Goal: Task Accomplishment & Management: Use online tool/utility

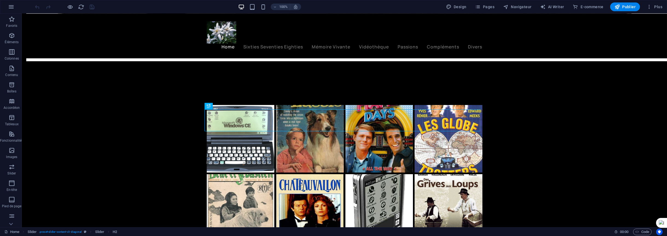
scroll to position [1316, 0]
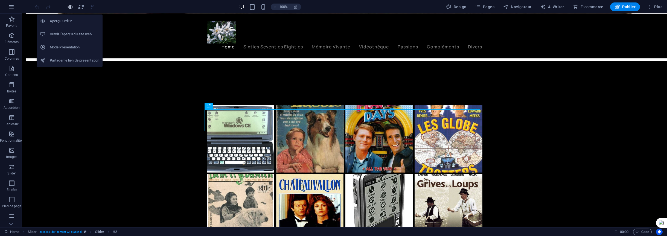
click at [70, 5] on icon "button" at bounding box center [70, 7] width 6 height 6
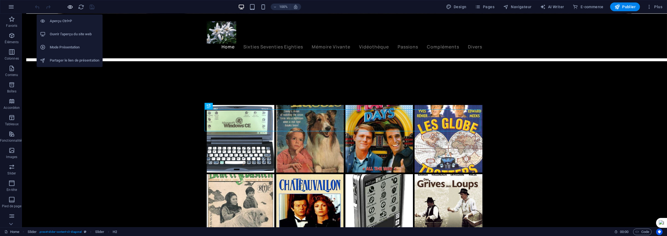
click at [71, 8] on icon "button" at bounding box center [70, 7] width 6 height 6
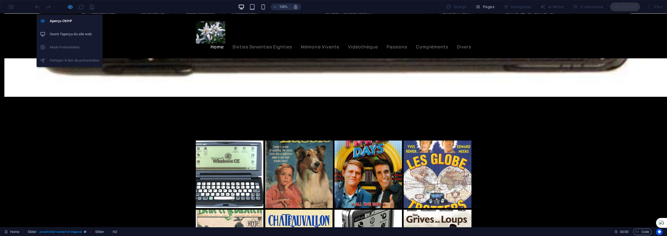
click at [71, 8] on icon "button" at bounding box center [70, 7] width 6 height 6
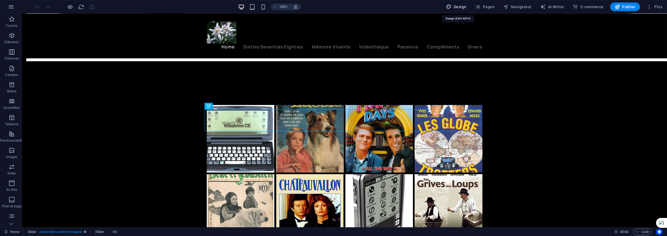
click at [458, 6] on span "Design" at bounding box center [456, 6] width 21 height 5
select select "ease-in-out"
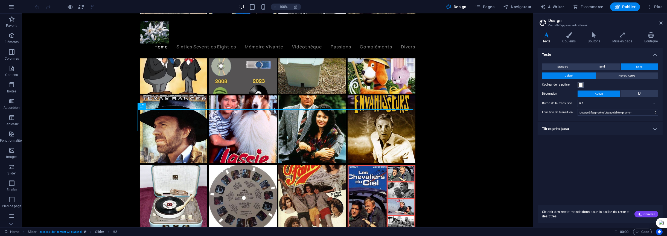
click at [580, 86] on span at bounding box center [580, 85] width 4 height 4
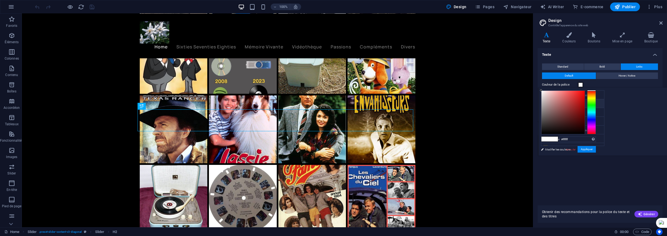
click at [596, 98] on div at bounding box center [591, 112] width 9 height 44
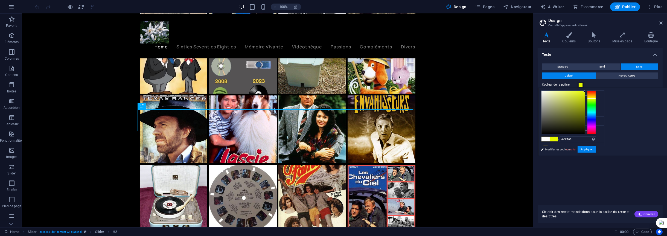
type input "#e6fb00"
drag, startPoint x: 650, startPoint y: 95, endPoint x: 656, endPoint y: 91, distance: 7.6
click at [596, 91] on div at bounding box center [568, 112] width 55 height 44
click at [596, 150] on button "Appliquer" at bounding box center [586, 149] width 18 height 7
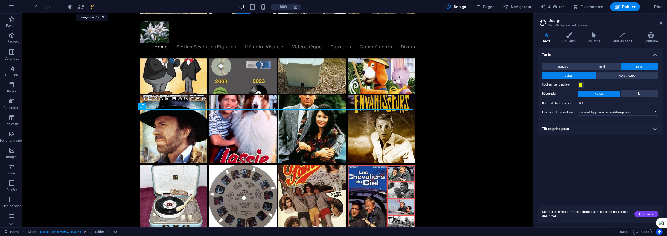
click at [90, 5] on icon "save" at bounding box center [92, 7] width 6 height 6
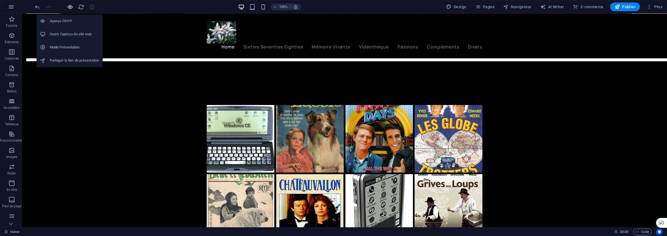
click at [71, 8] on icon "button" at bounding box center [70, 7] width 6 height 6
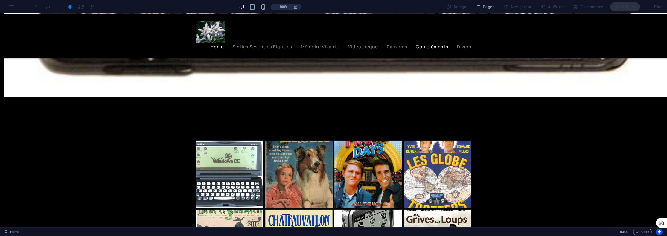
click at [427, 46] on link "Compléments" at bounding box center [432, 47] width 32 height 4
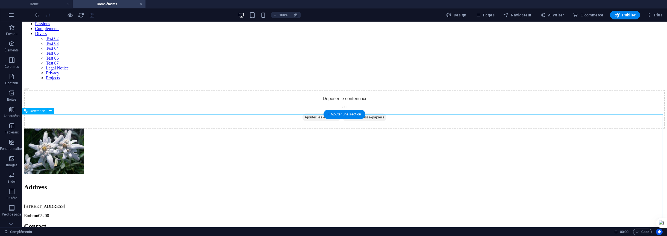
scroll to position [0, 0]
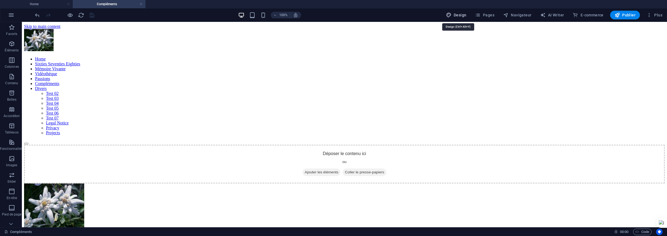
click at [461, 14] on span "Design" at bounding box center [456, 14] width 21 height 5
select select "ease-in-out"
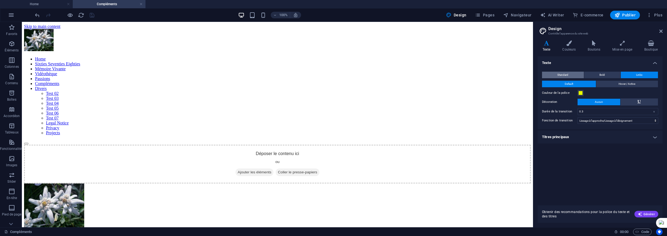
click at [565, 75] on span "Standard" at bounding box center [562, 75] width 11 height 7
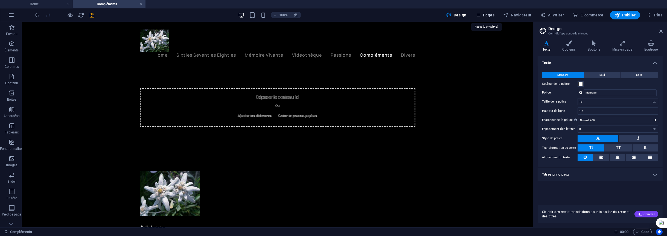
click at [489, 15] on span "Pages" at bounding box center [484, 14] width 19 height 5
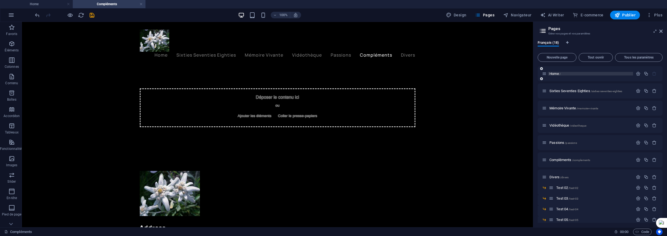
click at [556, 75] on span "Home /" at bounding box center [554, 74] width 11 height 4
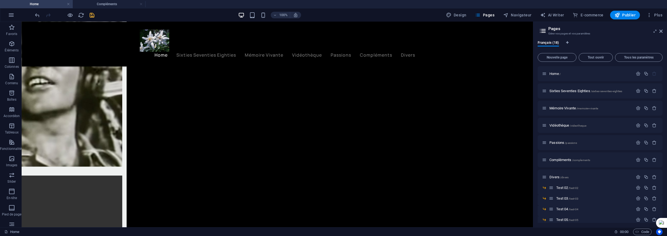
scroll to position [2030, 0]
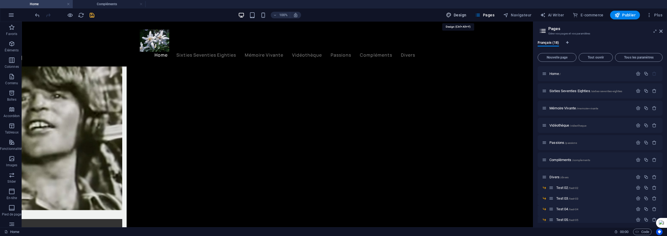
click at [462, 16] on span "Design" at bounding box center [456, 14] width 21 height 5
select select "px"
select select "400"
select select "px"
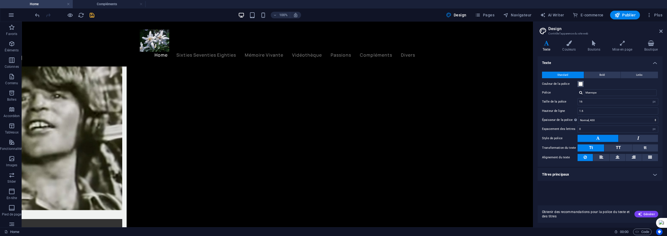
click at [580, 82] on span at bounding box center [580, 84] width 4 height 4
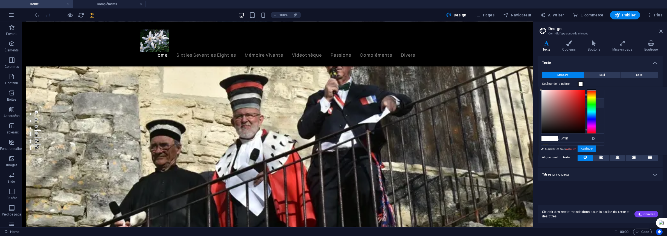
scroll to position [109, 0]
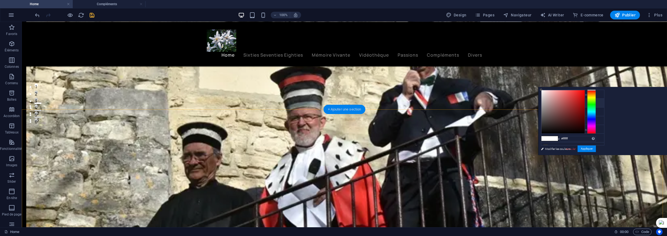
click at [331, 111] on div "+ Ajouter une section" at bounding box center [344, 109] width 42 height 9
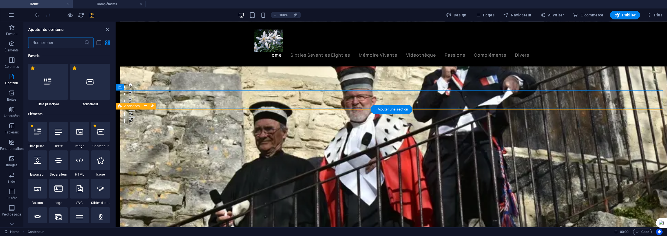
scroll to position [956, 0]
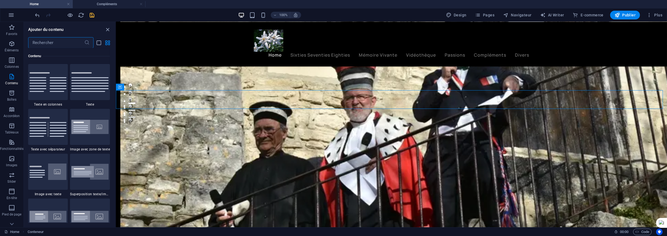
click at [44, 43] on input "text" at bounding box center [56, 42] width 56 height 11
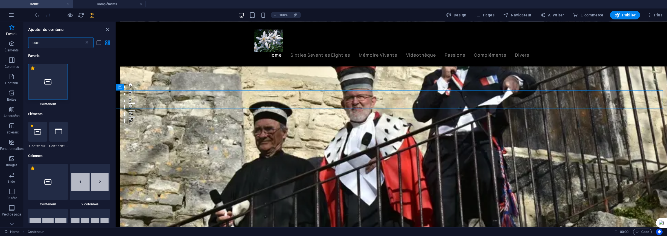
scroll to position [0, 0]
type input "con"
click at [43, 81] on div at bounding box center [48, 82] width 40 height 36
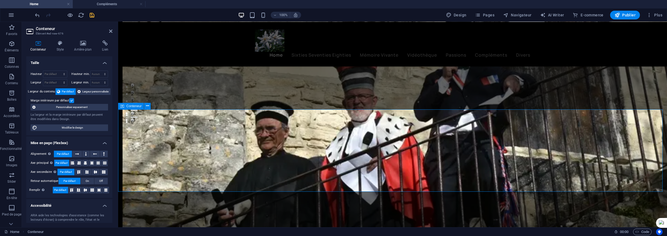
click at [150, 106] on button at bounding box center [147, 106] width 7 height 7
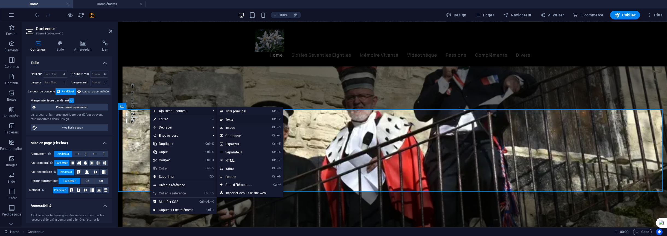
click at [230, 119] on link "Ctrl 2 Texte" at bounding box center [240, 119] width 46 height 8
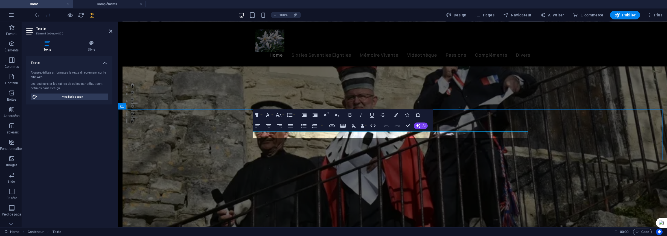
drag, startPoint x: 299, startPoint y: 134, endPoint x: 246, endPoint y: 134, distance: 53.6
copy p "Nouvel élément texte"
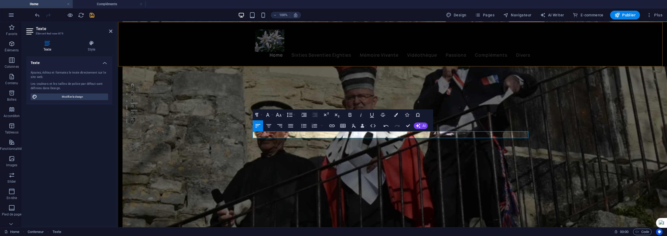
scroll to position [0, 2]
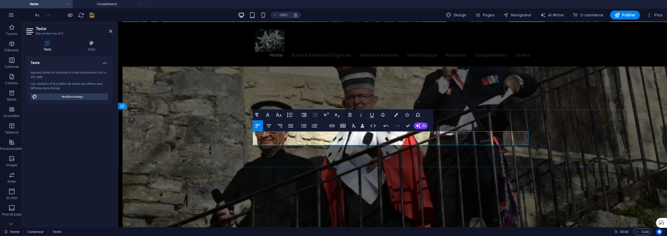
drag, startPoint x: 364, startPoint y: 140, endPoint x: 360, endPoint y: 139, distance: 3.8
drag, startPoint x: 253, startPoint y: 135, endPoint x: 525, endPoint y: 139, distance: 272.1
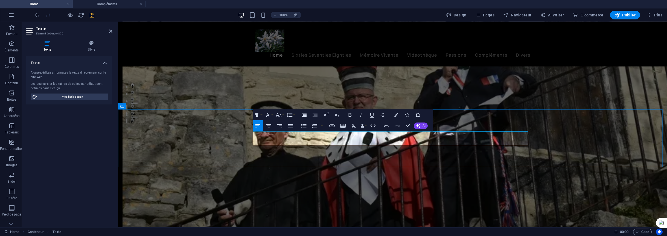
copy p "Nouvel élément texte Nouvel élément texte Nouvel élément texte Nouvel élément t…"
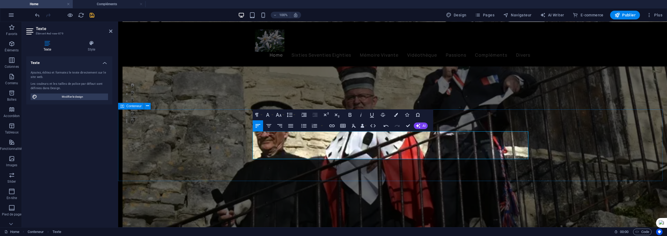
drag, startPoint x: 517, startPoint y: 155, endPoint x: 245, endPoint y: 134, distance: 272.8
copy p "Nouvel élément texte Nouvel élément texte Nouvel élément texte Nouvel élément t…"
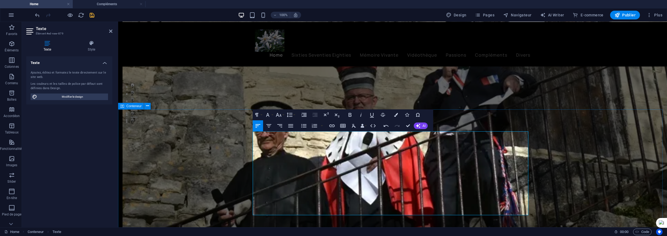
drag, startPoint x: 516, startPoint y: 211, endPoint x: 252, endPoint y: 134, distance: 275.8
drag, startPoint x: 516, startPoint y: 211, endPoint x: 328, endPoint y: 136, distance: 202.7
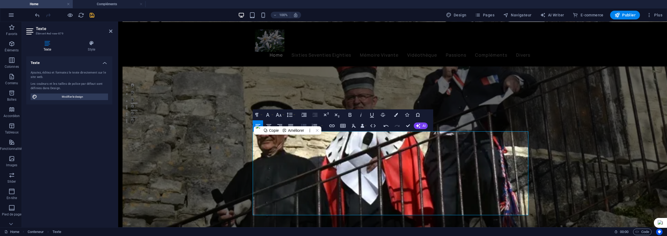
click at [303, 125] on icon "button" at bounding box center [303, 125] width 7 height 7
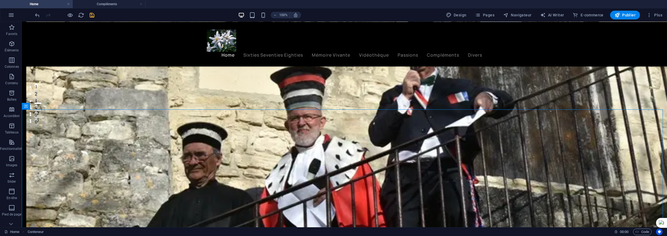
click at [95, 16] on div "100% Design Pages Navigateur AI Writer E-commerce Publier Plus" at bounding box center [349, 15] width 630 height 9
click at [465, 16] on span "Design" at bounding box center [456, 14] width 21 height 5
select select "px"
select select "400"
select select "px"
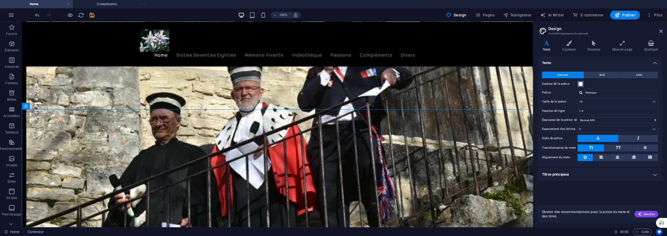
click at [581, 83] on span at bounding box center [580, 84] width 4 height 4
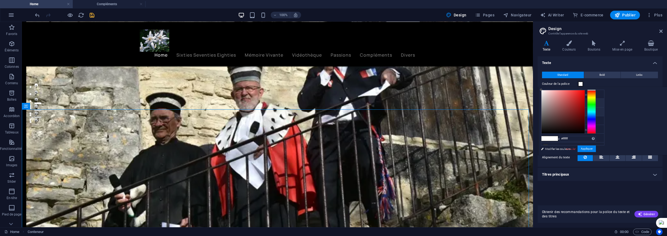
click at [544, 110] on icon at bounding box center [546, 112] width 4 height 4
click at [545, 103] on icon at bounding box center [546, 103] width 4 height 4
type input "#ffffff"
click at [649, 155] on icon at bounding box center [650, 157] width 4 height 7
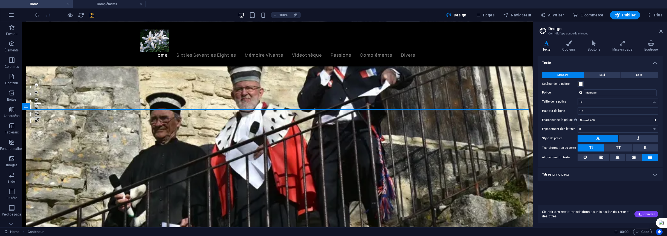
click at [593, 138] on button at bounding box center [597, 138] width 41 height 7
click at [652, 174] on h4 "Titres principaux" at bounding box center [600, 174] width 125 height 13
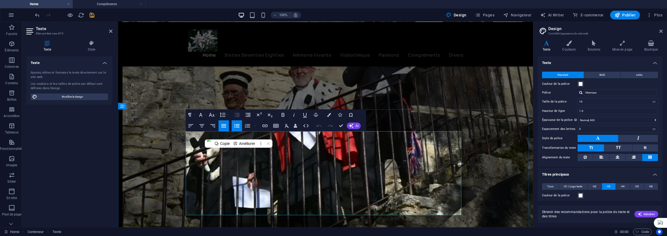
drag, startPoint x: 190, startPoint y: 156, endPoint x: 249, endPoint y: 157, distance: 58.8
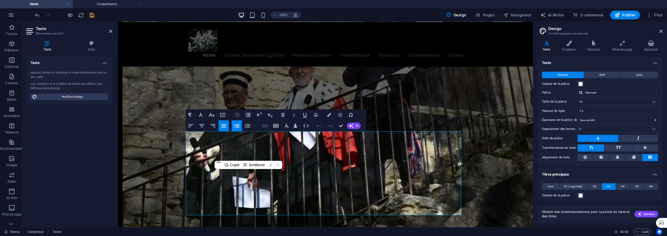
click at [264, 125] on icon "button" at bounding box center [265, 125] width 7 height 7
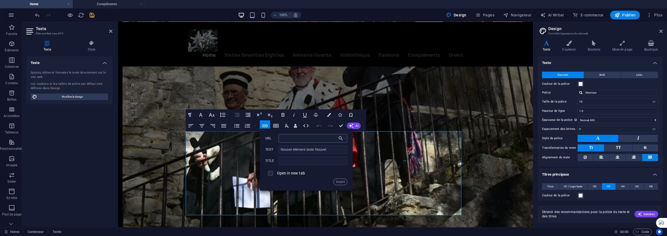
type input "https://sixties-seventies-eighties-vintage-musique.eu/"
drag, startPoint x: 341, startPoint y: 180, endPoint x: 216, endPoint y: 159, distance: 126.3
click at [341, 180] on button "Insert" at bounding box center [340, 182] width 14 height 7
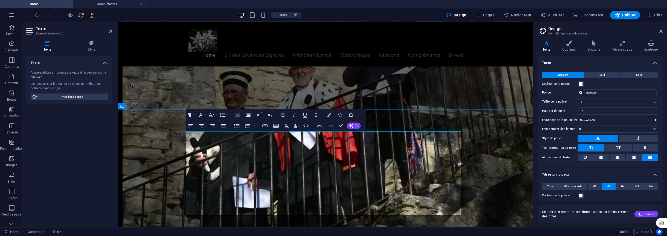
scroll to position [0, 0]
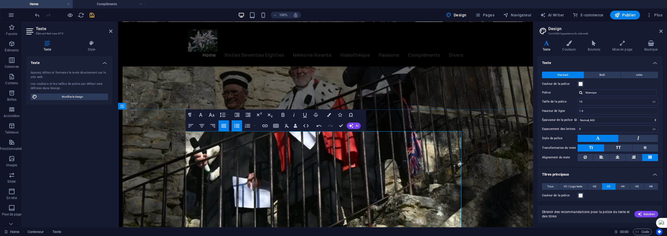
drag, startPoint x: 207, startPoint y: 134, endPoint x: 190, endPoint y: 135, distance: 16.7
click at [213, 114] on icon "button" at bounding box center [211, 115] width 7 height 7
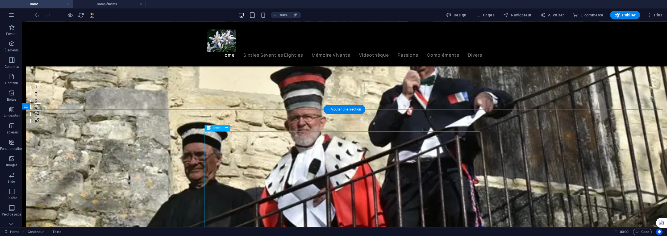
click at [224, 128] on button at bounding box center [226, 128] width 7 height 7
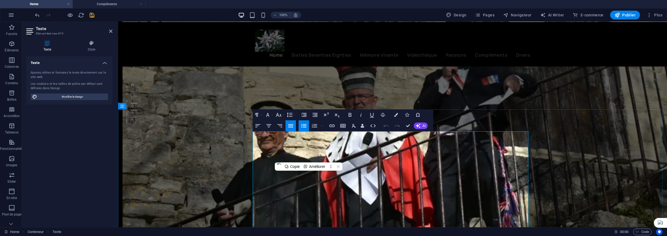
drag, startPoint x: 270, startPoint y: 134, endPoint x: 254, endPoint y: 135, distance: 16.1
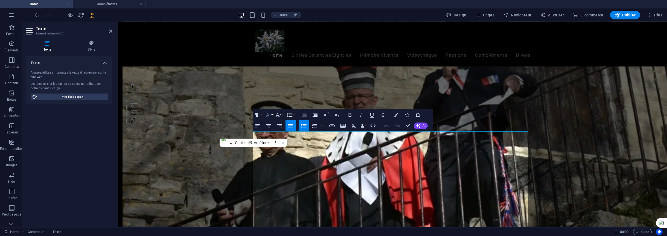
click at [272, 115] on button "Font Family" at bounding box center [269, 114] width 10 height 11
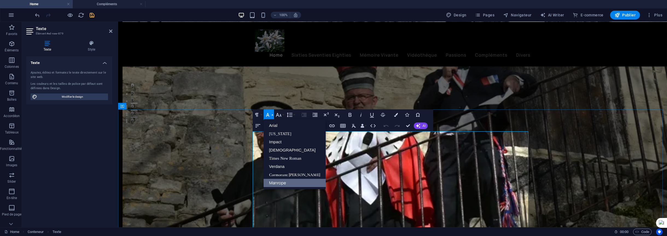
click at [268, 114] on icon "button" at bounding box center [267, 115] width 7 height 7
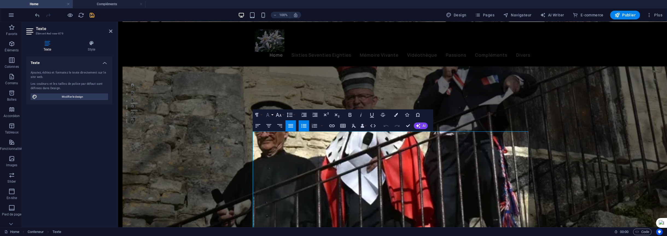
click at [264, 114] on button "Font Family" at bounding box center [269, 114] width 10 height 11
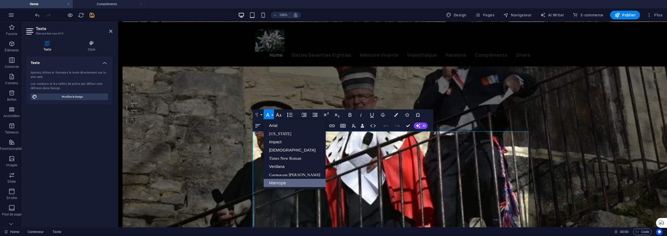
click at [258, 115] on icon "button" at bounding box center [256, 115] width 7 height 7
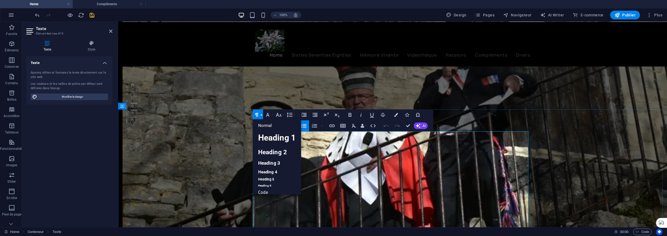
click at [259, 112] on icon "button" at bounding box center [256, 115] width 7 height 7
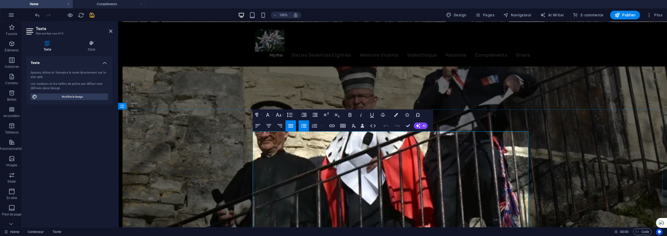
drag, startPoint x: 268, startPoint y: 135, endPoint x: 256, endPoint y: 135, distance: 11.2
click at [264, 114] on button "Font Family" at bounding box center [269, 114] width 10 height 11
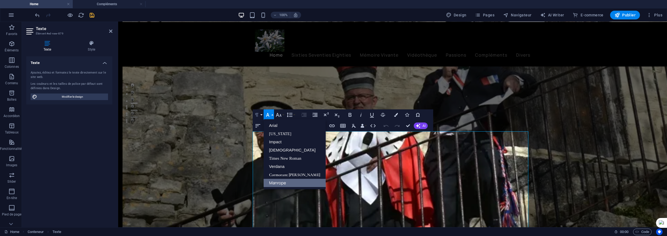
click at [257, 114] on icon "button" at bounding box center [256, 115] width 3 height 4
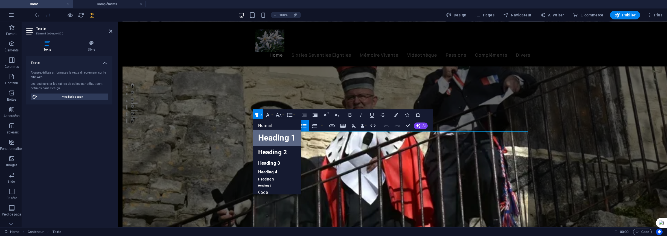
click at [262, 135] on link "Heading 1" at bounding box center [277, 138] width 48 height 16
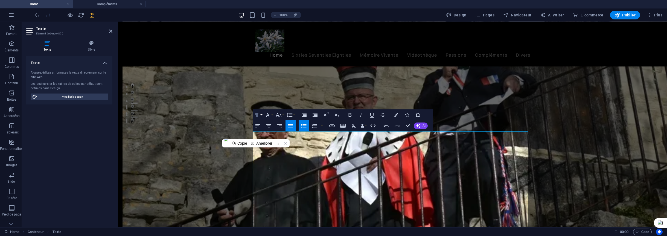
click at [260, 115] on icon "button" at bounding box center [256, 115] width 7 height 7
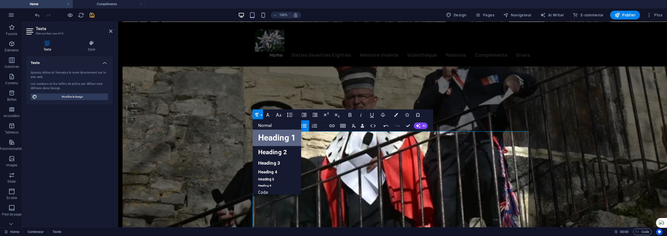
scroll to position [4, 0]
click at [272, 148] on link "Heading 2" at bounding box center [277, 148] width 48 height 12
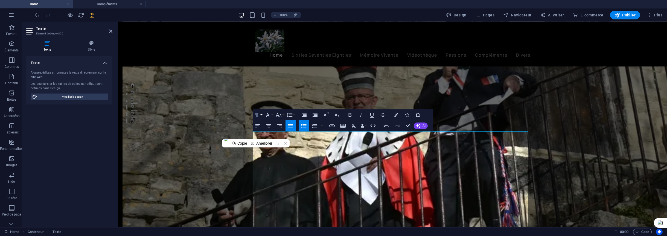
click at [261, 113] on button "Paragraph Format" at bounding box center [258, 114] width 10 height 11
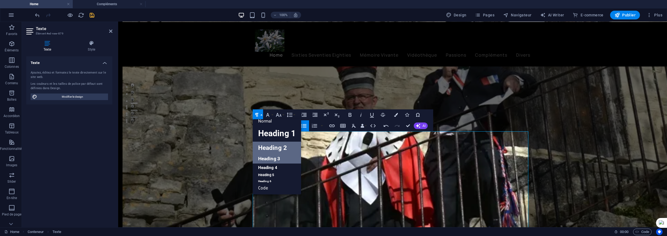
click at [262, 157] on link "Heading 3" at bounding box center [277, 159] width 48 height 10
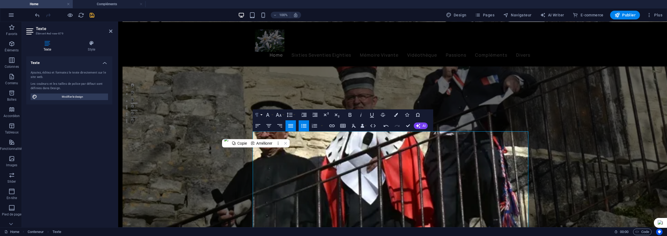
click at [261, 114] on button "Paragraph Format" at bounding box center [258, 114] width 10 height 11
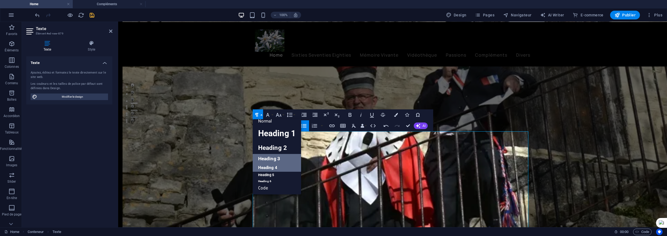
click at [273, 169] on link "Heading 4" at bounding box center [277, 167] width 48 height 8
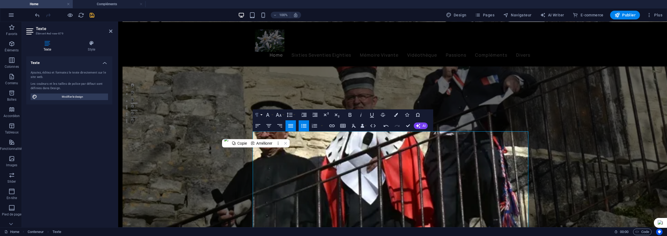
click at [261, 116] on button "Paragraph Format" at bounding box center [258, 114] width 10 height 11
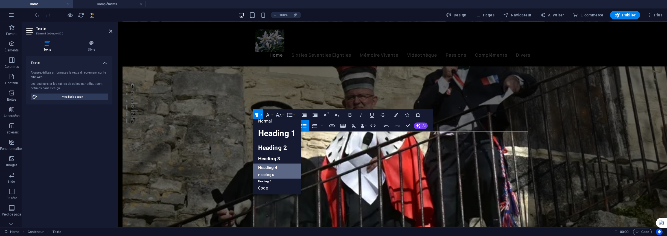
click at [263, 174] on link "Heading 5" at bounding box center [277, 175] width 48 height 7
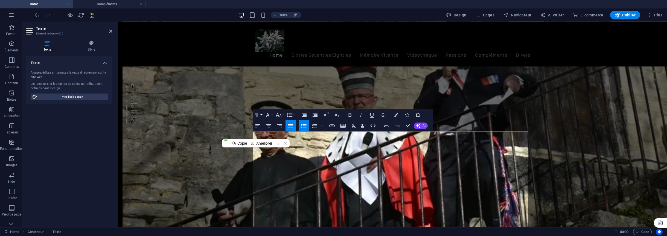
click at [261, 114] on button "Paragraph Format" at bounding box center [258, 114] width 10 height 11
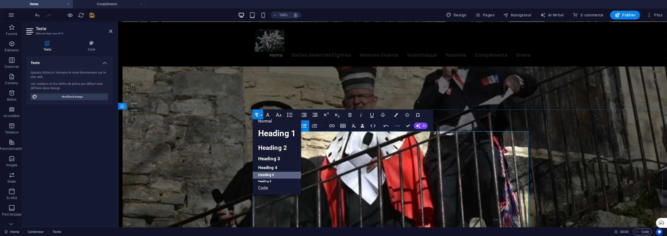
click at [259, 114] on icon "button" at bounding box center [256, 115] width 7 height 7
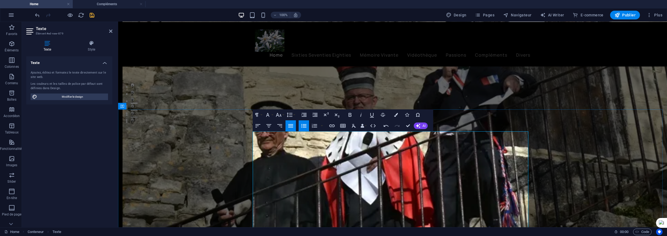
click at [463, 14] on span "Design" at bounding box center [456, 14] width 21 height 5
select select "px"
select select "400"
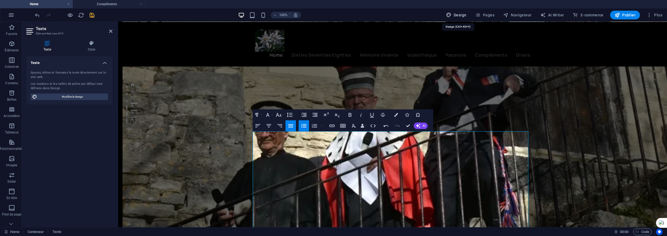
select select "px"
select select "700"
select select "px"
select select "rem"
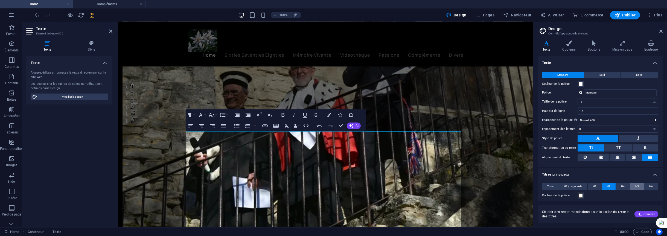
click at [637, 185] on span "H5" at bounding box center [637, 186] width 4 height 7
click at [580, 194] on span at bounding box center [580, 195] width 4 height 4
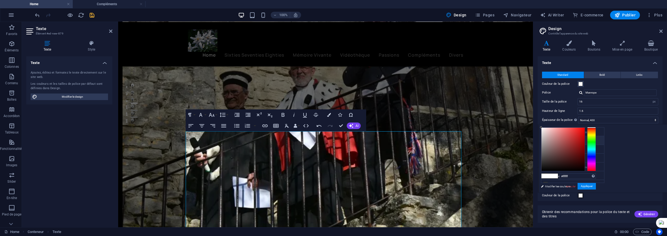
click at [596, 141] on div at bounding box center [591, 149] width 9 height 44
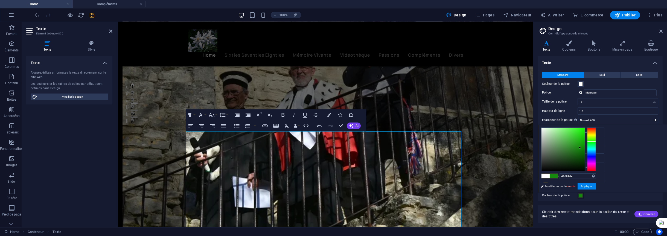
click at [585, 147] on div at bounding box center [562, 149] width 43 height 43
type input "#1fc014"
drag, startPoint x: 648, startPoint y: 147, endPoint x: 648, endPoint y: 138, distance: 9.0
click at [581, 138] on div at bounding box center [580, 138] width 2 height 2
click at [640, 73] on span "Links" at bounding box center [639, 75] width 6 height 7
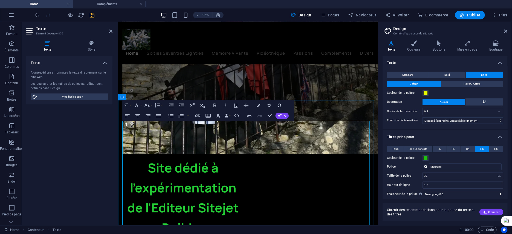
drag, startPoint x: 126, startPoint y: 156, endPoint x: 146, endPoint y: 157, distance: 20.0
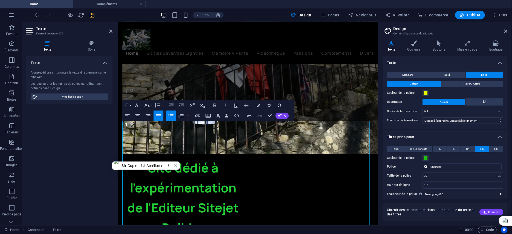
click at [129, 106] on icon "button" at bounding box center [126, 105] width 6 height 6
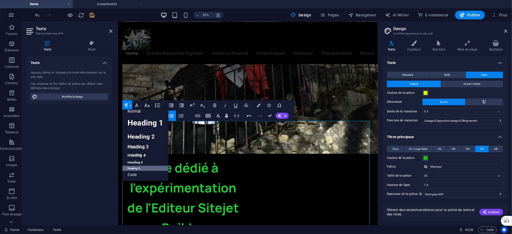
click at [132, 168] on link "Heading 6" at bounding box center [145, 168] width 46 height 5
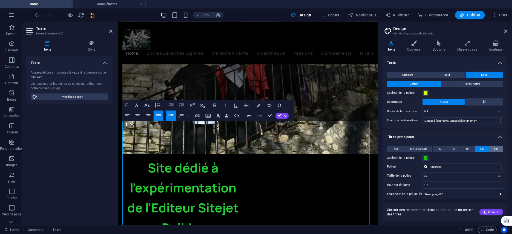
click at [495, 149] on span "H6" at bounding box center [496, 149] width 4 height 7
drag, startPoint x: 437, startPoint y: 175, endPoint x: 422, endPoint y: 175, distance: 15.6
click at [422, 175] on div "Taille de la police 30 rem px em %" at bounding box center [445, 175] width 116 height 7
type input "24"
click at [424, 158] on span at bounding box center [425, 158] width 4 height 4
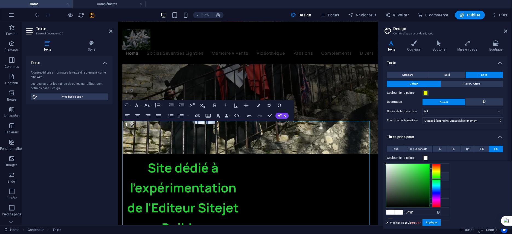
click at [440, 179] on div at bounding box center [436, 186] width 9 height 44
type input "#0cd41d"
click at [429, 171] on div at bounding box center [407, 185] width 43 height 43
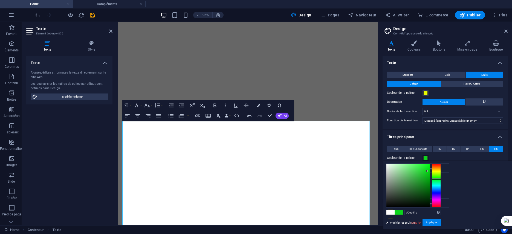
select select "ease-in-out"
select select "px"
select select "700"
select select "px"
select select "rem"
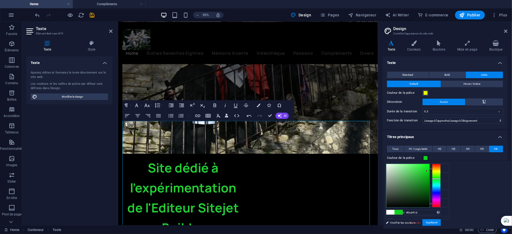
scroll to position [4, 0]
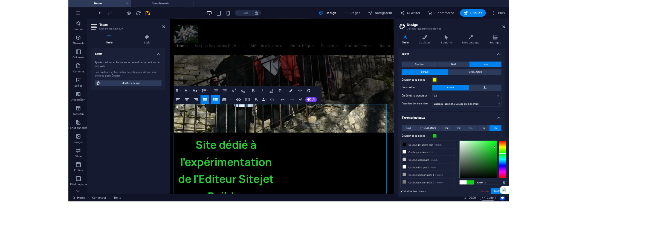
scroll to position [114, 0]
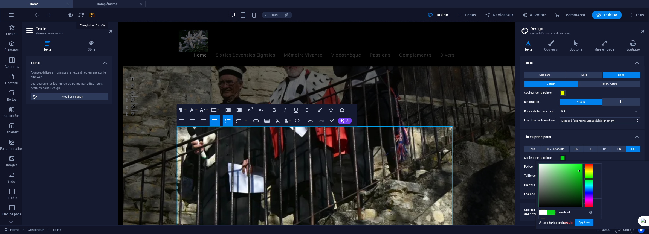
click at [89, 14] on icon "save" at bounding box center [92, 15] width 6 height 6
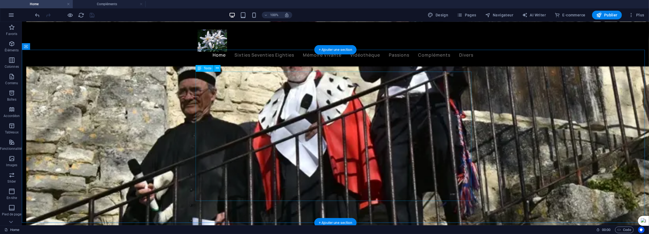
scroll to position [224, 0]
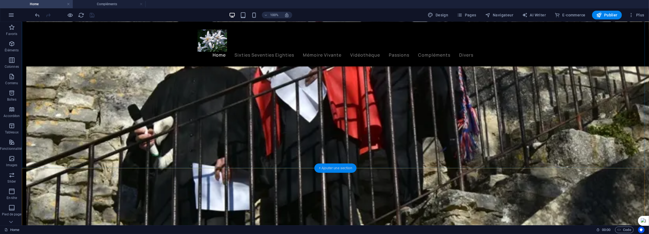
click at [334, 167] on div "+ Ajouter une section" at bounding box center [335, 167] width 42 height 9
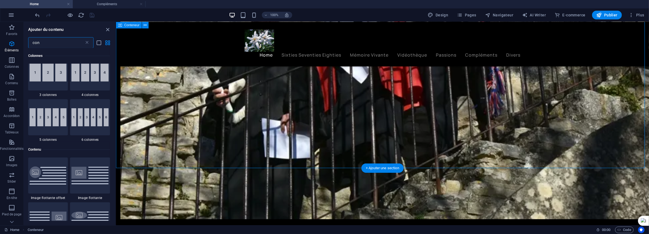
scroll to position [248, 0]
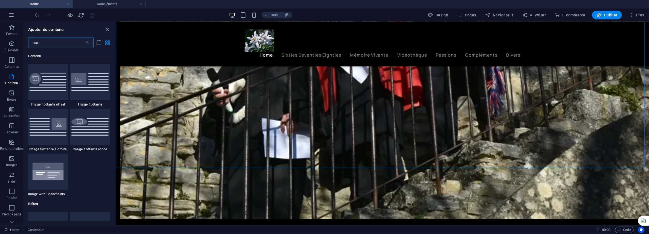
click at [44, 41] on input "con" at bounding box center [56, 42] width 56 height 11
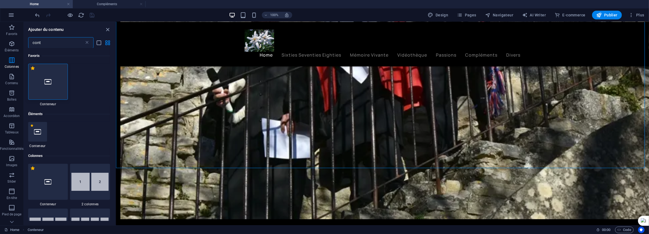
scroll to position [0, 0]
type input "cont"
click at [47, 80] on icon at bounding box center [47, 81] width 7 height 7
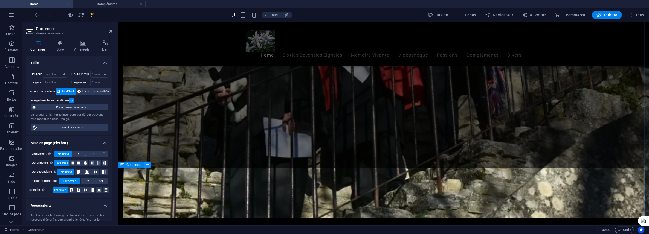
click at [149, 165] on button at bounding box center [147, 165] width 7 height 7
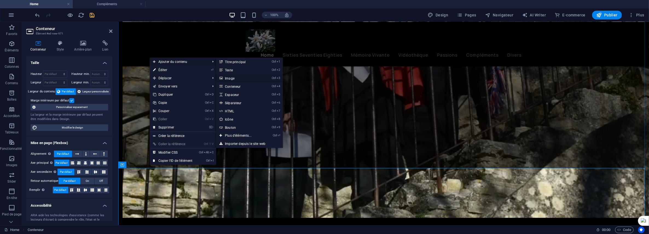
click at [237, 78] on link "Ctrl 3 Image" at bounding box center [239, 78] width 46 height 8
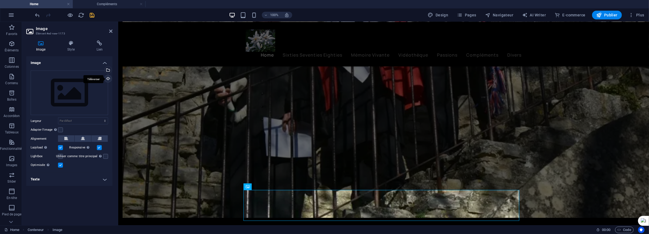
click at [104, 77] on div "Téléverser" at bounding box center [107, 79] width 8 height 8
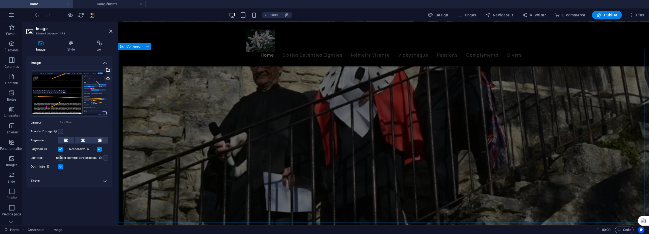
scroll to position [278, 0]
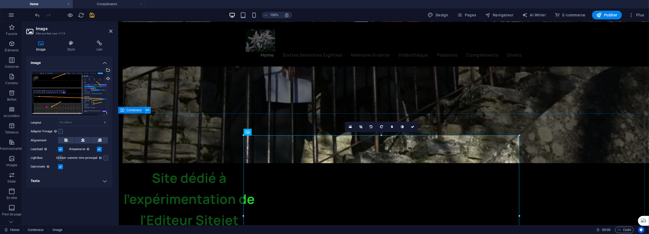
click at [146, 109] on icon at bounding box center [147, 110] width 3 height 6
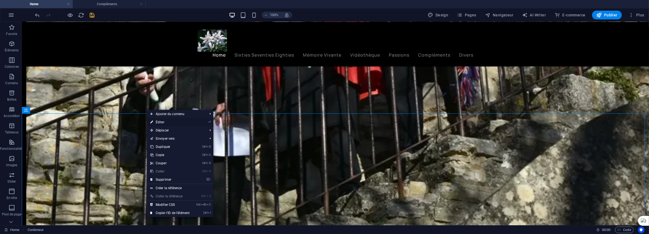
click at [159, 120] on link "⏎ Éditer" at bounding box center [170, 122] width 46 height 8
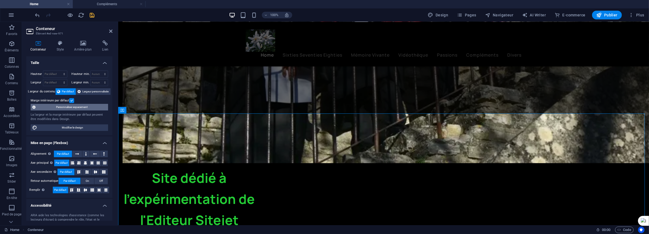
click at [51, 107] on span "Personnaliser espacement" at bounding box center [71, 107] width 69 height 7
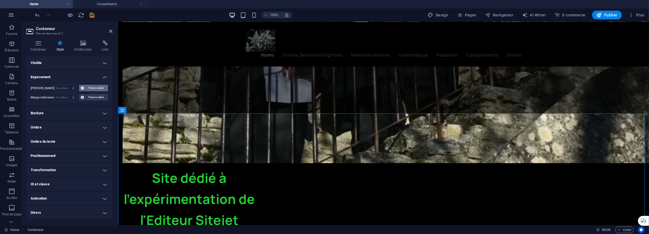
click at [90, 88] on span "Personnalisé" at bounding box center [96, 88] width 21 height 7
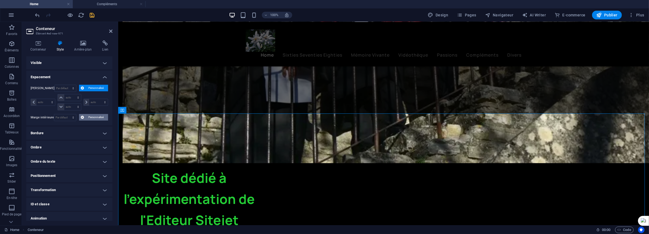
click at [93, 115] on span "Personnalisé" at bounding box center [96, 117] width 21 height 7
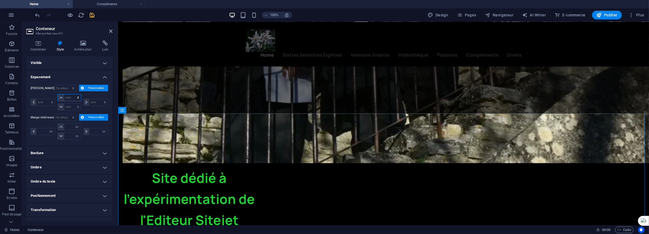
click at [72, 98] on select "auto px % rem vw vh" at bounding box center [69, 97] width 23 height 7
select select "px"
click at [72, 94] on select "auto px % rem vw vh" at bounding box center [69, 97] width 23 height 7
type input "0"
select select "px"
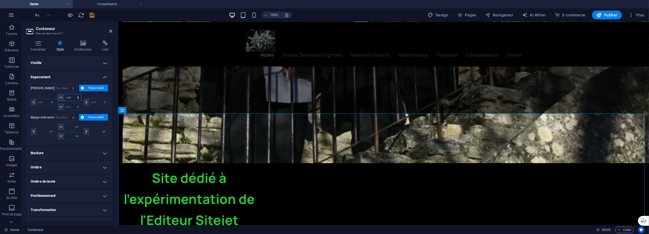
type input "0"
select select "px"
type input "0"
select select "px"
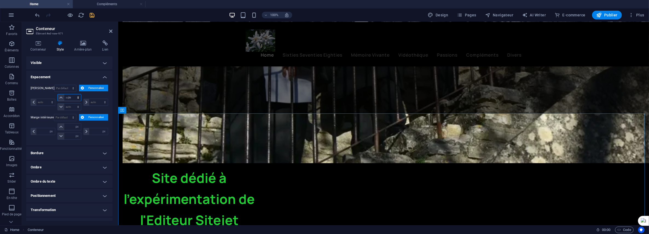
type input "0"
select select "px"
type input "20"
select select "DISABLED_OPTION_VALUE"
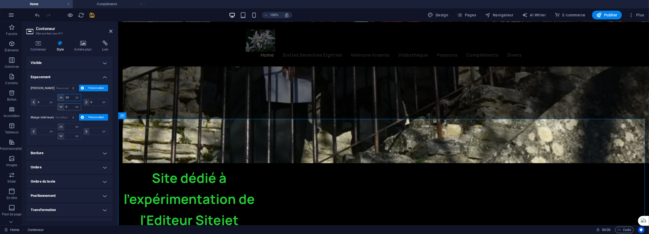
type input "20"
click at [70, 108] on input "0" at bounding box center [72, 107] width 16 height 7
type input "20"
click at [70, 126] on input "number" at bounding box center [72, 127] width 16 height 7
type input "20"
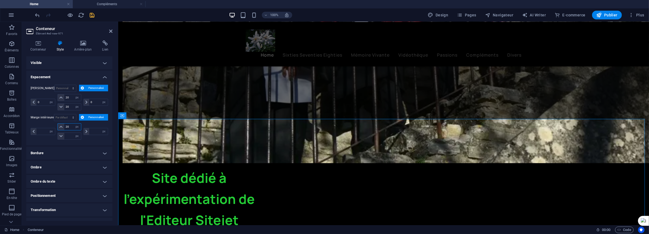
type input "0"
type input "20"
click at [70, 134] on input "0" at bounding box center [72, 136] width 16 height 7
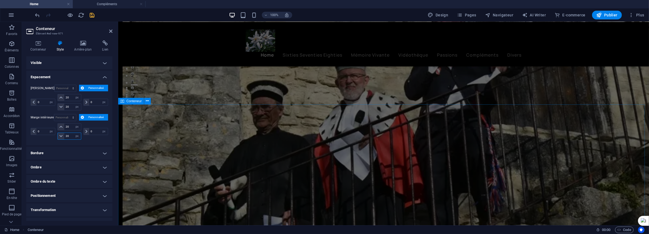
scroll to position [169, 0]
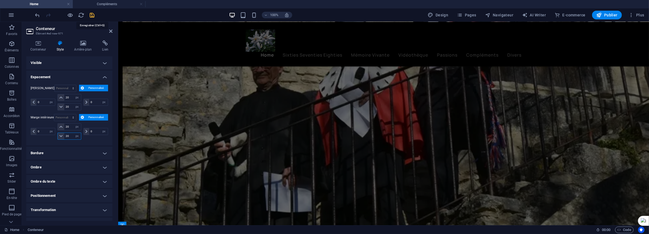
type input "20"
click at [93, 15] on icon "save" at bounding box center [92, 15] width 6 height 6
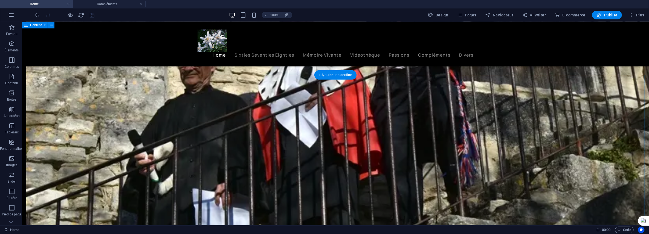
scroll to position [144, 0]
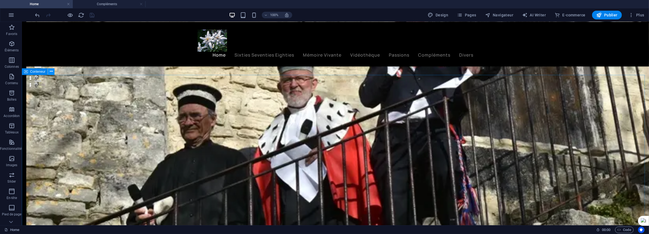
click at [50, 71] on icon at bounding box center [51, 72] width 3 height 6
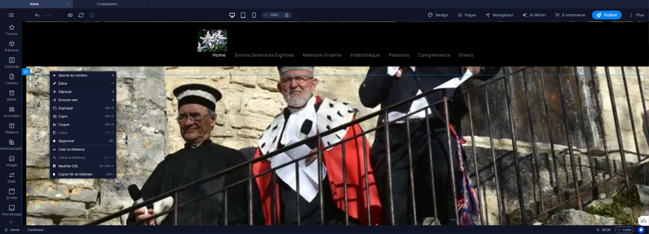
click at [61, 81] on link "⏎ Éditer" at bounding box center [73, 84] width 46 height 8
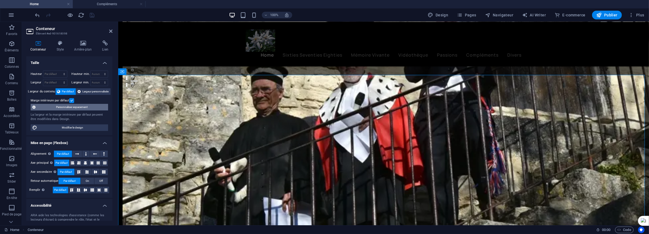
click at [69, 107] on span "Personnaliser espacement" at bounding box center [71, 107] width 69 height 7
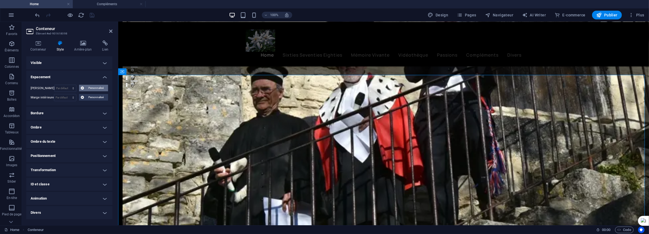
click at [89, 88] on span "Personnalisé" at bounding box center [96, 88] width 21 height 7
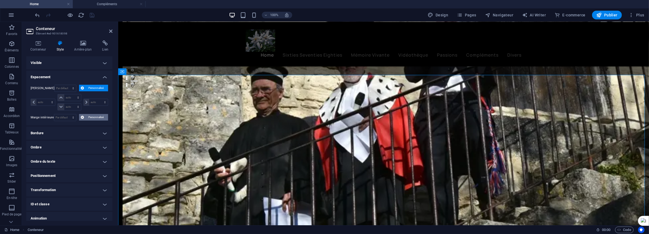
click at [93, 116] on span "Personnalisé" at bounding box center [96, 117] width 21 height 7
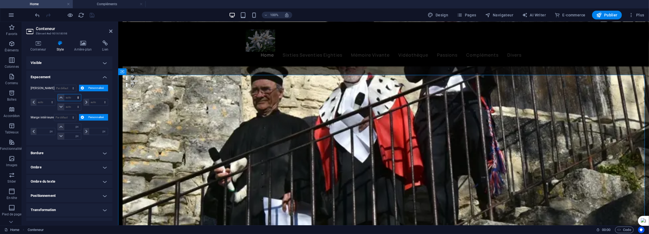
click at [71, 97] on select "auto px % rem vw vh" at bounding box center [69, 97] width 23 height 7
select select "px"
click at [72, 94] on select "auto px % rem vw vh" at bounding box center [69, 97] width 23 height 7
type input "0"
select select "px"
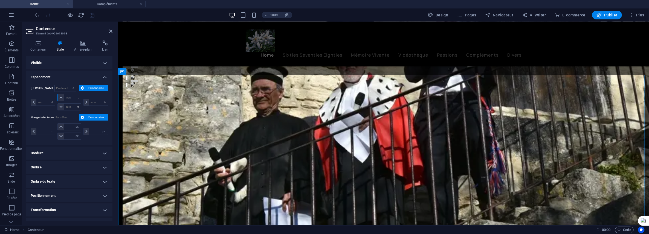
type input "0"
select select "px"
type input "0"
select select "px"
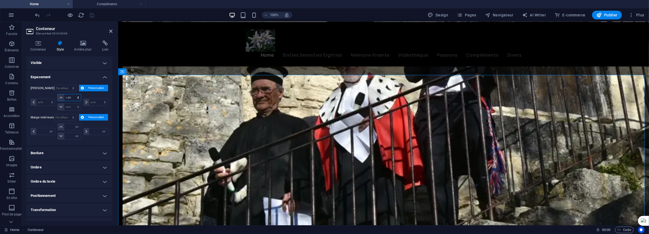
type input "0"
select select "px"
type input "20"
select select "DISABLED_OPTION_VALUE"
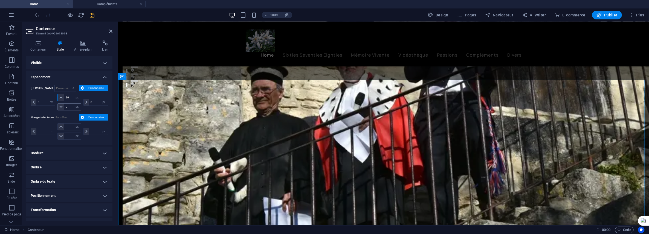
type input "20"
click at [68, 107] on input "0" at bounding box center [72, 107] width 16 height 7
type input "20"
click at [68, 127] on input "number" at bounding box center [72, 127] width 16 height 7
type input "20"
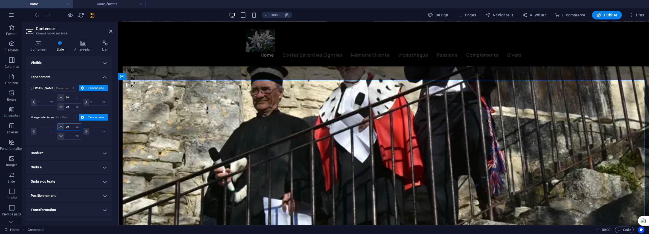
type input "0"
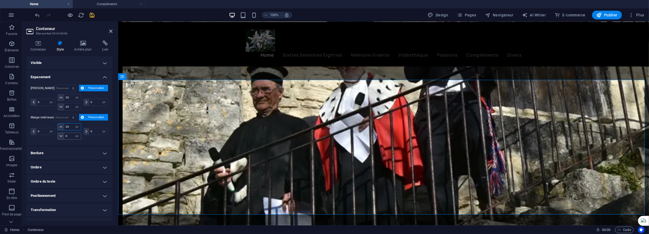
type input "20"
click at [71, 137] on input "0" at bounding box center [72, 136] width 16 height 7
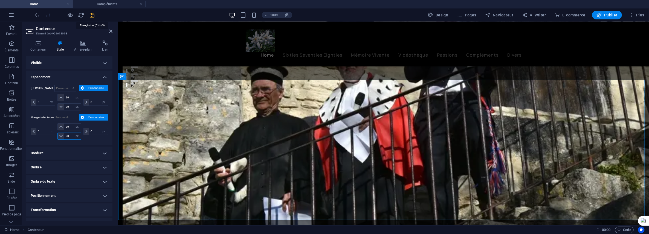
type input "20"
click at [89, 16] on icon "save" at bounding box center [92, 15] width 6 height 6
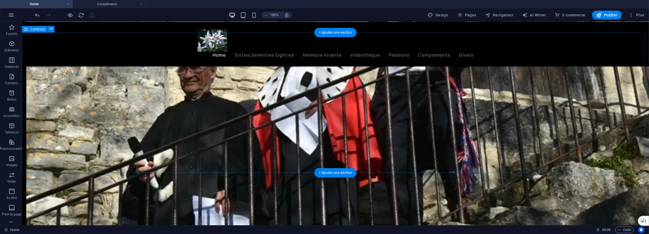
scroll to position [198, 0]
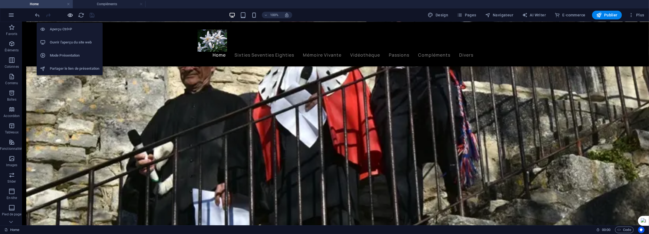
click at [70, 14] on icon "button" at bounding box center [70, 15] width 6 height 6
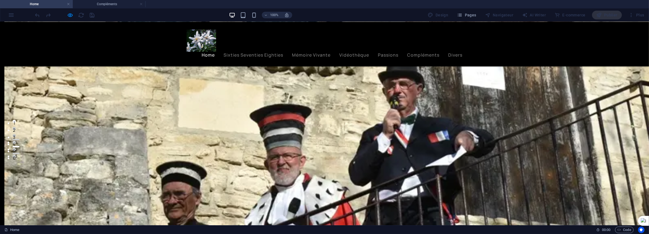
scroll to position [109, 0]
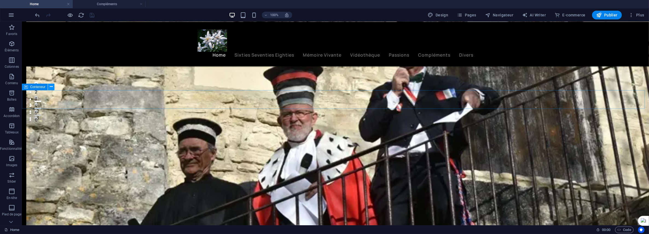
click at [51, 86] on icon at bounding box center [51, 87] width 3 height 6
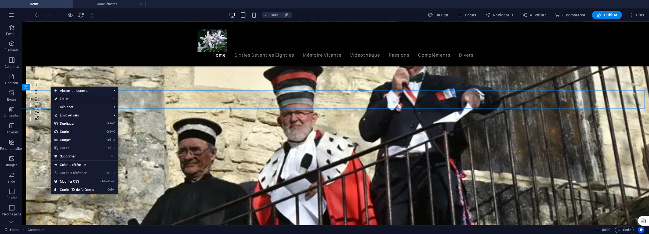
click at [64, 98] on link "⏎ Éditer" at bounding box center [74, 99] width 46 height 8
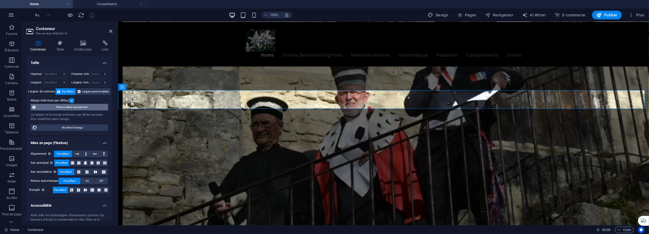
click at [80, 104] on span "Personnaliser espacement" at bounding box center [71, 107] width 69 height 7
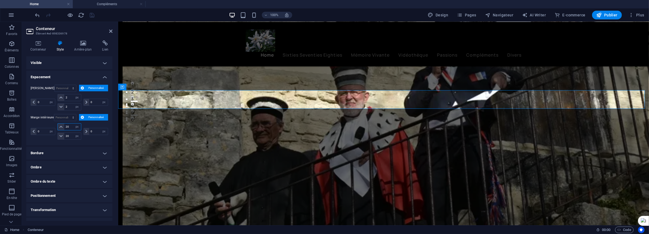
drag, startPoint x: 70, startPoint y: 126, endPoint x: 64, endPoint y: 126, distance: 6.3
click at [64, 126] on input "20" at bounding box center [72, 127] width 16 height 7
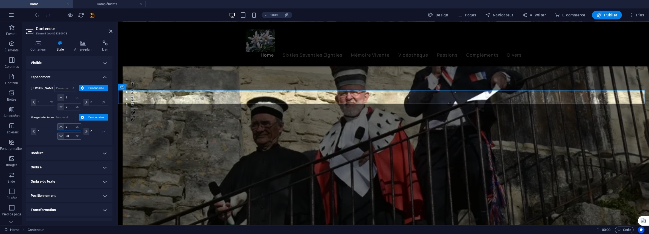
type input "2"
drag, startPoint x: 70, startPoint y: 137, endPoint x: 64, endPoint y: 137, distance: 5.7
click at [64, 137] on input "20" at bounding box center [72, 136] width 16 height 7
type input "2"
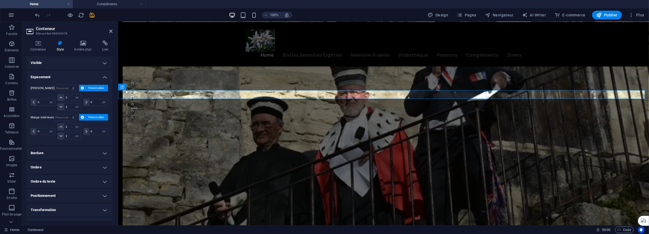
click at [92, 139] on div "0 px rem % vh vw 2 px rem % vh vw 2 px rem % vh vw 0 px rem % vh vw" at bounding box center [69, 132] width 77 height 18
click at [93, 13] on icon "save" at bounding box center [92, 15] width 6 height 6
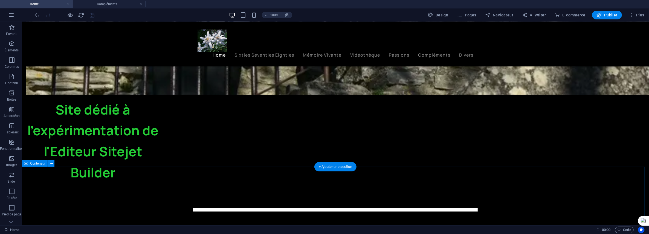
scroll to position [383, 0]
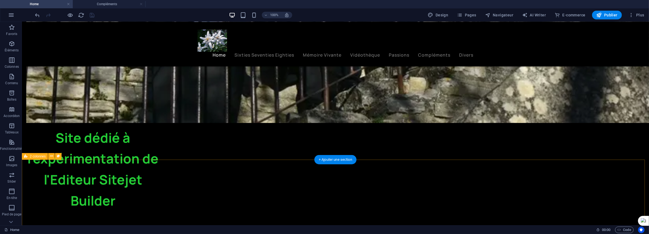
click at [51, 155] on icon at bounding box center [51, 156] width 3 height 6
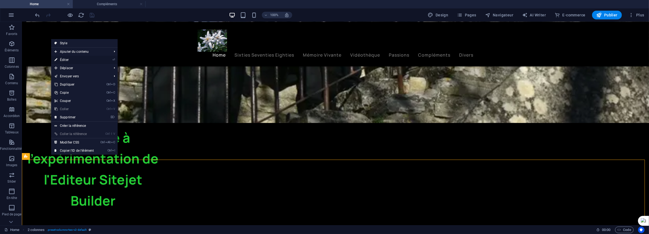
click at [70, 59] on link "⏎ Éditer" at bounding box center [74, 60] width 46 height 8
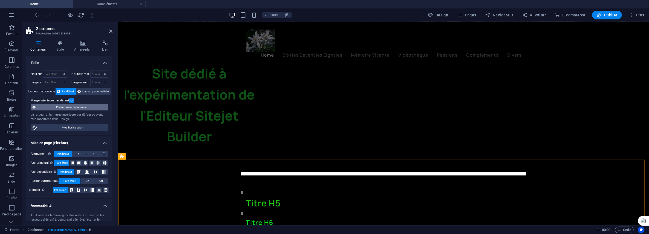
click at [75, 107] on span "Personnaliser espacement" at bounding box center [71, 107] width 69 height 7
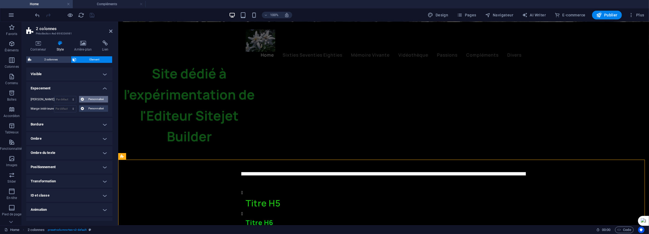
click at [88, 98] on span "Personnalisé" at bounding box center [96, 99] width 21 height 7
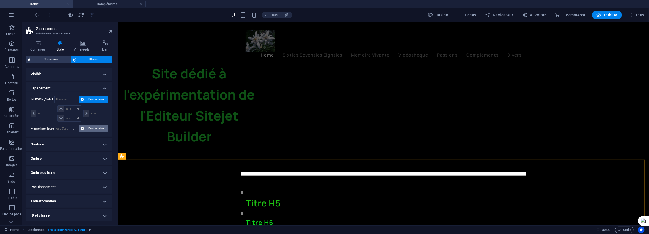
click at [93, 125] on span "Personnalisé" at bounding box center [96, 128] width 21 height 7
click at [73, 109] on select "auto px % rem vw vh" at bounding box center [69, 109] width 23 height 7
select select "px"
click at [72, 106] on select "auto px % rem vw vh" at bounding box center [69, 109] width 23 height 7
type input "0"
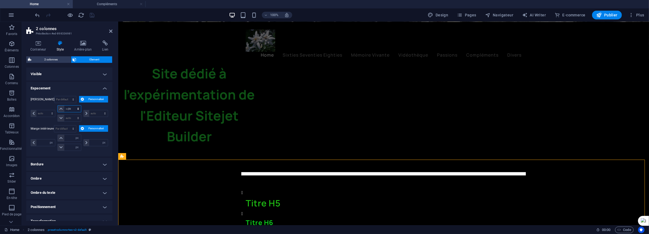
select select "px"
type input "0"
select select "px"
type input "0"
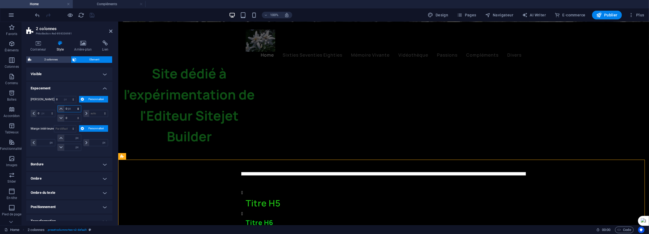
select select "px"
type input "0"
select select "px"
type input "20"
select select "DISABLED_OPTION_VALUE"
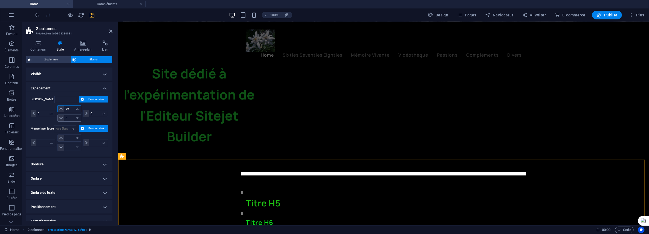
type input "20"
drag, startPoint x: 68, startPoint y: 117, endPoint x: 58, endPoint y: 117, distance: 10.1
click at [58, 117] on div "0 auto px % rem vw vh" at bounding box center [69, 118] width 24 height 7
type input "20"
click at [67, 137] on input "number" at bounding box center [72, 138] width 16 height 7
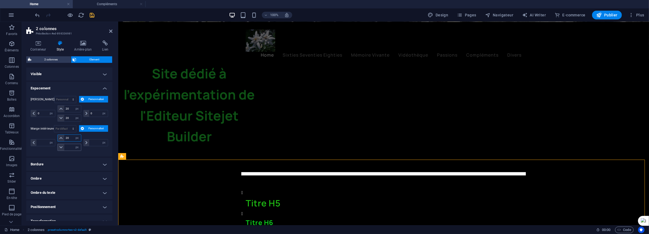
type input "20"
type input "0"
click at [69, 148] on input "0" at bounding box center [72, 147] width 16 height 7
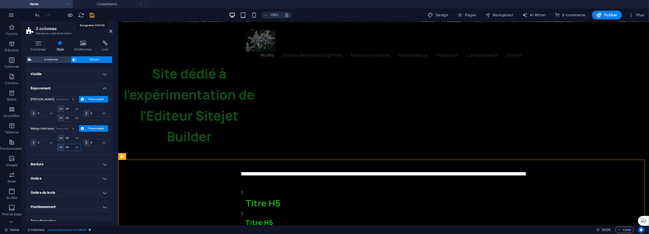
type input "20"
click at [92, 15] on icon "save" at bounding box center [92, 15] width 6 height 6
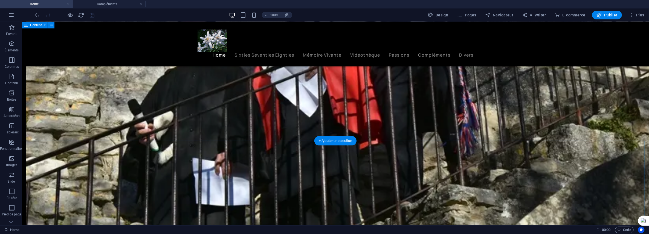
scroll to position [219, 0]
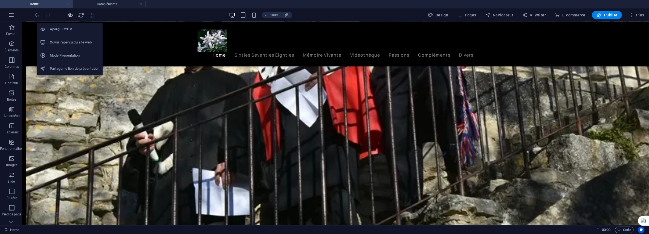
click at [70, 13] on icon "button" at bounding box center [70, 15] width 6 height 6
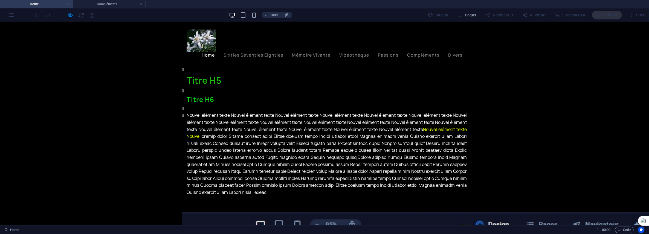
scroll to position [547, 0]
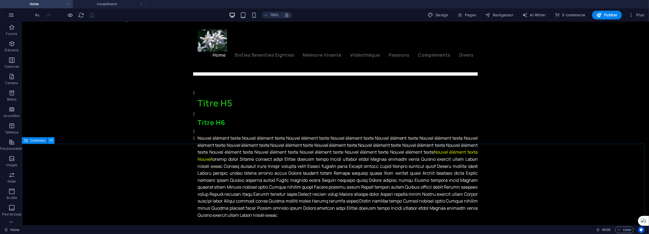
click at [51, 141] on icon at bounding box center [51, 141] width 3 height 6
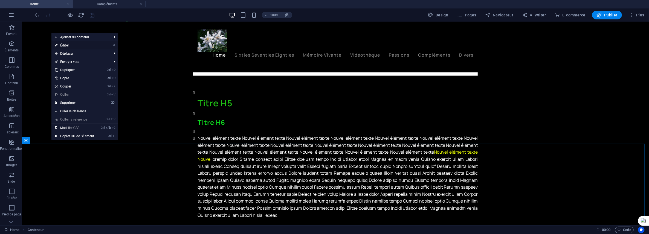
click at [69, 43] on link "⏎ Éditer" at bounding box center [74, 45] width 46 height 8
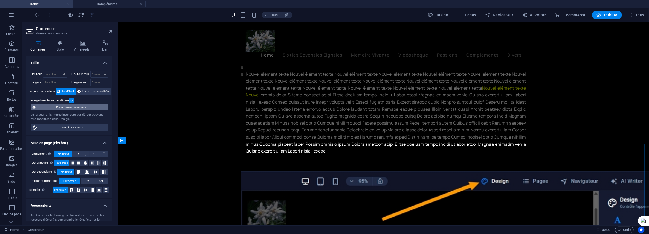
click at [76, 107] on span "Personnaliser espacement" at bounding box center [71, 107] width 69 height 7
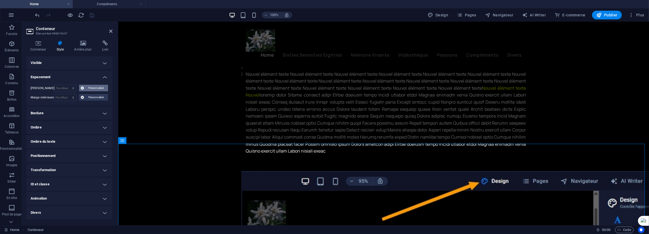
click at [91, 87] on span "Personnalisé" at bounding box center [96, 88] width 21 height 7
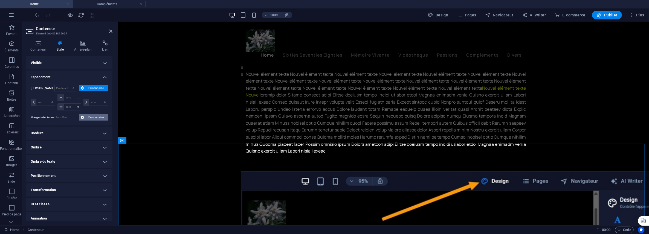
click at [91, 115] on span "Personnalisé" at bounding box center [96, 117] width 21 height 7
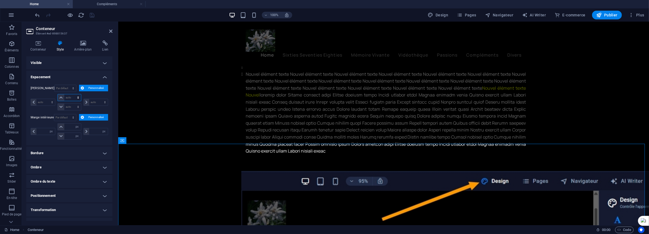
click at [74, 98] on select "auto px % rem vw vh" at bounding box center [69, 97] width 23 height 7
select select "px"
click at [72, 94] on select "auto px % rem vw vh" at bounding box center [69, 97] width 23 height 7
type input "0"
select select "px"
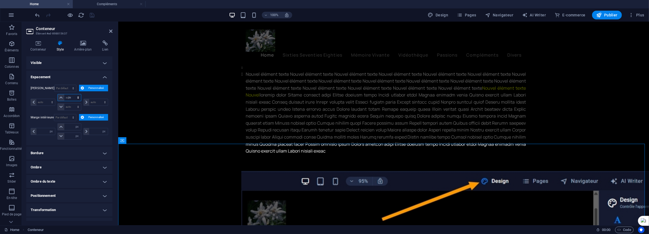
type input "0"
select select "px"
type input "0"
select select "px"
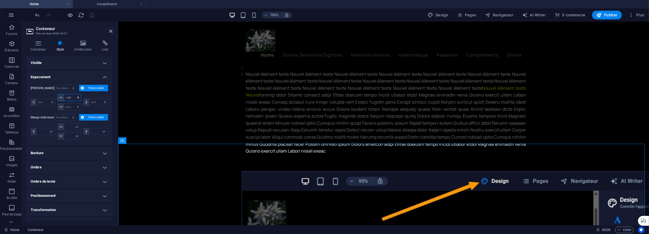
type input "0"
select select "px"
type input "20"
select select "DISABLED_OPTION_VALUE"
drag, startPoint x: 70, startPoint y: 107, endPoint x: 64, endPoint y: 107, distance: 6.6
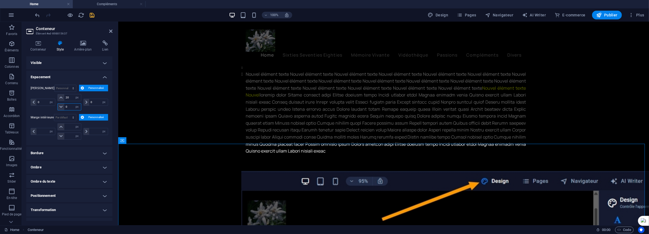
click at [64, 107] on input "0" at bounding box center [72, 107] width 16 height 7
type input "20"
click at [67, 125] on input "number" at bounding box center [72, 127] width 16 height 7
type input "20"
type input "0"
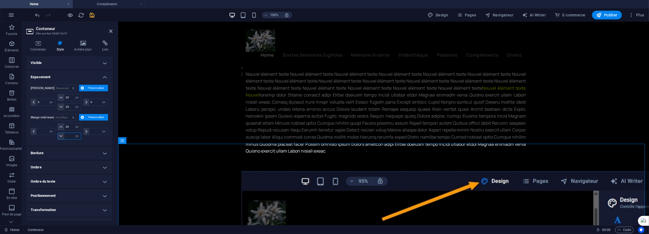
type input "0"
click at [69, 134] on input "0" at bounding box center [72, 136] width 16 height 7
type input "20"
click at [91, 14] on icon "save" at bounding box center [92, 15] width 6 height 6
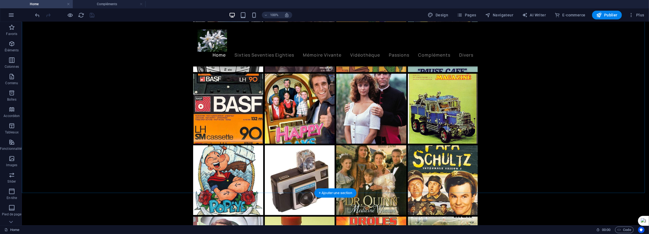
scroll to position [2433, 0]
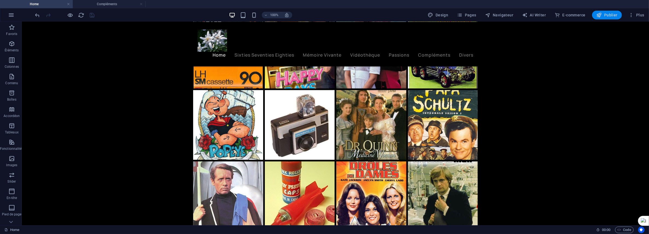
click at [511, 14] on span "Publier" at bounding box center [606, 14] width 21 height 5
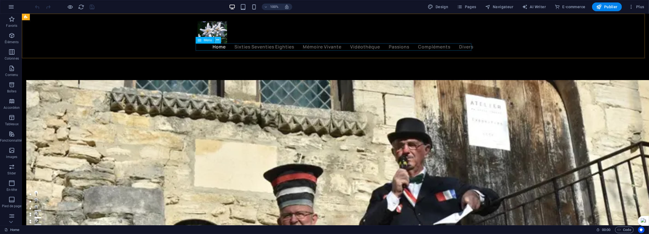
click at [218, 40] on icon at bounding box center [217, 40] width 3 height 6
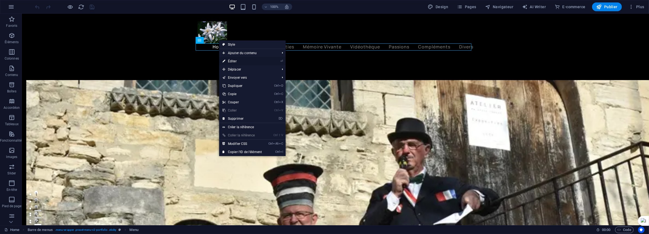
click at [235, 61] on link "⏎ Éditer" at bounding box center [242, 61] width 46 height 8
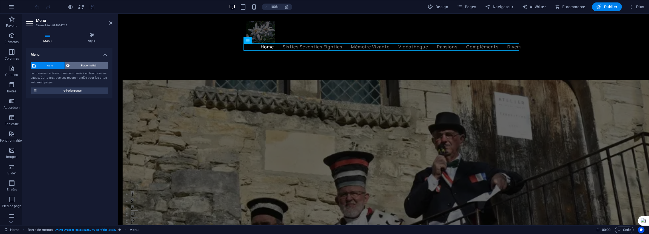
click at [89, 63] on span "Personnalisé" at bounding box center [88, 65] width 35 height 7
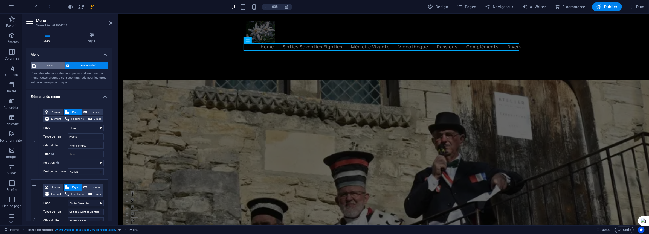
click at [54, 65] on span "Auto" at bounding box center [50, 65] width 26 height 7
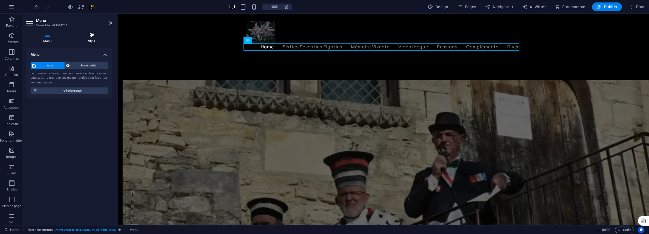
click at [94, 40] on h4 "Style" at bounding box center [92, 37] width 42 height 11
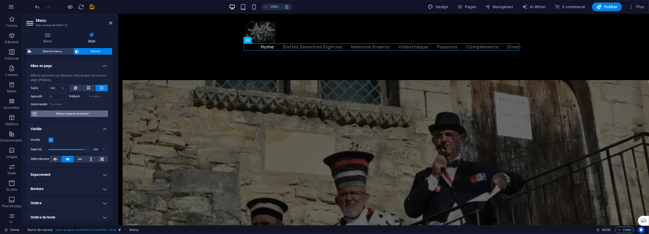
click at [65, 114] on span "Mise en page du conteneur" at bounding box center [72, 113] width 68 height 7
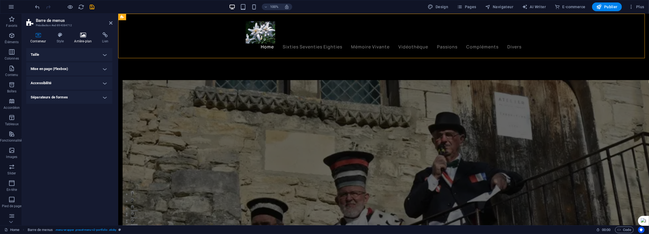
click at [87, 39] on h4 "Arrière-plan" at bounding box center [84, 37] width 28 height 11
click at [72, 64] on span "Couleur/Dégradé" at bounding box center [71, 65] width 25 height 7
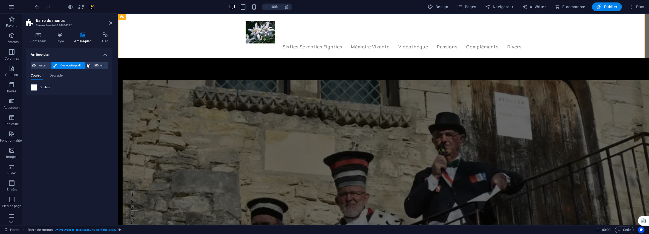
click at [35, 86] on span at bounding box center [34, 87] width 6 height 6
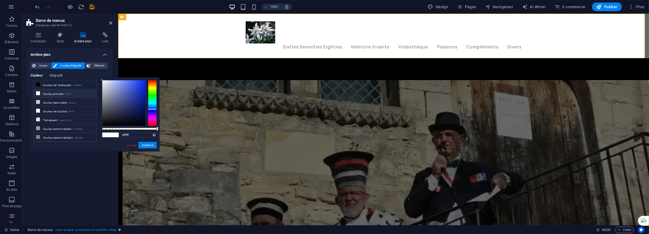
click at [152, 109] on div at bounding box center [152, 103] width 9 height 46
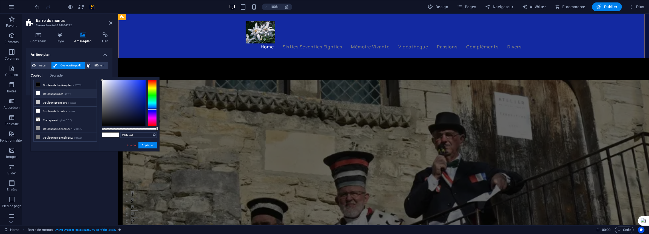
click at [140, 97] on div at bounding box center [123, 102] width 43 height 45
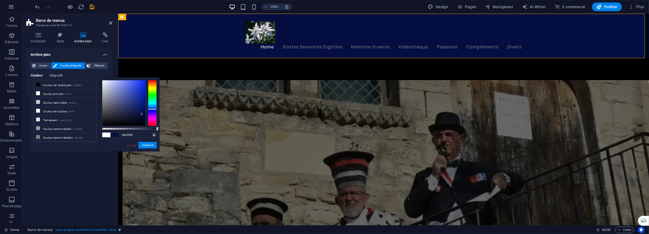
type input "#061046"
drag, startPoint x: 140, startPoint y: 97, endPoint x: 142, endPoint y: 113, distance: 16.2
click at [142, 113] on div at bounding box center [142, 113] width 2 height 2
click at [142, 147] on button "Appliquer" at bounding box center [147, 145] width 18 height 7
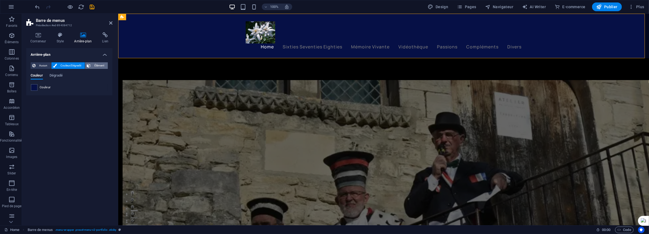
click at [102, 63] on span "Élément" at bounding box center [99, 65] width 14 height 7
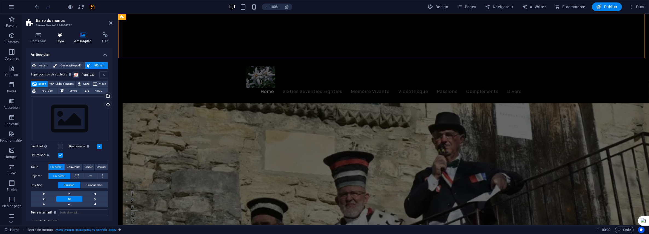
click at [62, 40] on h4 "Style" at bounding box center [61, 37] width 18 height 11
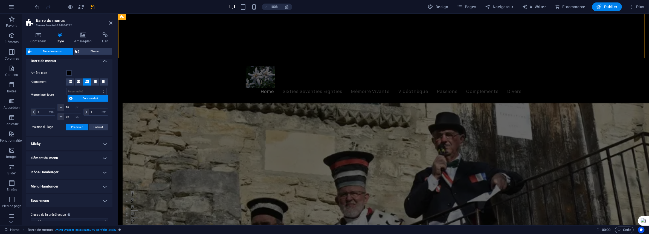
scroll to position [106, 0]
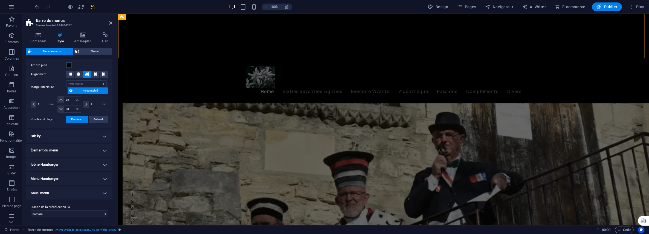
click at [102, 179] on h4 "Menu Hamburger" at bounding box center [69, 178] width 86 height 13
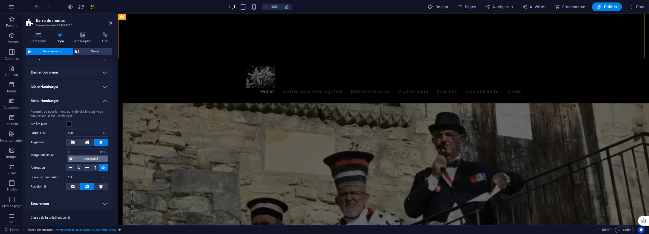
scroll to position [194, 0]
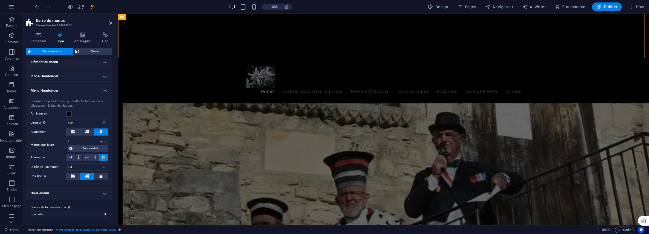
click at [103, 192] on h4 "Sous-menu" at bounding box center [69, 193] width 86 height 13
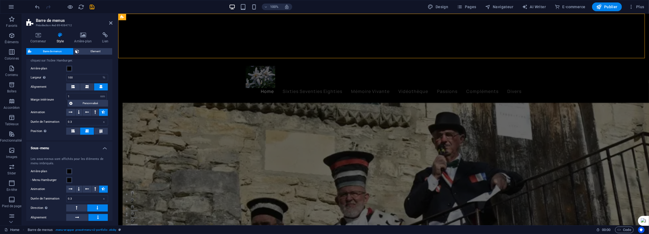
scroll to position [249, 0]
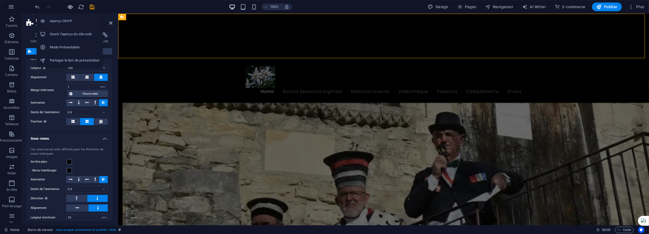
click at [69, 5] on icon "button" at bounding box center [70, 7] width 6 height 6
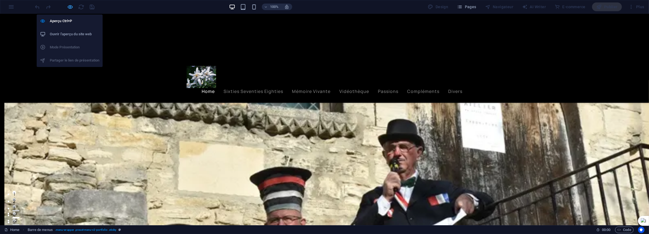
click at [69, 5] on icon "button" at bounding box center [70, 7] width 6 height 6
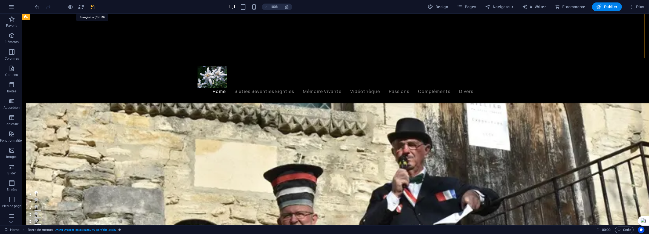
click at [92, 5] on icon "save" at bounding box center [92, 7] width 6 height 6
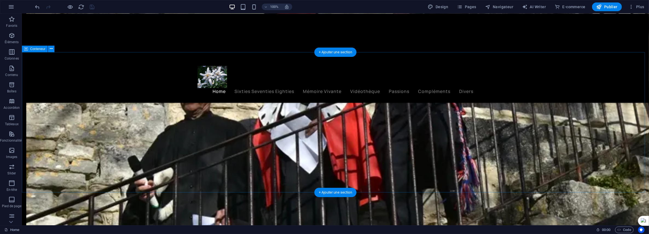
scroll to position [0, 0]
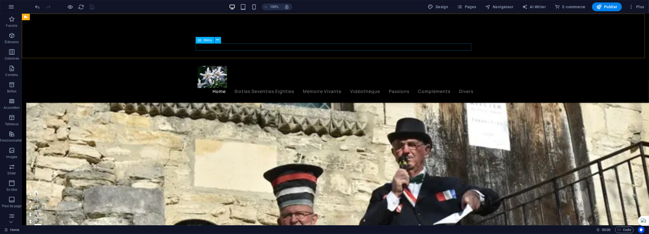
click at [250, 88] on nav "Home Sixties Seventies Eighties Mémoire Vivante Vidéothèque Passions Complément…" at bounding box center [335, 91] width 276 height 7
click at [217, 41] on icon at bounding box center [217, 40] width 3 height 6
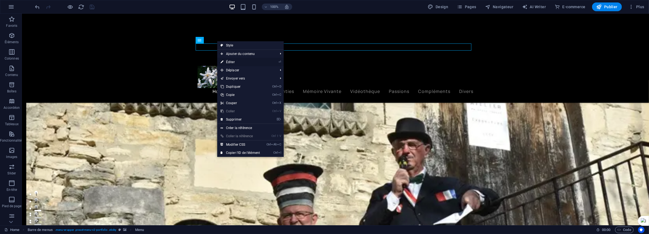
click at [230, 62] on link "⏎ Éditer" at bounding box center [240, 62] width 46 height 8
select select "%"
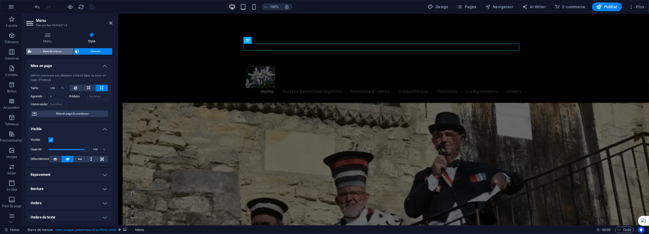
click at [58, 51] on span "Barre de menus" at bounding box center [52, 51] width 39 height 7
select select "rem"
select select "px"
select select "rem"
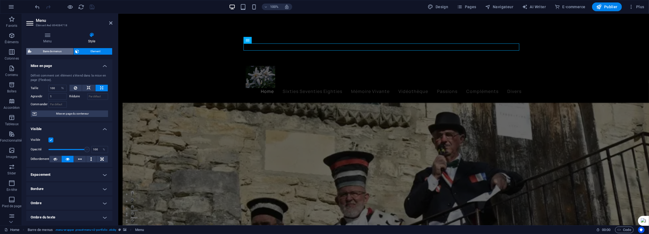
select select "%"
select select "rem"
select select "px"
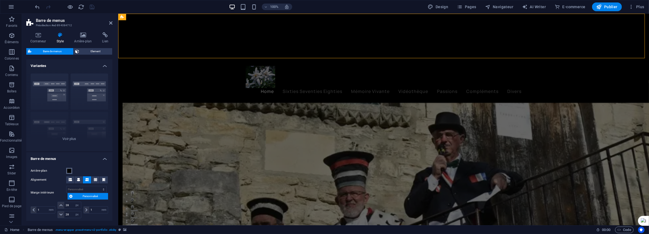
click at [69, 169] on span at bounding box center [69, 171] width 4 height 4
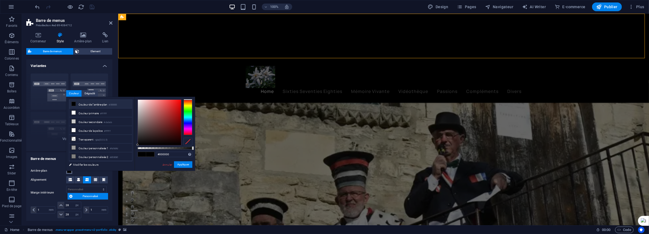
click at [189, 124] on div at bounding box center [187, 118] width 9 height 36
click at [177, 121] on div at bounding box center [159, 122] width 43 height 45
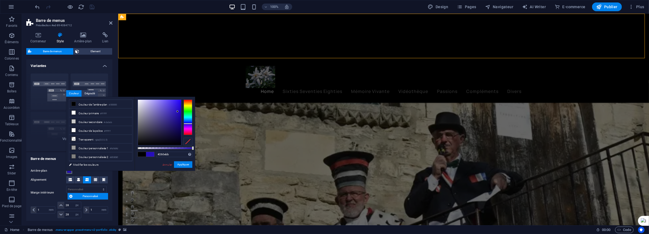
click at [177, 112] on div at bounding box center [159, 122] width 43 height 45
click at [176, 124] on div at bounding box center [159, 122] width 43 height 45
type input "#2e19ae"
click at [174, 114] on div at bounding box center [159, 122] width 43 height 45
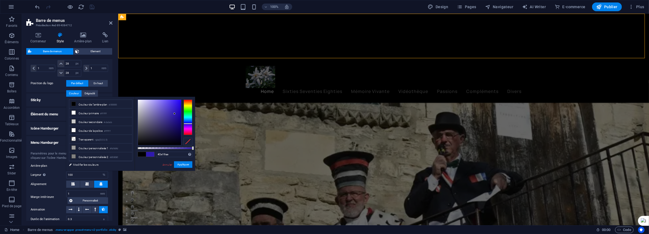
click at [45, 87] on div "Arrière-plan Alignement Marge intérieure px rem % vh vw Personnalisé Personnali…" at bounding box center [69, 57] width 88 height 72
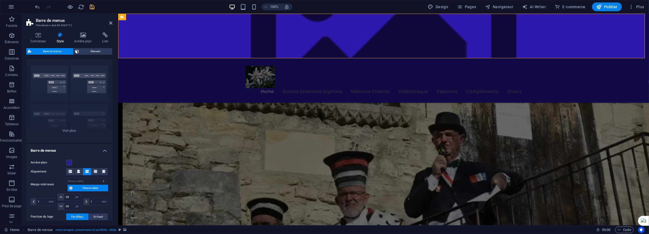
scroll to position [0, 0]
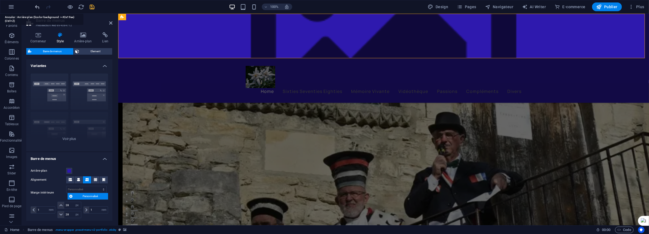
click at [38, 7] on icon "undo" at bounding box center [37, 7] width 6 height 6
click at [37, 7] on icon "undo" at bounding box center [37, 7] width 6 height 6
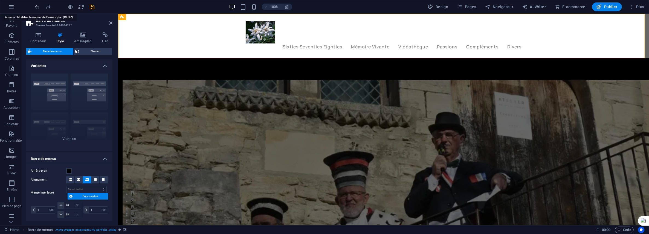
click at [37, 7] on icon "undo" at bounding box center [37, 7] width 6 height 6
click at [48, 6] on icon "redo" at bounding box center [48, 7] width 6 height 6
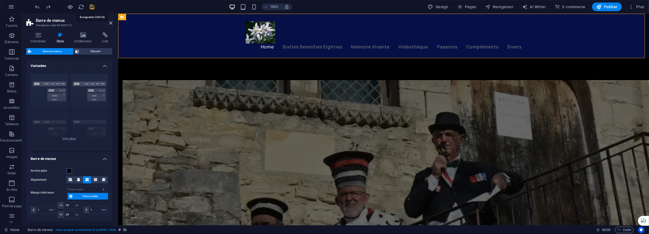
click at [93, 7] on icon "save" at bounding box center [92, 7] width 6 height 6
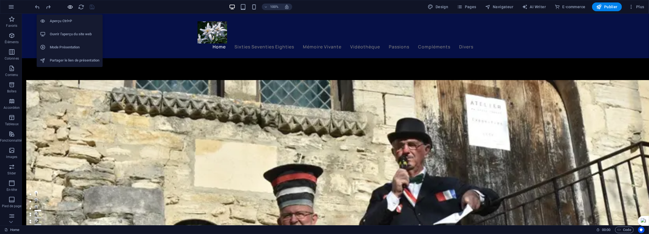
click at [72, 6] on icon "button" at bounding box center [70, 7] width 6 height 6
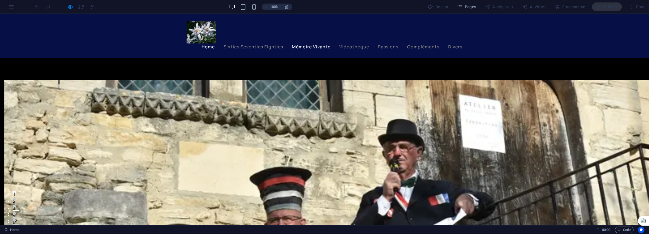
click at [292, 46] on link "Mémoire Vivante" at bounding box center [311, 46] width 39 height 4
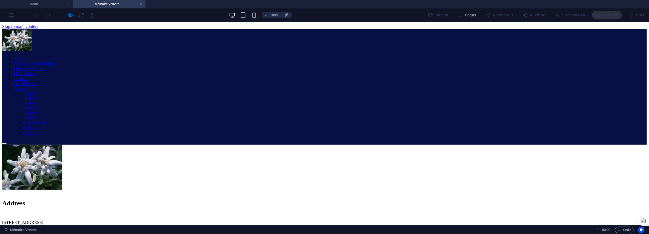
click at [390, 56] on nav "Home Sixties Seventies Eighties Mémoire Vivante Vidéothèque Passions Complément…" at bounding box center [324, 95] width 644 height 79
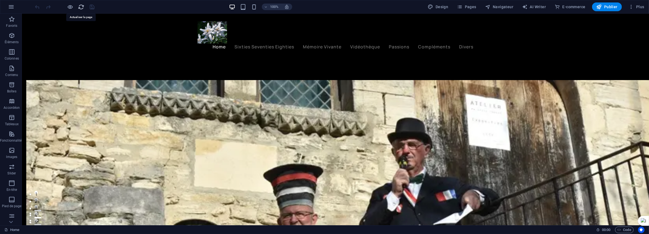
click at [80, 6] on icon "reload" at bounding box center [81, 7] width 6 height 6
click at [78, 6] on icon "reload" at bounding box center [81, 7] width 6 height 6
click at [59, 17] on icon at bounding box center [58, 17] width 3 height 6
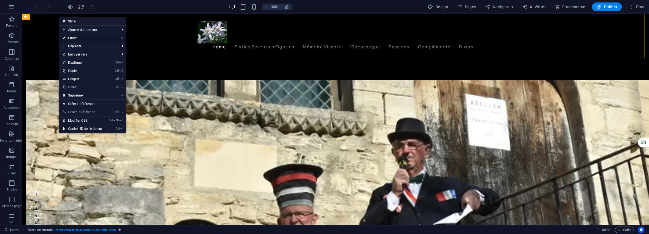
click at [74, 37] on link "⏎ Éditer" at bounding box center [82, 38] width 46 height 8
select select "header"
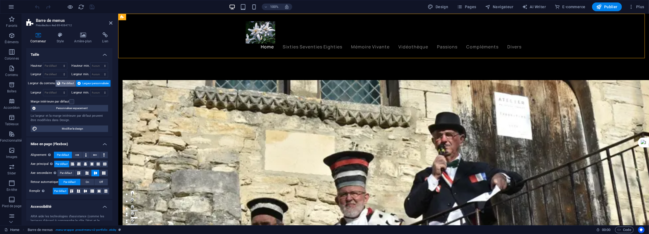
click at [71, 81] on span "Par défaut" at bounding box center [68, 83] width 12 height 7
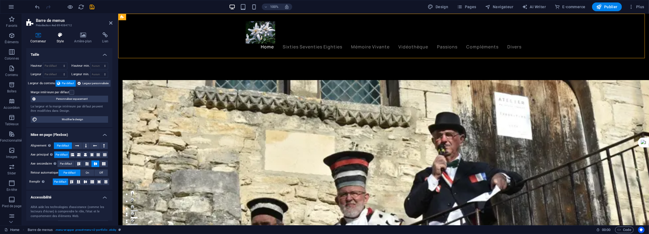
click at [64, 38] on h4 "Style" at bounding box center [61, 37] width 18 height 11
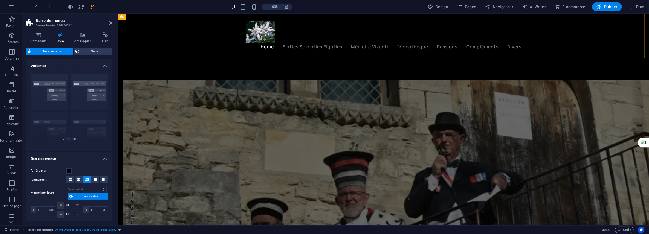
scroll to position [55, 0]
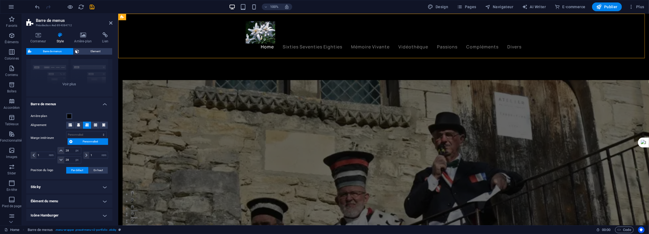
click at [51, 19] on h2 "Barre de menus" at bounding box center [74, 20] width 77 height 5
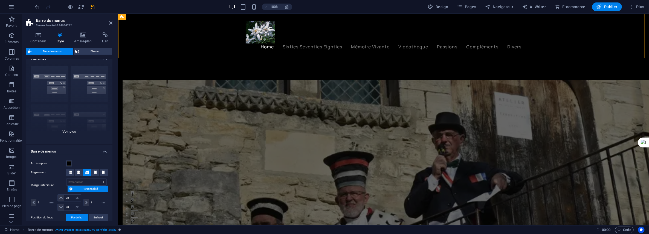
scroll to position [0, 0]
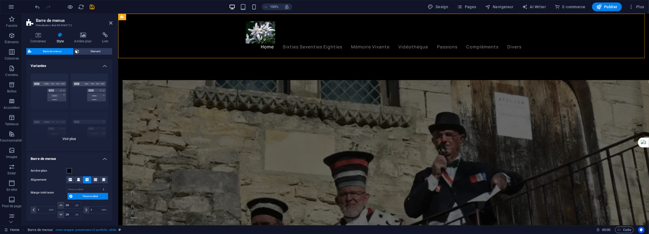
click at [57, 82] on div "Bordure Centré Par défaut Fixé Loki Déclencheur Large XXL" at bounding box center [69, 110] width 86 height 82
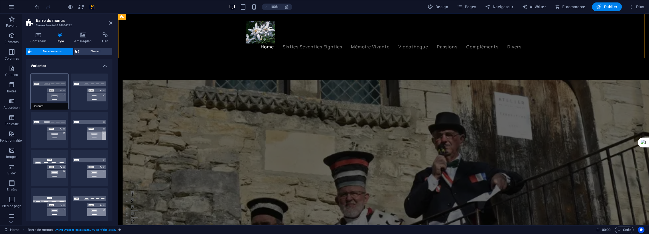
click at [55, 83] on button "Bordure" at bounding box center [50, 92] width 38 height 36
type input "1"
select select "rem"
type input "1"
select select "rem"
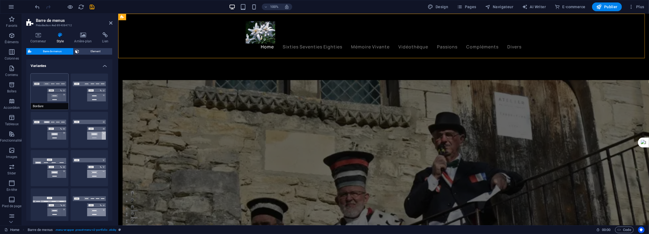
type input "1"
select select "rem"
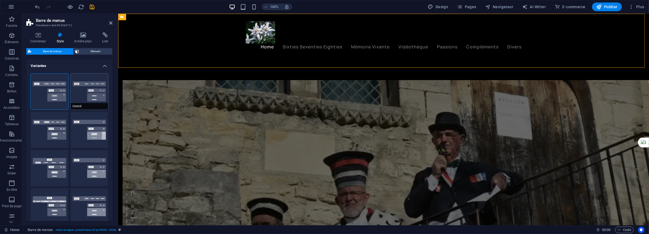
click at [87, 87] on button "Centré" at bounding box center [90, 92] width 38 height 36
click at [54, 130] on button "Par défaut" at bounding box center [50, 130] width 38 height 36
click at [97, 131] on button "Fixé" at bounding box center [90, 130] width 38 height 36
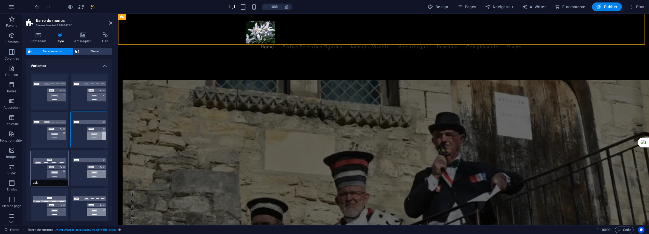
click at [46, 165] on button "Loki" at bounding box center [50, 168] width 38 height 36
type input "0"
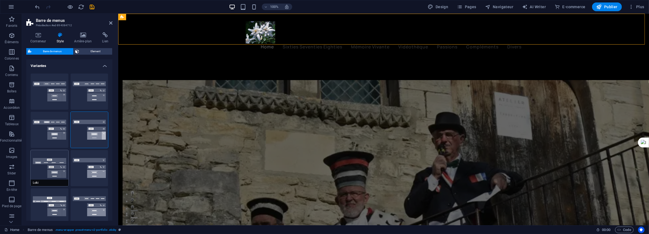
type input "0"
select select "DISABLED_OPTION_VALUE"
type input "2"
type input "1"
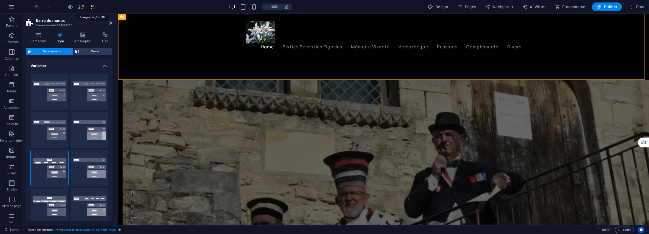
click at [93, 7] on icon "save" at bounding box center [92, 7] width 6 height 6
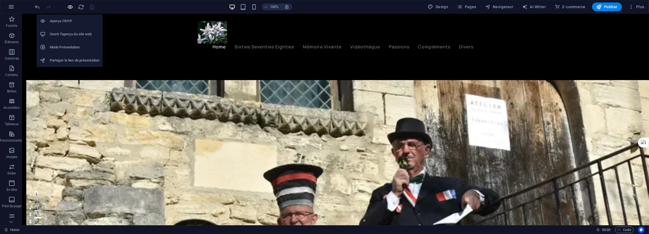
click at [73, 7] on icon "button" at bounding box center [70, 7] width 6 height 6
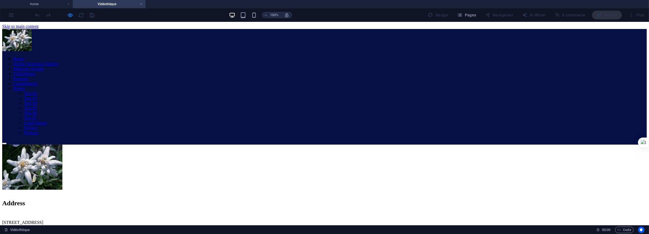
click at [274, 69] on nav "Home Sixties Seventies Eighties Mémoire Vivante Vidéothèque Passions Complément…" at bounding box center [324, 95] width 644 height 79
click at [251, 70] on nav "Home Sixties Seventies Eighties Mémoire Vivante Vidéothèque Passions Complément…" at bounding box center [324, 95] width 644 height 79
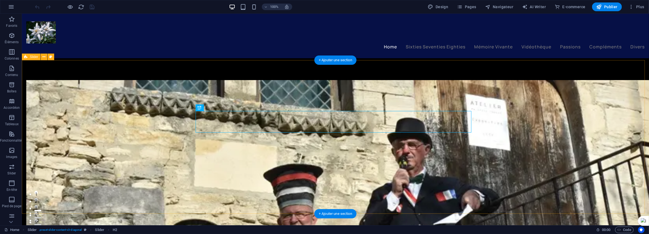
scroll to position [1495, 0]
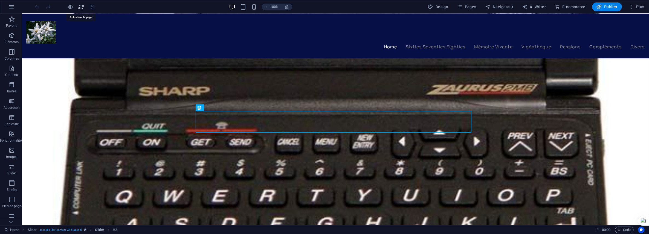
click at [81, 5] on icon "reload" at bounding box center [81, 7] width 6 height 6
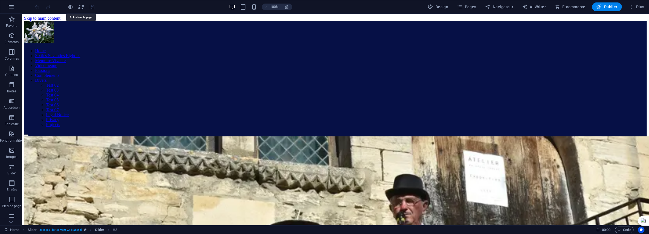
scroll to position [0, 0]
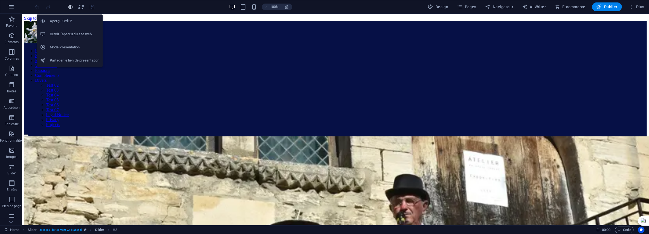
click at [71, 5] on icon "button" at bounding box center [70, 7] width 6 height 6
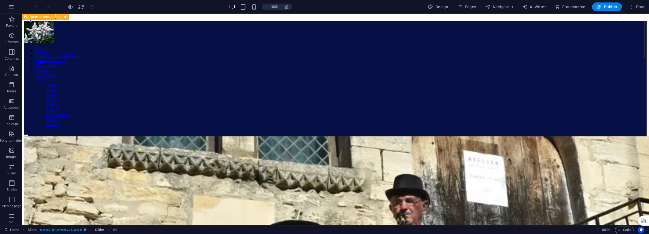
click at [60, 16] on icon at bounding box center [58, 17] width 3 height 6
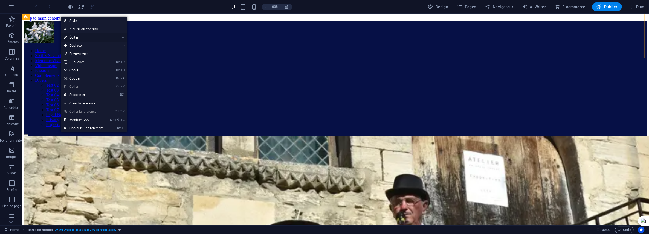
click at [73, 36] on link "⏎ Éditer" at bounding box center [84, 37] width 46 height 8
select select "header"
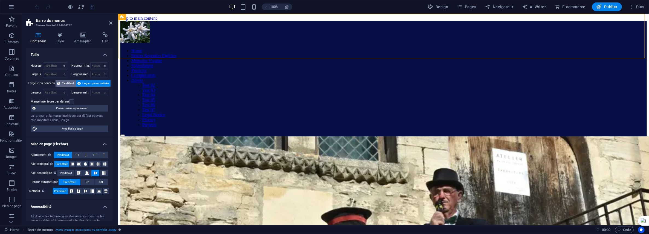
click at [64, 83] on span "Par défaut" at bounding box center [68, 83] width 12 height 7
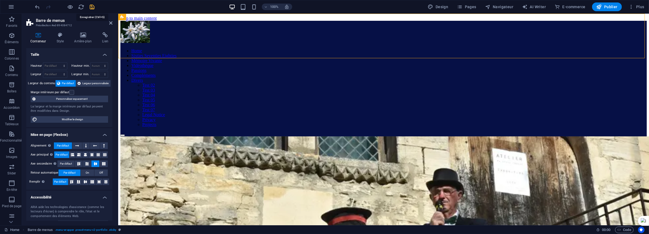
click at [94, 6] on icon "save" at bounding box center [92, 7] width 6 height 6
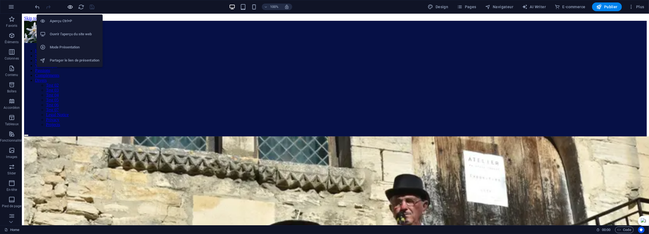
click at [70, 5] on icon "button" at bounding box center [70, 7] width 6 height 6
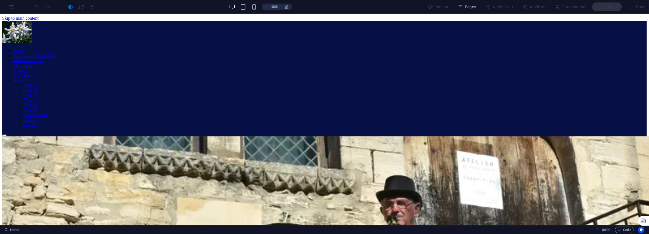
click at [35, 63] on link "Vidéothèque" at bounding box center [24, 65] width 22 height 5
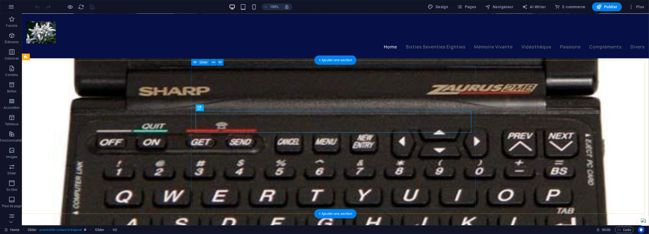
scroll to position [1495, 0]
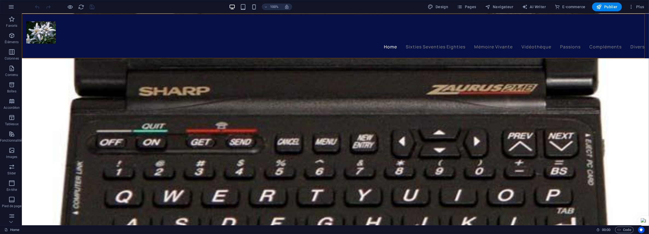
click at [141, 25] on div "Home Sixties Seventies Eighties Mémoire Vivante Vidéothèque Passions Complément…" at bounding box center [335, 35] width 627 height 45
click at [85, 20] on div "Home Sixties Seventies Eighties Mémoire Vivante Vidéothèque Passions Complément…" at bounding box center [335, 35] width 627 height 45
select select "header"
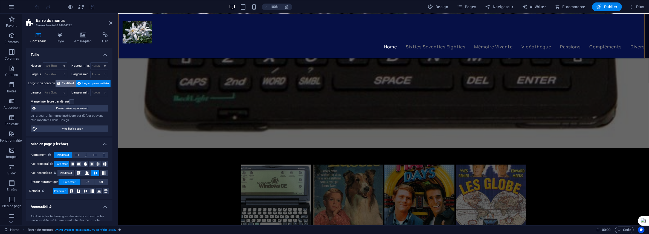
click at [67, 83] on span "Par défaut" at bounding box center [68, 83] width 12 height 7
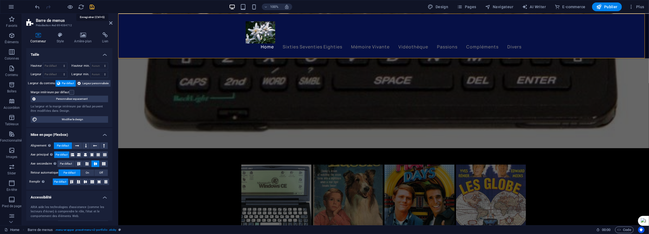
click at [90, 5] on icon "save" at bounding box center [92, 7] width 6 height 6
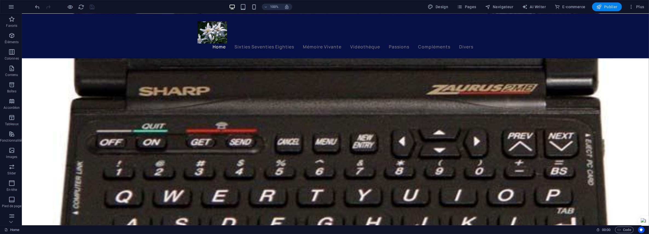
click at [611, 7] on span "Publier" at bounding box center [606, 6] width 21 height 5
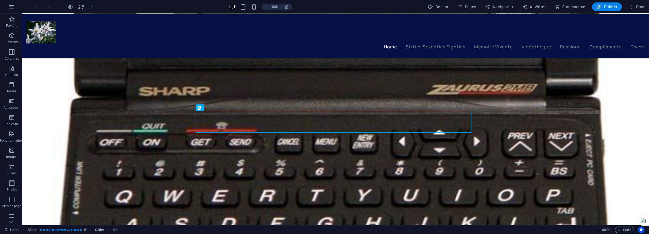
scroll to position [1495, 0]
click at [131, 28] on div "Home Sixties Seventies Eighties Mémoire Vivante Vidéothèque Passions Complément…" at bounding box center [335, 35] width 627 height 45
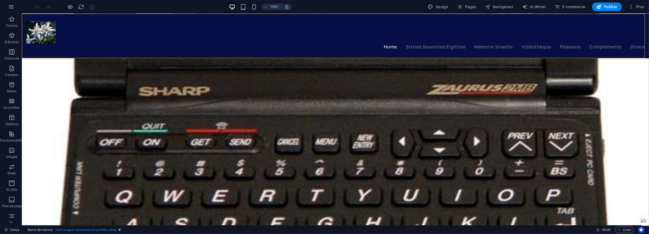
click at [131, 28] on div "Home Sixties Seventies Eighties Mémoire Vivante Vidéothèque Passions Complément…" at bounding box center [335, 35] width 627 height 45
select select "header"
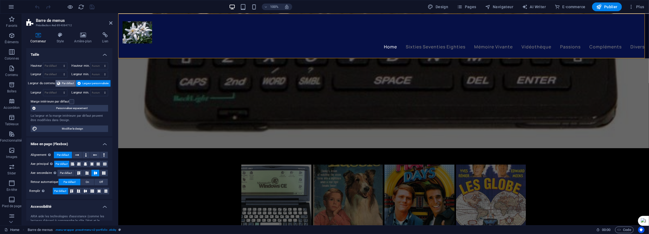
click at [69, 84] on span "Par défaut" at bounding box center [68, 83] width 12 height 7
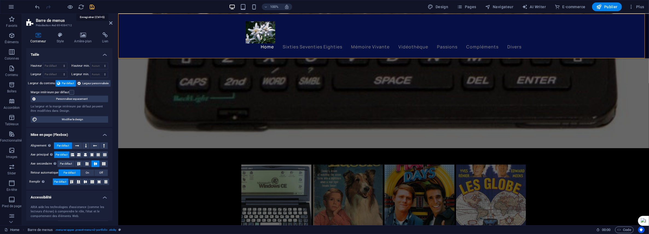
click at [92, 6] on icon "save" at bounding box center [92, 7] width 6 height 6
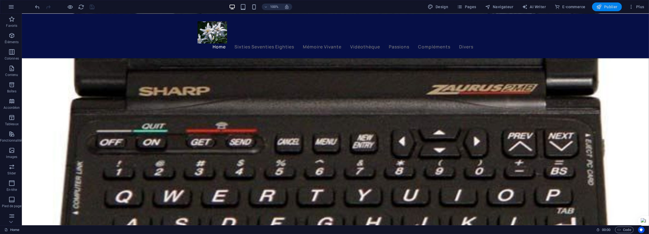
click at [610, 5] on span "Publier" at bounding box center [606, 6] width 21 height 5
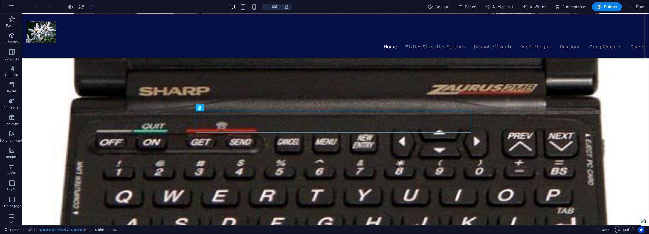
click at [410, 27] on div "Home Sixties Seventies Eighties Mémoire Vivante Vidéothèque Passions Complément…" at bounding box center [335, 35] width 627 height 45
click at [212, 31] on div "Home Sixties Seventies Eighties Mémoire Vivante Vidéothèque Passions Complément…" at bounding box center [335, 35] width 627 height 45
select select "header"
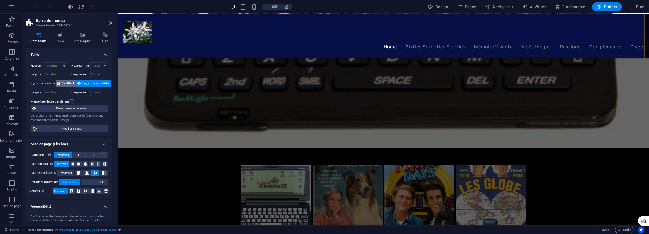
click at [68, 82] on span "Par défaut" at bounding box center [68, 83] width 12 height 7
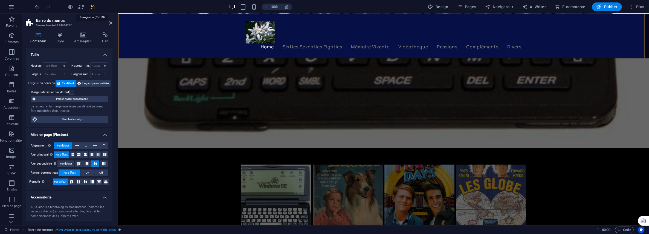
click at [92, 8] on icon "save" at bounding box center [92, 7] width 6 height 6
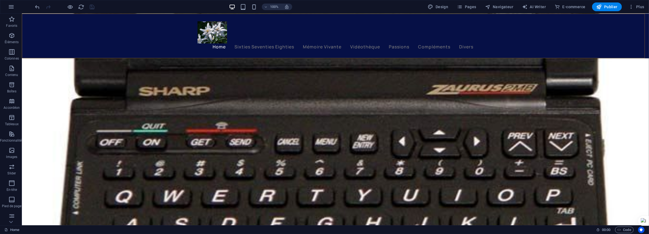
click at [95, 34] on div "Home Sixties Seventies Eighties Mémoire Vivante Vidéothèque Passions Complément…" at bounding box center [335, 35] width 627 height 45
select select "header"
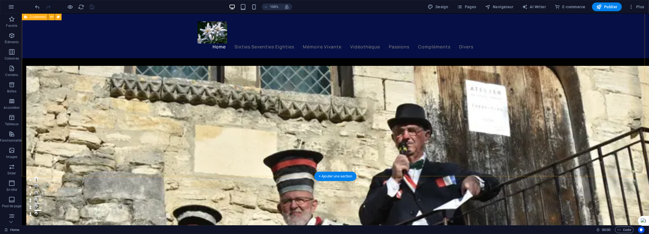
scroll to position [178, 0]
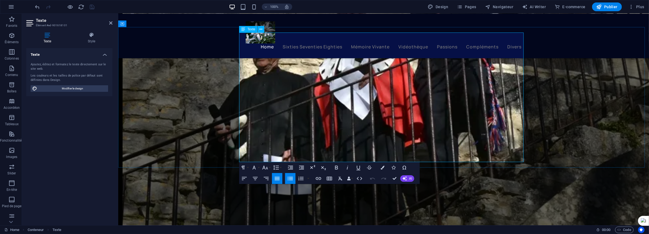
drag, startPoint x: 299, startPoint y: 159, endPoint x: 342, endPoint y: 159, distance: 42.4
copy li "Nouvel élément texte"
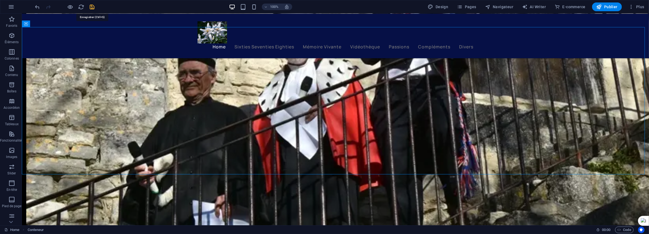
click at [92, 7] on icon "save" at bounding box center [92, 7] width 6 height 6
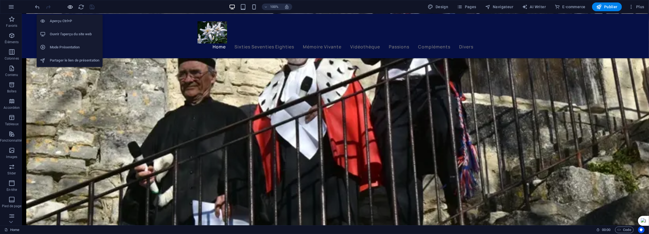
click at [69, 5] on icon "button" at bounding box center [70, 7] width 6 height 6
click at [70, 5] on icon "button" at bounding box center [70, 7] width 6 height 6
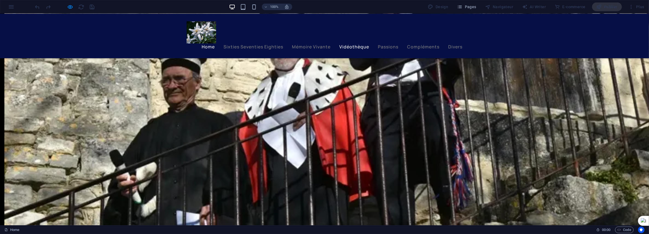
click at [344, 48] on link "Vidéothèque" at bounding box center [354, 46] width 30 height 4
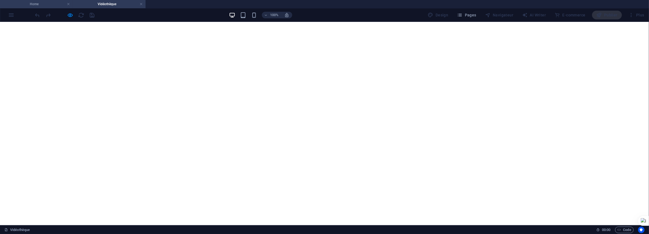
click at [45, 4] on h4 "Home" at bounding box center [36, 4] width 73 height 6
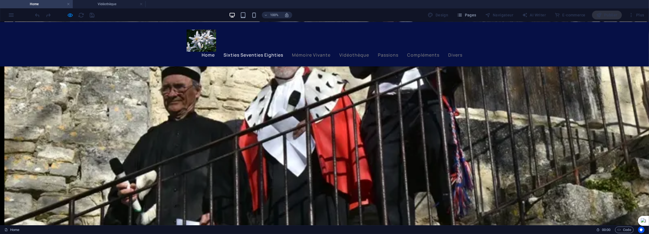
click at [237, 56] on link "Sixties Seventies Eighties" at bounding box center [253, 54] width 60 height 4
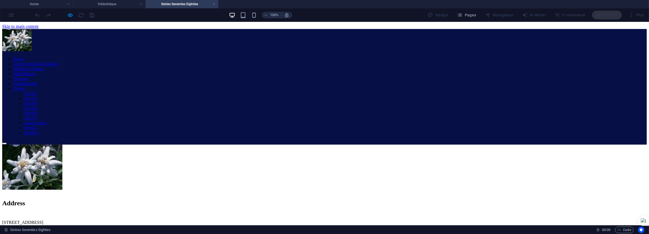
scroll to position [0, 0]
click at [258, 40] on div "Home Sixties Seventies Eighties Mémoire Vivante Vidéothèque Passions Complément…" at bounding box center [324, 87] width 644 height 116
click at [457, 57] on nav "Home Sixties Seventies Eighties Mémoire Vivante Vidéothèque Passions Complément…" at bounding box center [324, 95] width 644 height 79
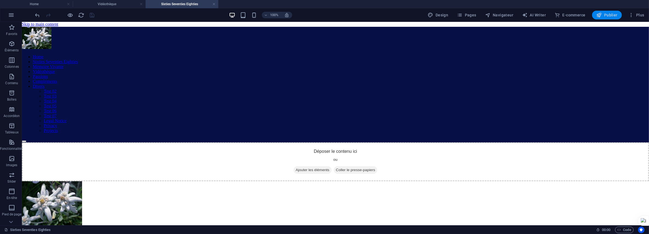
click at [609, 12] on span "Publier" at bounding box center [606, 14] width 21 height 5
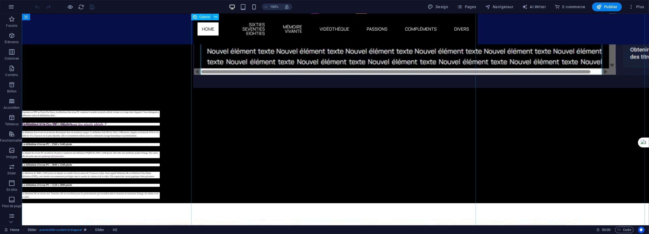
scroll to position [1016, 0]
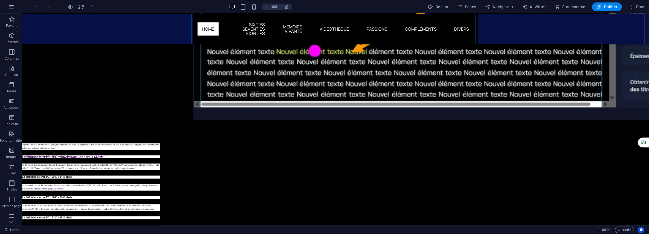
click at [323, 27] on nav "Home Sixties Seventies Eighties Mémoire Vivante Vidéothèque Passions Complément…" at bounding box center [335, 28] width 284 height 31
click at [295, 27] on nav "Home Sixties Seventies Eighties Mémoire Vivante Vidéothèque Passions Complément…" at bounding box center [335, 28] width 284 height 31
click at [253, 27] on nav "Home Sixties Seventies Eighties Mémoire Vivante Vidéothèque Passions Complément…" at bounding box center [335, 28] width 284 height 31
drag, startPoint x: 330, startPoint y: 30, endPoint x: 333, endPoint y: 30, distance: 3.1
click at [330, 30] on nav "Home Sixties Seventies Eighties Mémoire Vivante Vidéothèque Passions Complément…" at bounding box center [335, 28] width 284 height 31
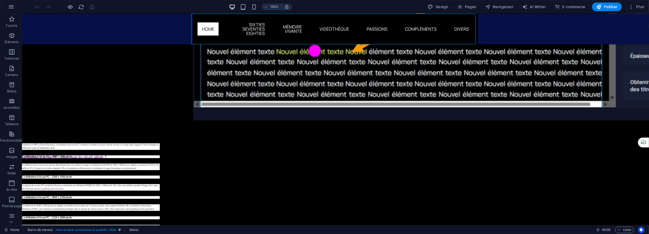
scroll to position [1003, 0]
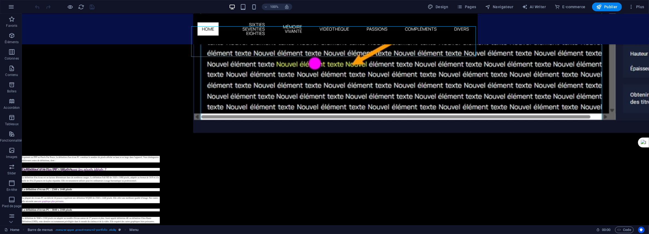
click at [376, 29] on nav "Home Sixties Seventies Eighties Mémoire Vivante Vidéothèque Passions Complément…" at bounding box center [335, 28] width 284 height 31
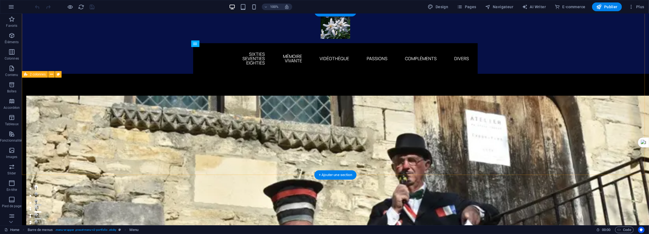
scroll to position [0, 0]
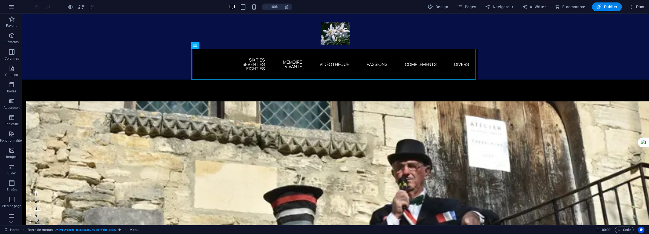
click at [643, 6] on span "Plus" at bounding box center [636, 6] width 16 height 5
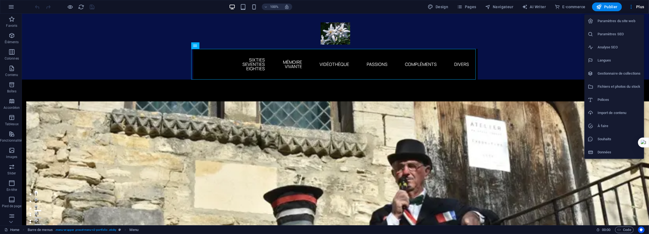
click at [66, 5] on div at bounding box center [324, 117] width 649 height 234
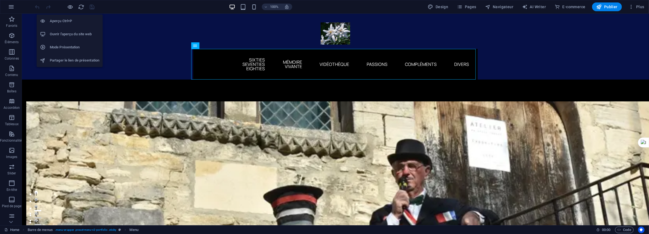
click at [69, 5] on icon "button" at bounding box center [70, 7] width 6 height 6
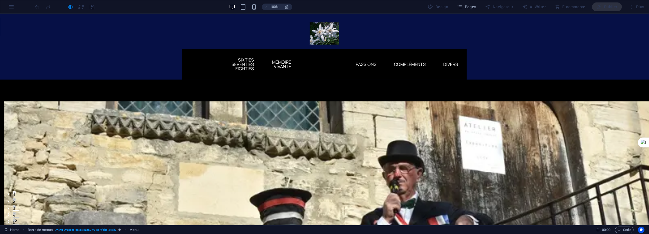
click at [318, 62] on link "Vidéothèque" at bounding box center [323, 63] width 38 height 13
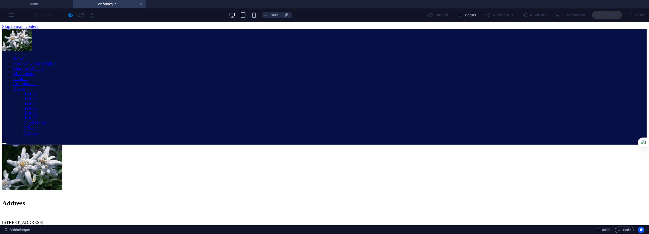
click at [368, 71] on nav "Home Sixties Seventies Eighties Mémoire Vivante Vidéothèque Passions Complément…" at bounding box center [324, 95] width 644 height 79
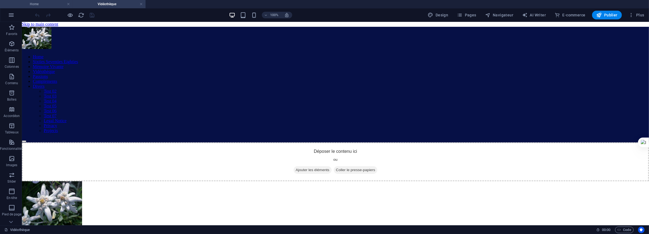
click at [42, 3] on h4 "Home" at bounding box center [36, 4] width 73 height 6
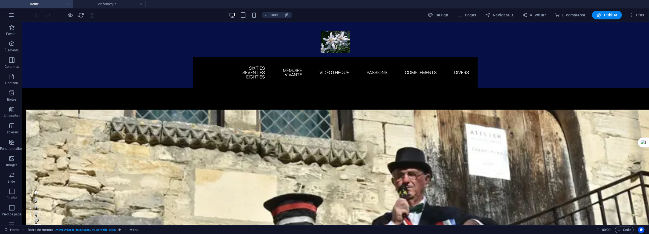
click at [279, 61] on ul "Home Sixties Seventies Eighties Mémoire Vivante Vidéothèque Passions Complément…" at bounding box center [335, 72] width 276 height 22
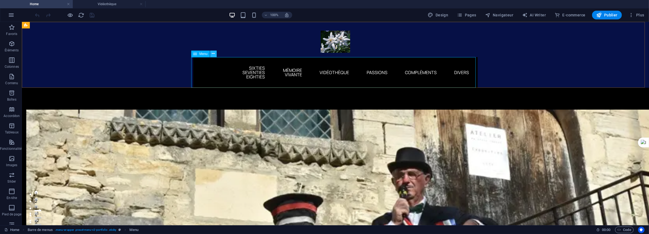
click at [212, 54] on icon at bounding box center [213, 54] width 3 height 6
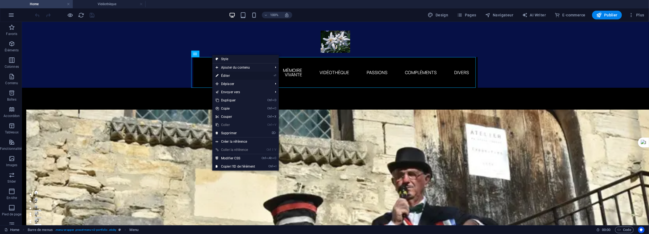
click at [229, 74] on link "⏎ Éditer" at bounding box center [235, 76] width 46 height 8
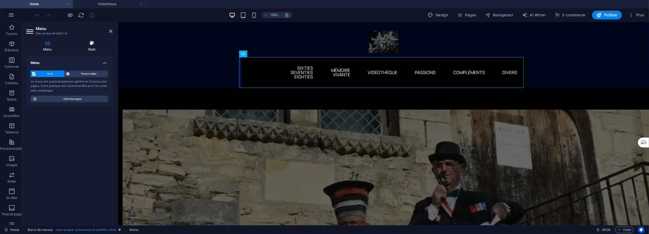
click at [94, 43] on icon at bounding box center [92, 42] width 42 height 5
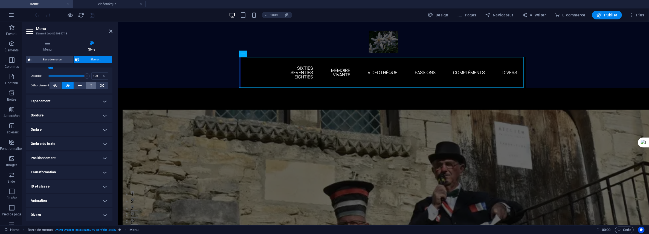
scroll to position [82, 0]
click at [49, 185] on h4 "ID et classe" at bounding box center [69, 186] width 86 height 13
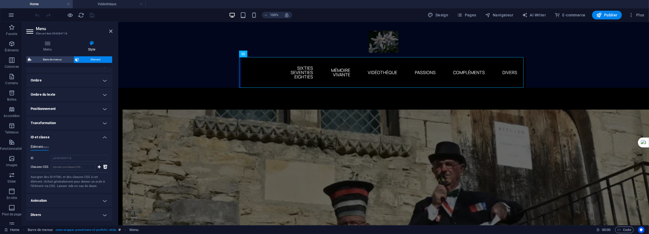
scroll to position [0, 0]
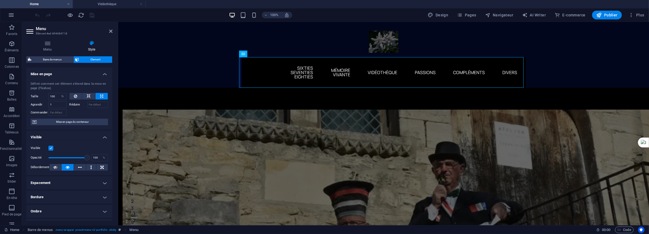
click at [56, 31] on h3 "Élément #ed-894084718" at bounding box center [69, 33] width 66 height 5
click at [260, 53] on icon at bounding box center [261, 54] width 3 height 6
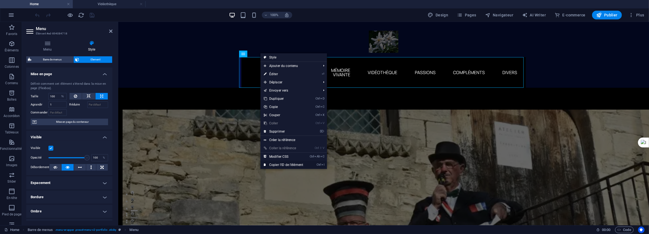
click at [283, 165] on link "Ctrl I Copier l'ID de l'élément" at bounding box center [283, 165] width 46 height 8
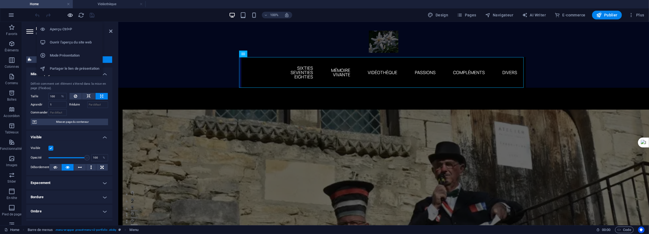
click at [71, 14] on icon "button" at bounding box center [70, 15] width 6 height 6
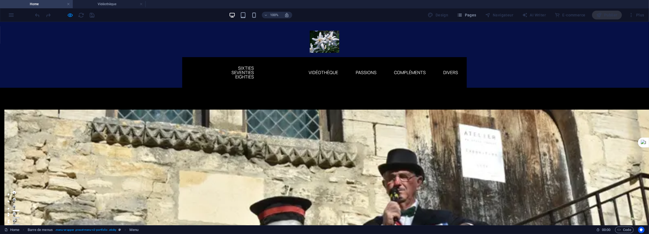
click at [278, 68] on link "Mémoire Vivante" at bounding box center [281, 71] width 28 height 17
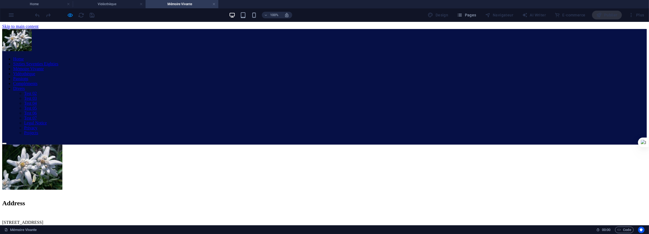
click at [322, 69] on nav "Home Sixties Seventies Eighties Mémoire Vivante Vidéothèque Passions Complément…" at bounding box center [324, 95] width 644 height 79
click at [322, 72] on nav "Home Sixties Seventies Eighties Mémoire Vivante Vidéothèque Passions Complément…" at bounding box center [324, 95] width 644 height 79
click at [235, 71] on nav "Home Sixties Seventies Eighties Mémoire Vivante Vidéothèque Passions Complément…" at bounding box center [324, 95] width 644 height 79
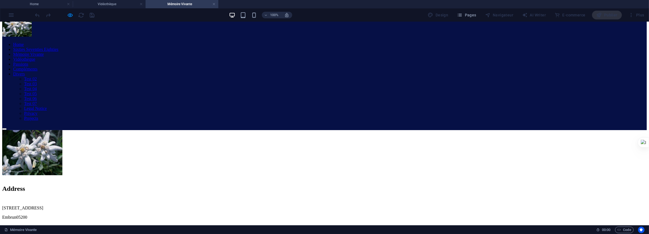
scroll to position [20, 0]
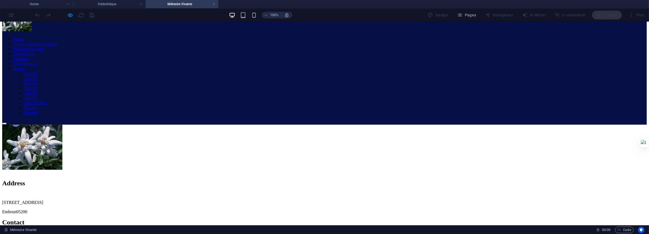
click at [446, 52] on nav "Home Sixties Seventies Eighties Mémoire Vivante Vidéothèque Passions Complément…" at bounding box center [324, 75] width 644 height 79
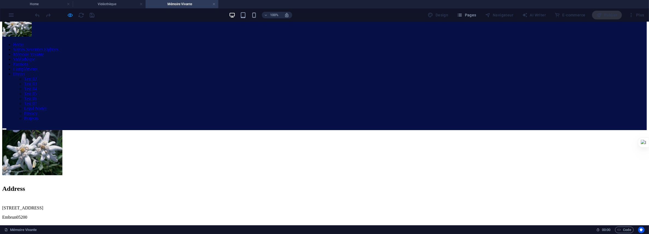
scroll to position [0, 0]
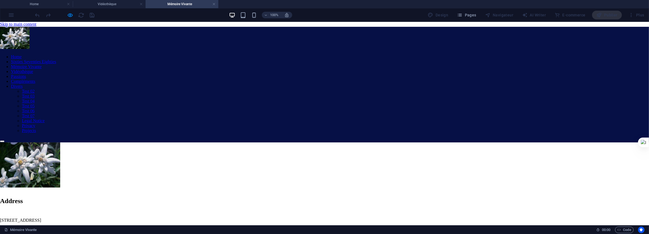
click at [242, 34] on div at bounding box center [324, 38] width 649 height 23
click at [112, 5] on h4 "Vidéothèque" at bounding box center [109, 4] width 73 height 6
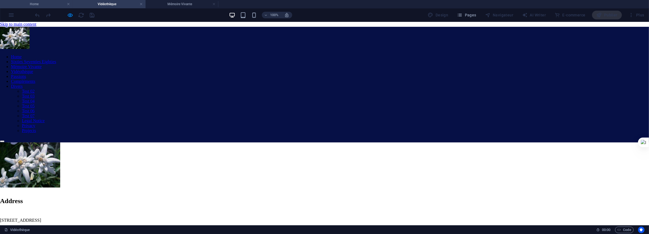
click at [42, 4] on h4 "Home" at bounding box center [36, 4] width 73 height 6
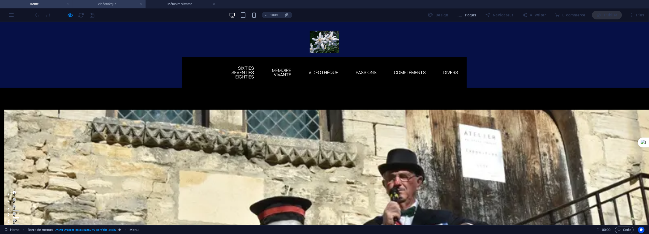
click at [141, 4] on link at bounding box center [140, 4] width 3 height 5
click at [141, 3] on link at bounding box center [140, 4] width 3 height 5
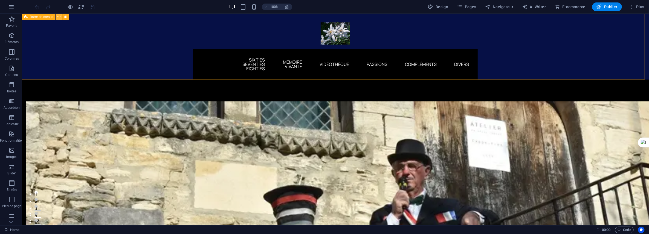
click at [59, 17] on icon at bounding box center [58, 17] width 3 height 6
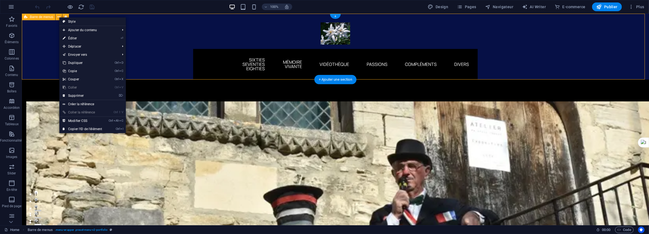
click at [53, 27] on div "Home Sixties Seventies Eighties Mémoire Vivante Vidéothèque Passions Complément…" at bounding box center [335, 46] width 627 height 66
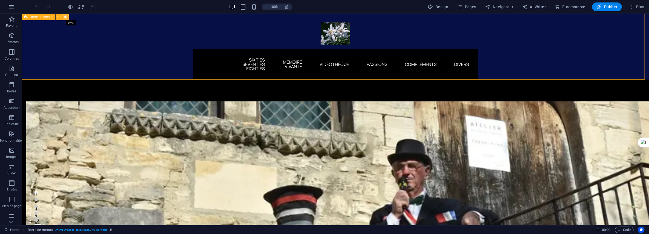
click at [65, 18] on icon at bounding box center [65, 17] width 3 height 6
select select "rem"
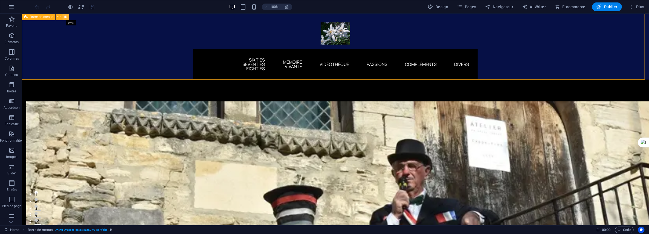
select select "rem"
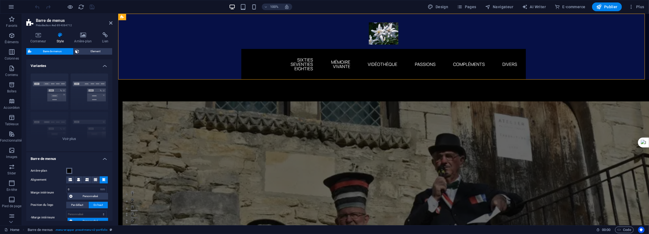
click at [68, 170] on span at bounding box center [69, 171] width 4 height 4
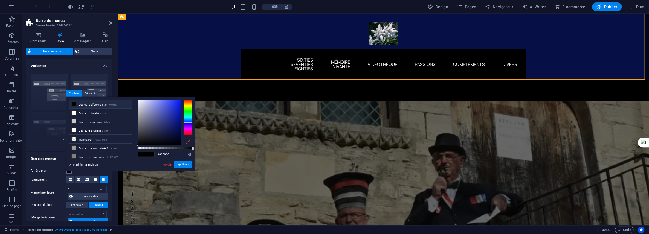
click at [185, 122] on div at bounding box center [187, 118] width 9 height 36
type input "#12195d"
click at [173, 128] on div at bounding box center [159, 122] width 43 height 45
click at [188, 164] on button "Appliquer" at bounding box center [183, 164] width 18 height 7
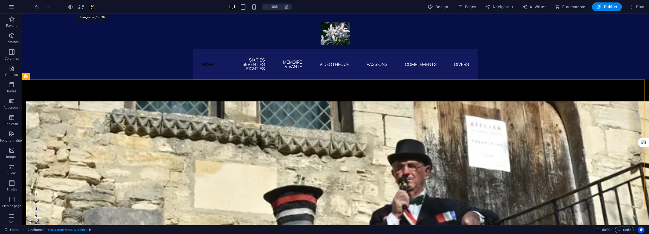
click at [90, 5] on icon "save" at bounding box center [92, 7] width 6 height 6
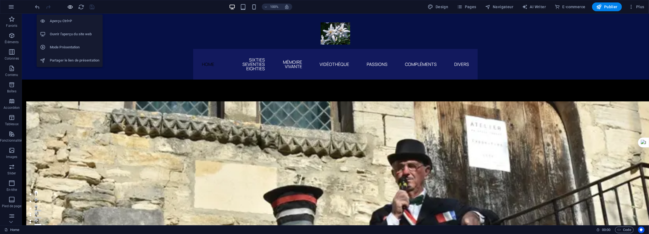
click at [72, 5] on icon "button" at bounding box center [70, 7] width 6 height 6
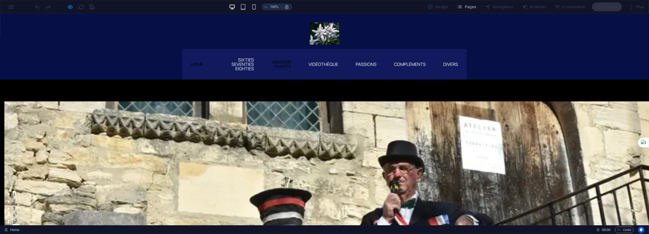
click at [278, 65] on link "Mémoire Vivante" at bounding box center [281, 63] width 28 height 17
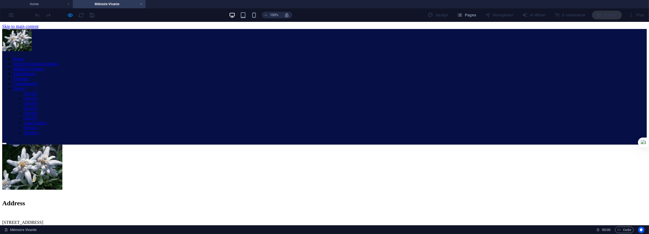
click at [326, 72] on nav "Home Sixties Seventies Eighties Mémoire Vivante Vidéothèque Passions Complément…" at bounding box center [324, 95] width 644 height 79
click at [324, 71] on nav "Home Sixties Seventies Eighties Mémoire Vivante Vidéothèque Passions Complément…" at bounding box center [324, 95] width 644 height 79
click at [248, 72] on nav "Home Sixties Seventies Eighties Mémoire Vivante Vidéothèque Passions Complément…" at bounding box center [324, 95] width 644 height 79
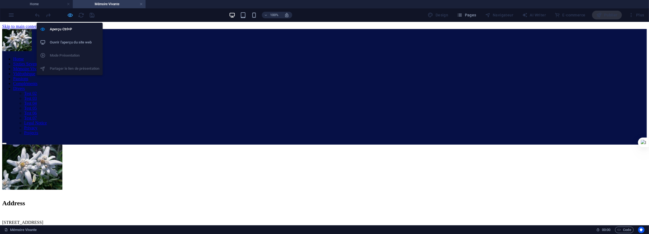
click at [70, 14] on icon "button" at bounding box center [70, 15] width 6 height 6
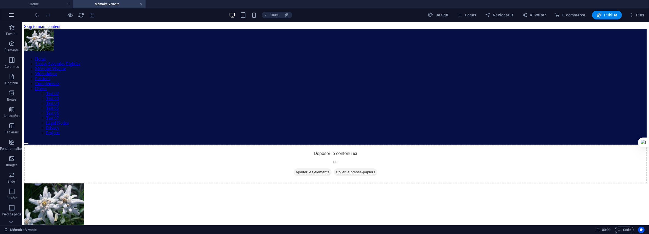
click at [14, 14] on icon "button" at bounding box center [11, 15] width 7 height 7
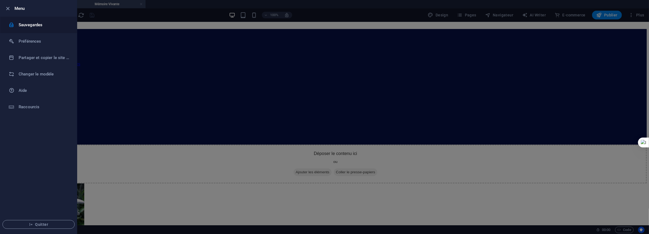
click at [31, 25] on h6 "Sauvegardes" at bounding box center [44, 25] width 51 height 7
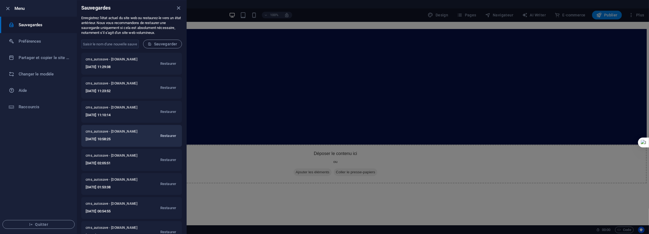
click at [170, 133] on span "Restaurer" at bounding box center [168, 136] width 16 height 7
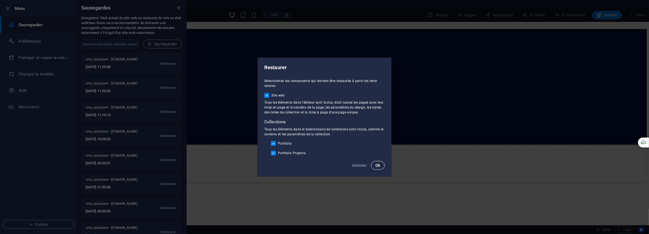
click at [374, 162] on button "Ok" at bounding box center [378, 165] width 14 height 9
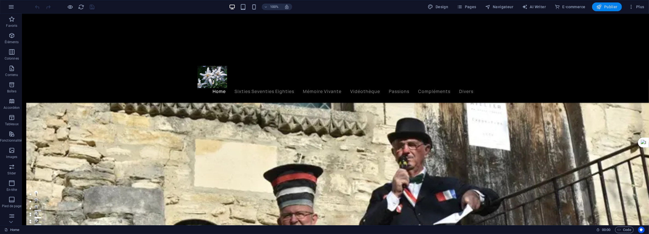
click at [612, 7] on span "Publier" at bounding box center [606, 6] width 21 height 5
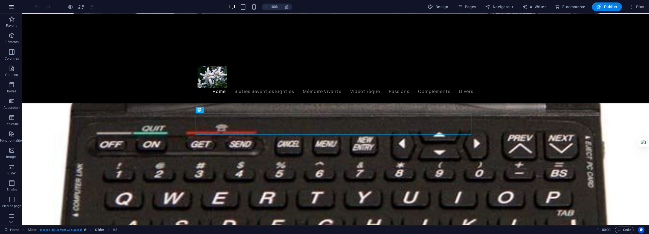
click at [12, 7] on icon "button" at bounding box center [11, 7] width 7 height 7
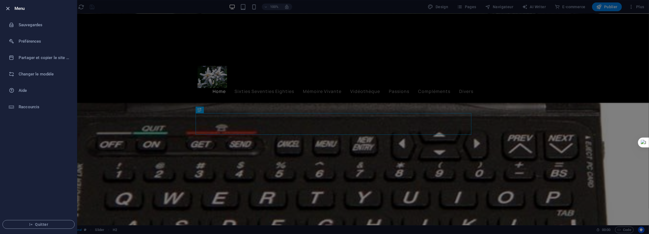
click at [6, 9] on icon "button" at bounding box center [8, 8] width 6 height 6
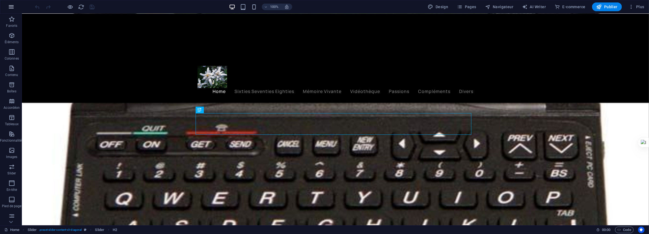
click at [13, 7] on icon "button" at bounding box center [11, 7] width 7 height 7
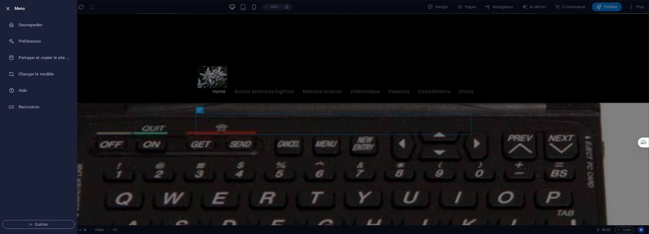
click at [7, 8] on icon "button" at bounding box center [8, 8] width 6 height 6
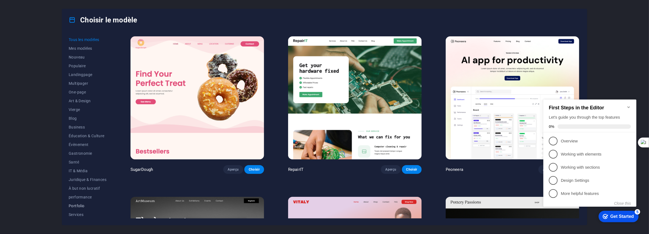
click at [81, 205] on span "Portfolio" at bounding box center [88, 206] width 38 height 4
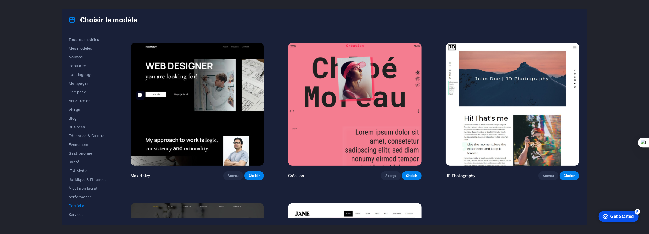
scroll to position [164, 0]
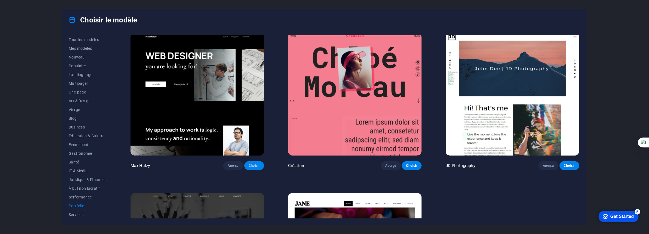
click at [254, 163] on span "Choisir" at bounding box center [254, 165] width 11 height 4
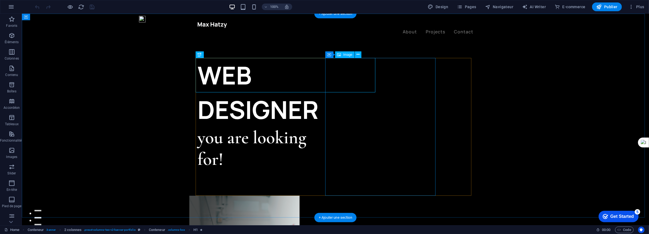
scroll to position [55, 0]
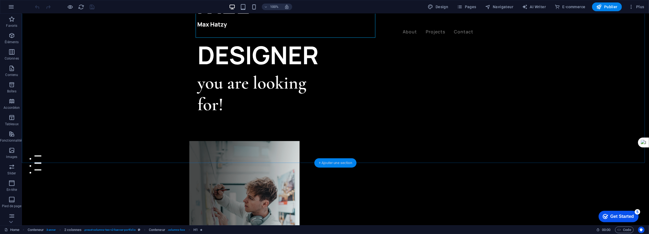
click at [329, 164] on div "+ Ajouter une section" at bounding box center [335, 162] width 42 height 9
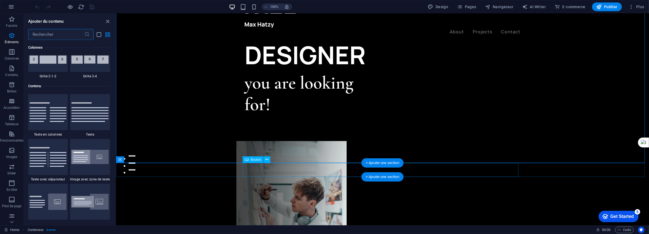
scroll to position [956, 0]
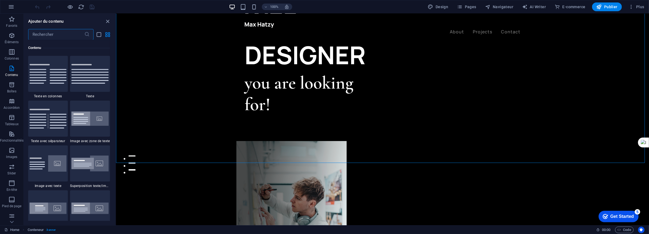
click at [69, 33] on input "text" at bounding box center [56, 34] width 56 height 11
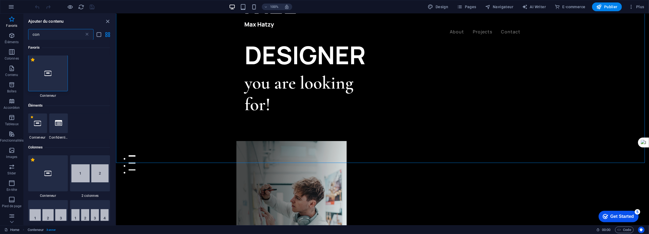
scroll to position [0, 0]
type input "con"
click at [49, 75] on icon at bounding box center [47, 73] width 7 height 7
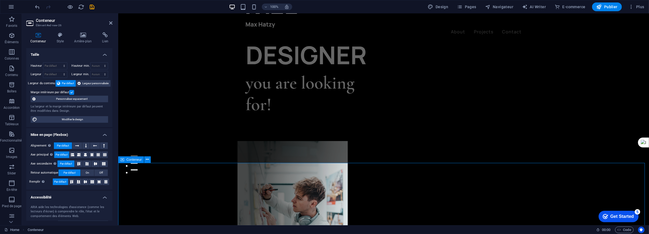
scroll to position [109, 0]
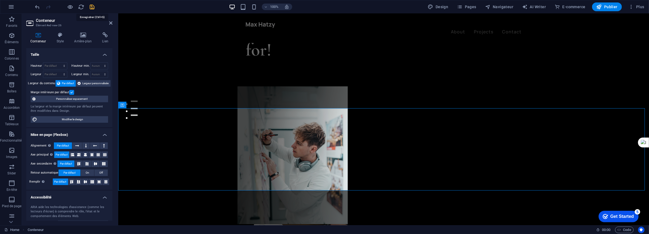
click at [92, 5] on icon "save" at bounding box center [92, 7] width 6 height 6
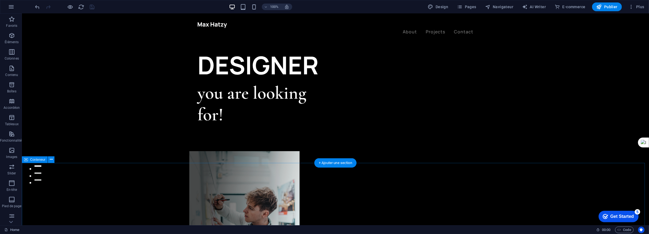
scroll to position [0, 0]
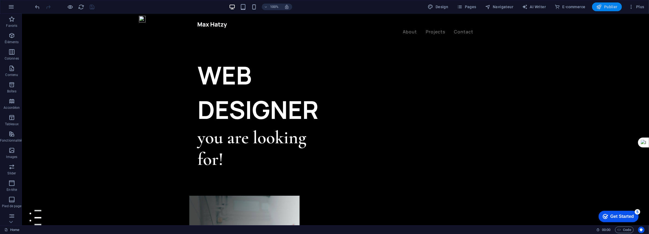
click at [606, 5] on span "Publier" at bounding box center [606, 6] width 21 height 5
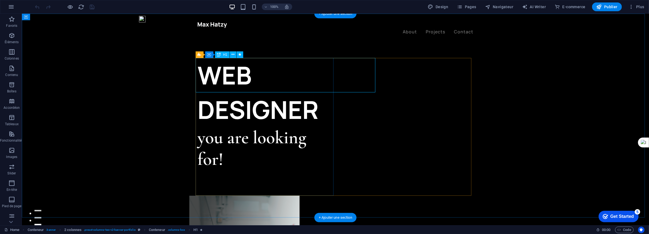
click at [314, 75] on div "WEB DESIGNER" at bounding box center [266, 92] width 138 height 69
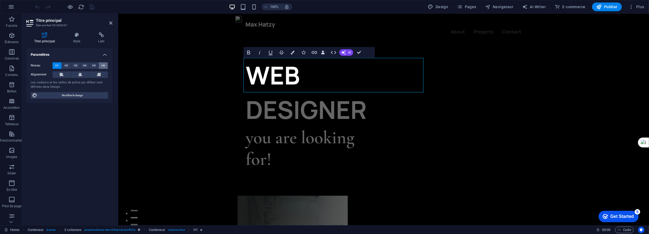
click at [103, 64] on span "H6" at bounding box center [103, 65] width 4 height 7
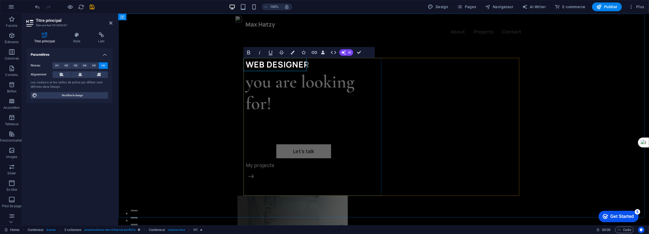
click at [268, 65] on h6 "WEB DESIGNER" at bounding box center [314, 64] width 138 height 13
drag, startPoint x: 245, startPoint y: 65, endPoint x: 305, endPoint y: 64, distance: 59.3
click at [305, 64] on h6 "WEB DESIGNER" at bounding box center [314, 64] width 138 height 13
click at [247, 63] on h6 "menusitejet" at bounding box center [314, 64] width 138 height 13
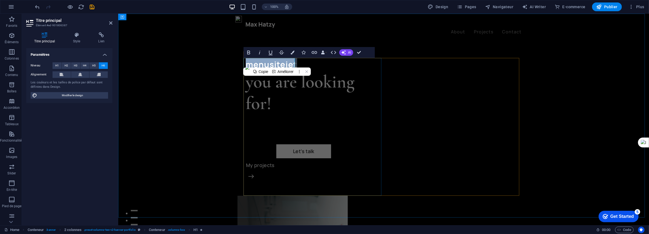
click at [259, 64] on h6 "menusitejet" at bounding box center [314, 64] width 138 height 13
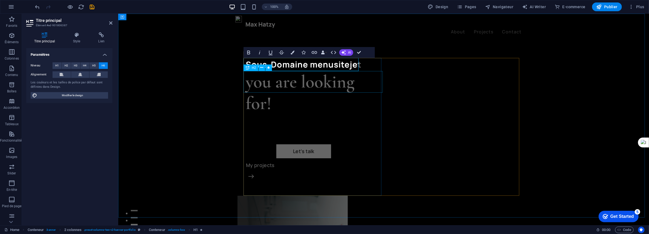
click at [312, 75] on div "you are looking for!" at bounding box center [314, 92] width 138 height 43
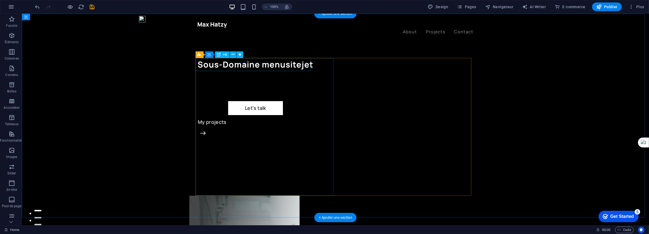
click at [295, 64] on div "Sous-Domaine menusitejet" at bounding box center [266, 64] width 138 height 13
click at [303, 63] on div "Sous-Domaine menusitejet" at bounding box center [266, 64] width 138 height 13
click at [305, 65] on div "Sous-Domaine menusitejet" at bounding box center [266, 64] width 138 height 13
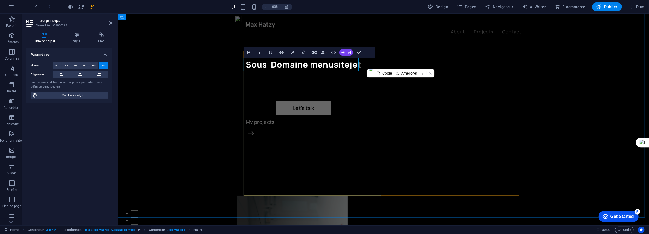
click at [341, 64] on h6 "Sous-Domaine menusitejet" at bounding box center [314, 64] width 138 height 13
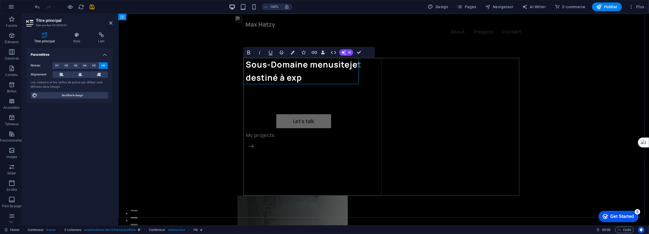
click at [306, 66] on h6 "Sous-Domaine menusitejet ‌destiné à exp" at bounding box center [314, 71] width 138 height 26
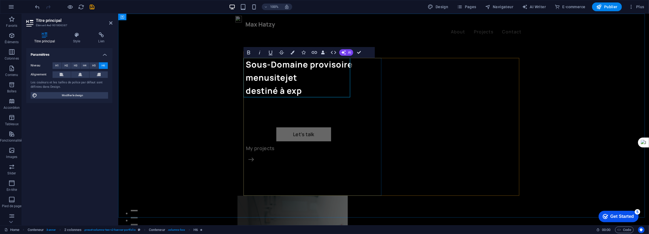
click at [245, 77] on h6 "Sous-Domaine provisoire ‌menusitejet ‌destiné à exp" at bounding box center [314, 77] width 138 height 39
click at [308, 75] on h6 "Sous-Domaine provisoire ‌"menusitejet ‌destiné à exp" at bounding box center [314, 77] width 138 height 39
click at [245, 75] on h6 "Sous-Domaine provisoire ‌"menusitejet" ‌destiné à exp" at bounding box center [314, 77] width 138 height 39
click at [313, 91] on h6 "Sous-Domaine provisoire ‌ "menusitejet" ‌destiné à exp" at bounding box center [314, 77] width 138 height 39
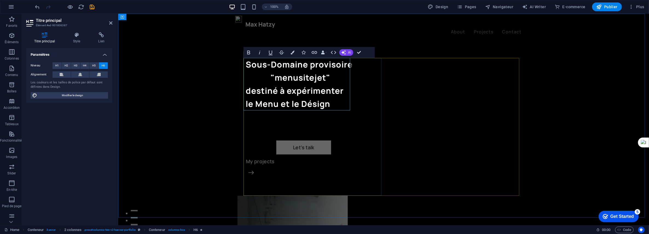
click at [311, 104] on h6 "Sous-Domaine provisoire ‌ "menusitejet" ‌destiné à expérimenter ‌le Menu et le …" at bounding box center [314, 84] width 138 height 52
click at [253, 103] on h6 "Sous-Domaine provisoire ‌ "menusitejet" ‌destiné à expérimenter ‌le Menu et le …" at bounding box center [314, 84] width 138 height 52
click at [280, 103] on h6 "Sous-Domaine provisoire ‌ "menusitejet" ‌destiné à expérimenter ‌le "Menu et le…" at bounding box center [314, 84] width 138 height 52
click at [307, 103] on h6 "Sous-Domaine provisoire ‌ "menusitejet" ‌destiné à expérimenter ‌le "Menu" et l…" at bounding box center [314, 84] width 138 height 52
click at [340, 105] on h6 "Sous-Domaine provisoire ‌ "menusitejet" ‌destiné à expérimenter ‌le "Menu" et l…" at bounding box center [314, 84] width 138 height 52
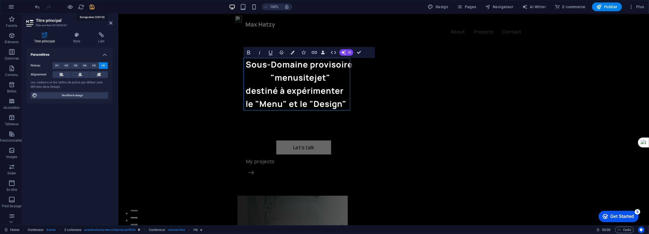
click at [92, 7] on icon "save" at bounding box center [92, 7] width 6 height 6
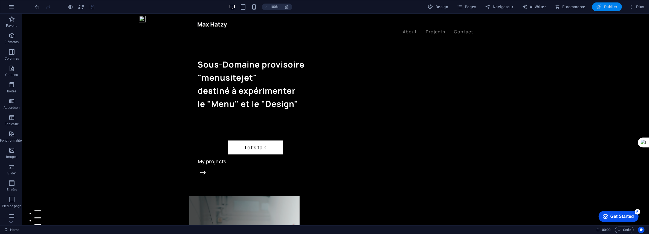
click at [604, 6] on span "Publier" at bounding box center [606, 6] width 21 height 5
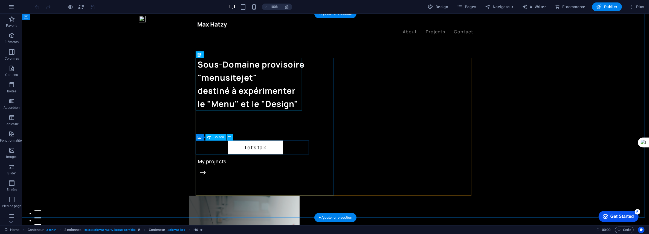
click at [229, 148] on div "Let’s talk" at bounding box center [255, 147] width 116 height 14
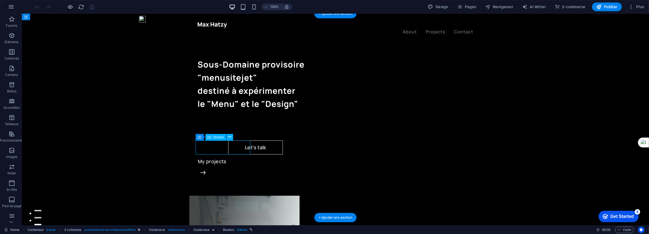
select select "px"
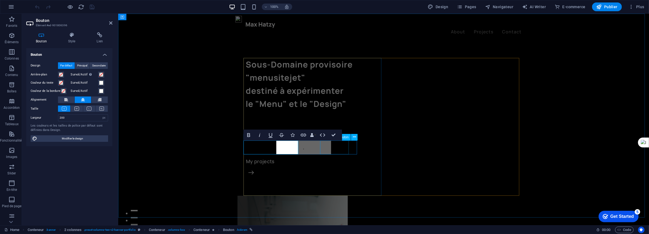
click at [331, 154] on div "My projects" at bounding box center [314, 161] width 138 height 14
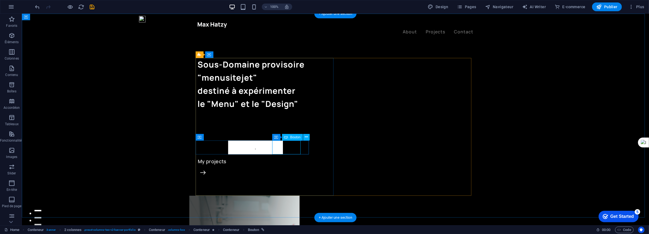
click at [290, 154] on div "My projects" at bounding box center [266, 161] width 138 height 14
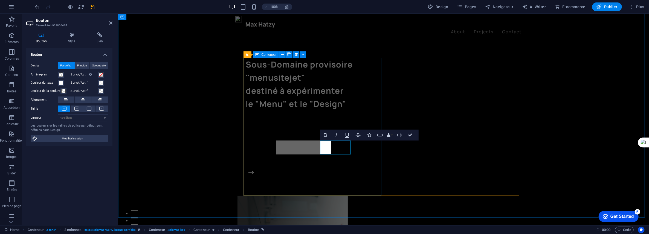
click at [344, 172] on div "Sous-Domaine provisoire "menusitejet" destiné à expérimenter le "Menu" et le "D…" at bounding box center [314, 127] width 138 height 138
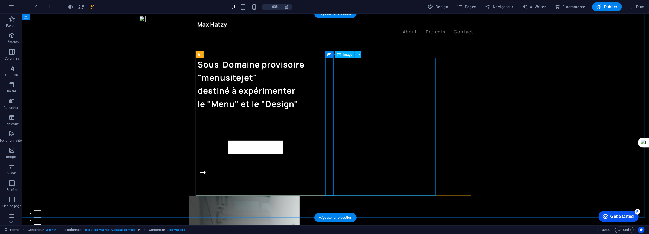
click at [359, 54] on icon at bounding box center [357, 55] width 3 height 6
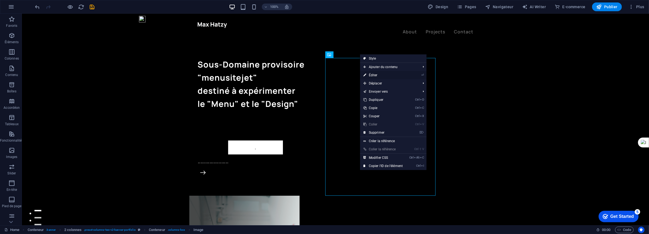
click at [375, 75] on link "⏎ Éditer" at bounding box center [383, 75] width 46 height 8
select select "%"
select select "px"
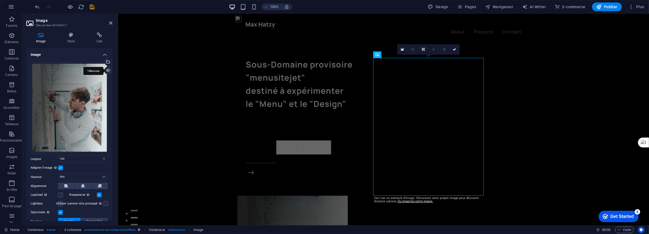
click at [107, 71] on div "Téléverser" at bounding box center [107, 71] width 8 height 8
click at [106, 62] on div "Sélectionnez les fichiers depuis le Gestionnaire de fichiers, les photos du sto…" at bounding box center [107, 62] width 8 height 8
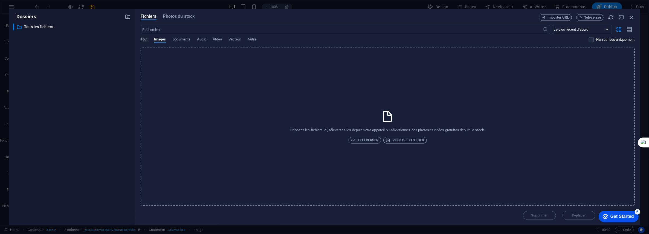
click at [146, 38] on span "Tout" at bounding box center [144, 40] width 7 height 8
click at [181, 16] on span "Photos du stock" at bounding box center [179, 16] width 32 height 7
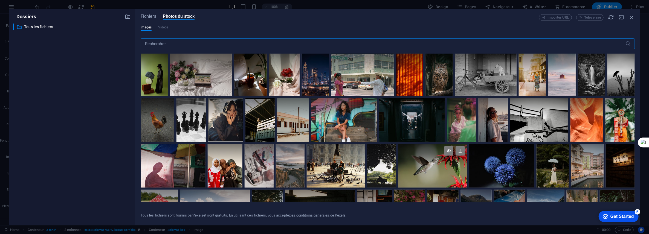
click at [467, 168] on div at bounding box center [432, 165] width 69 height 43
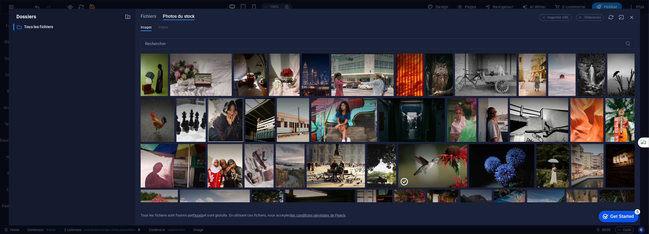
click at [621, 218] on div "Get Started" at bounding box center [622, 216] width 24 height 5
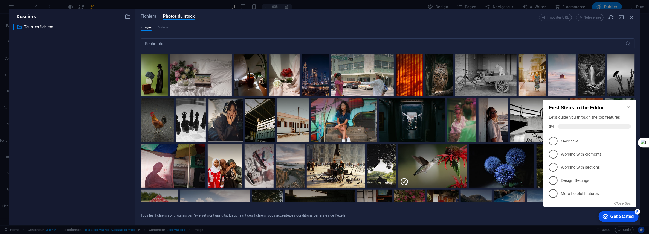
click at [531, 218] on div "Tous les fichiers sont fournis par Pexels et sont gratuits. En utilisant ces fi…" at bounding box center [388, 210] width 494 height 17
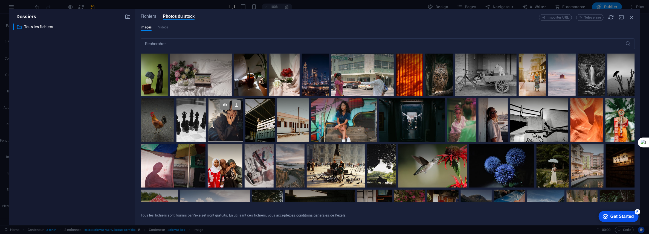
click at [241, 107] on icon at bounding box center [236, 104] width 9 height 9
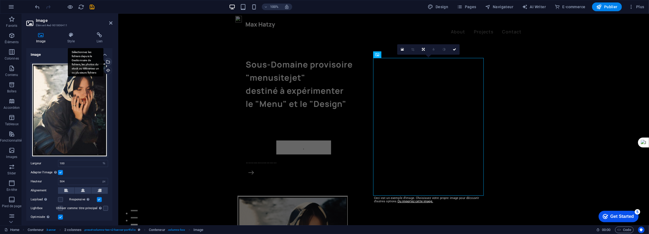
click at [108, 62] on div "Sélectionnez les fichiers depuis le Gestionnaire de fichiers, les photos du sto…" at bounding box center [107, 62] width 8 height 8
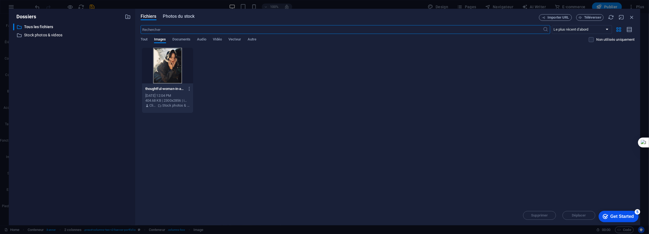
click at [187, 16] on span "Photos du stock" at bounding box center [179, 16] width 32 height 7
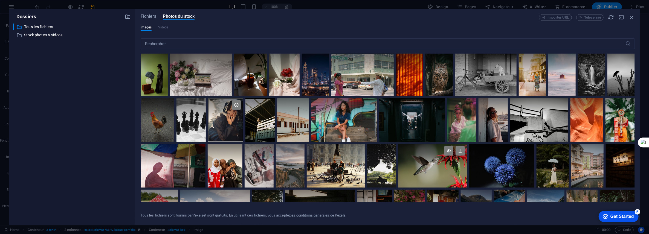
click at [459, 170] on div at bounding box center [432, 165] width 69 height 43
click at [459, 170] on div at bounding box center [432, 177] width 69 height 22
click at [459, 170] on div at bounding box center [432, 165] width 69 height 43
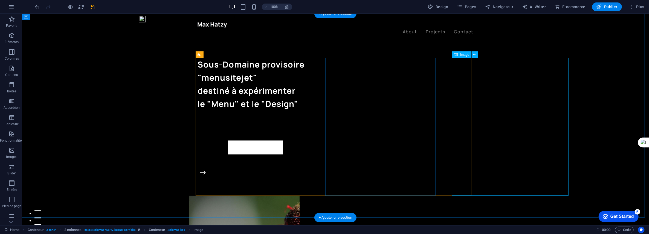
select select "%"
select select "px"
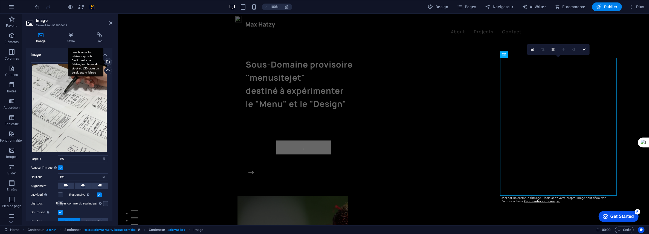
click at [108, 63] on div "Sélectionnez les fichiers depuis le Gestionnaire de fichiers, les photos du sto…" at bounding box center [107, 62] width 8 height 8
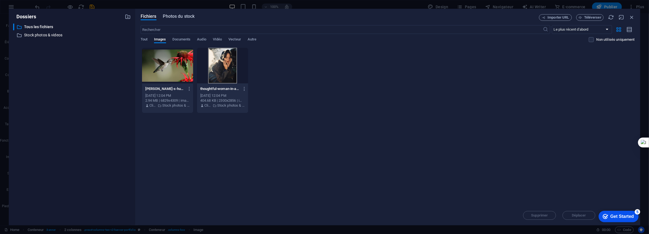
click at [174, 17] on span "Photos du stock" at bounding box center [179, 16] width 32 height 7
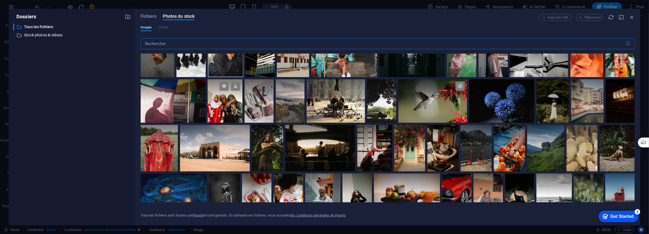
scroll to position [109, 0]
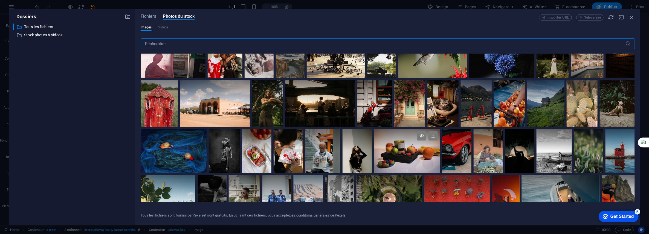
click at [409, 147] on div at bounding box center [407, 140] width 66 height 22
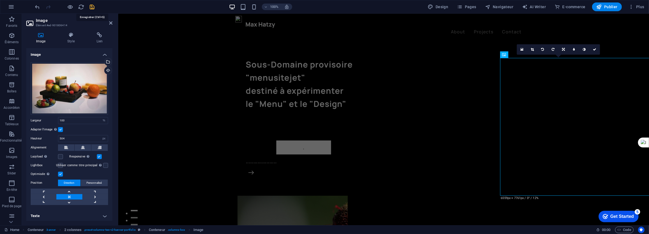
click at [92, 5] on icon "save" at bounding box center [92, 7] width 6 height 6
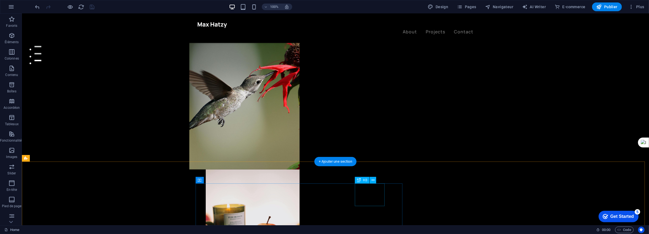
scroll to position [273, 0]
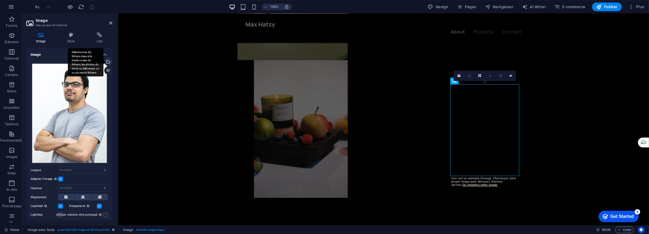
click at [108, 60] on div "Sélectionnez les fichiers depuis le Gestionnaire de fichiers, les photos du sto…" at bounding box center [107, 62] width 8 height 8
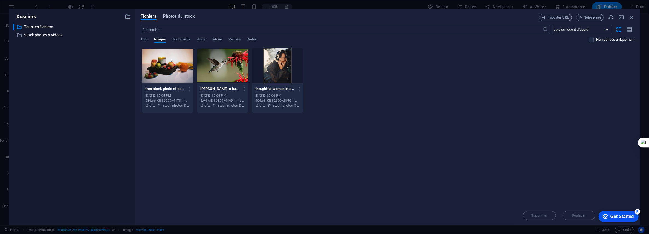
click at [183, 16] on span "Photos du stock" at bounding box center [179, 16] width 32 height 7
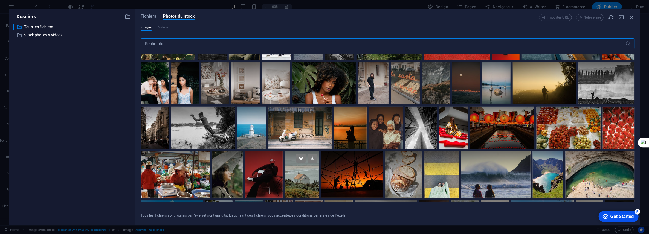
click at [299, 174] on div at bounding box center [302, 174] width 34 height 46
click at [300, 174] on div at bounding box center [302, 185] width 34 height 23
click at [300, 173] on div at bounding box center [302, 174] width 34 height 46
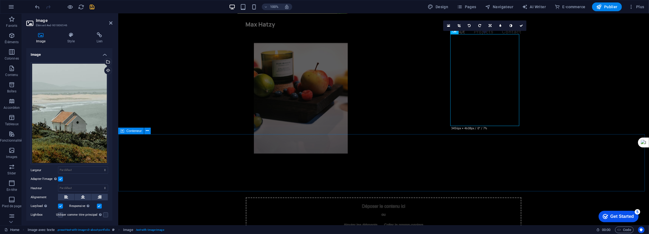
scroll to position [328, 0]
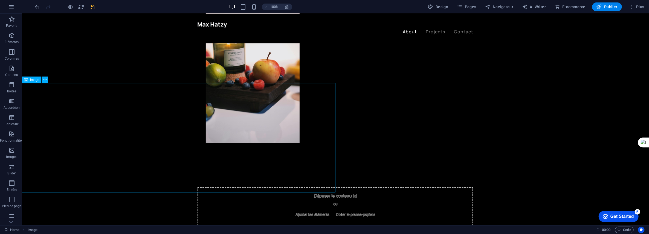
select select "vw"
select select "px"
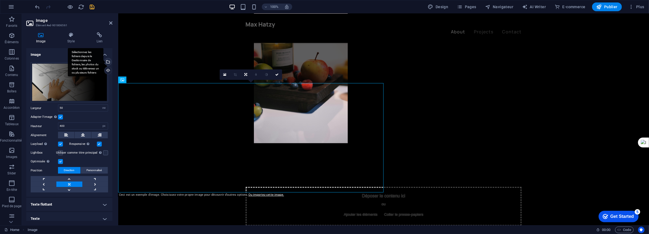
click at [106, 62] on div "Sélectionnez les fichiers depuis le Gestionnaire de fichiers, les photos du sto…" at bounding box center [107, 62] width 8 height 8
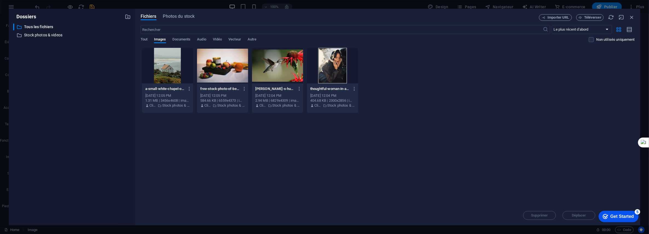
click at [176, 13] on div "Fichiers Photos du stock Importer URL Téléverser ​ Le plus récent d'abord Le pl…" at bounding box center [387, 117] width 505 height 217
click at [182, 16] on span "Photos du stock" at bounding box center [179, 16] width 32 height 7
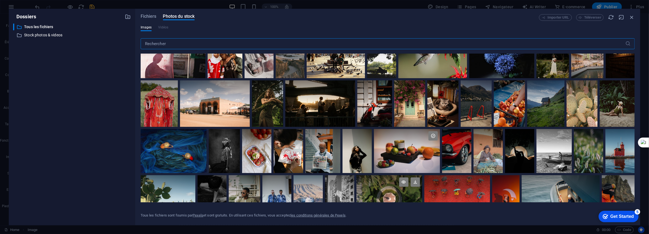
scroll to position [164, 0]
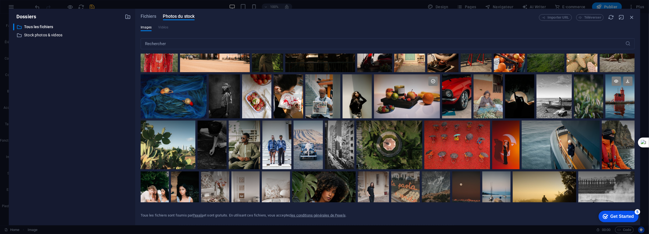
click at [618, 99] on div at bounding box center [619, 96] width 29 height 44
click at [618, 103] on div at bounding box center [619, 107] width 29 height 22
click at [618, 103] on div at bounding box center [619, 96] width 29 height 44
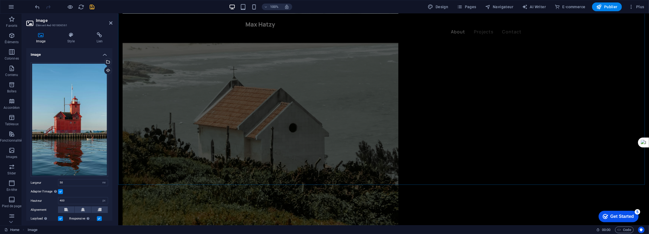
scroll to position [930, 0]
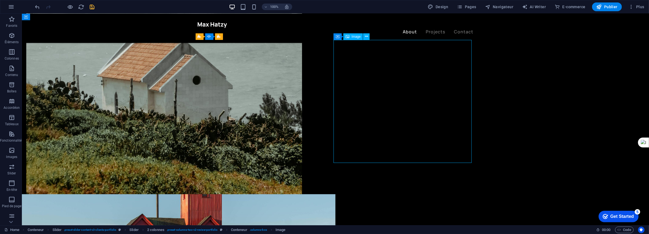
drag, startPoint x: 369, startPoint y: 96, endPoint x: 273, endPoint y: 96, distance: 96.5
select select "%"
select select "px"
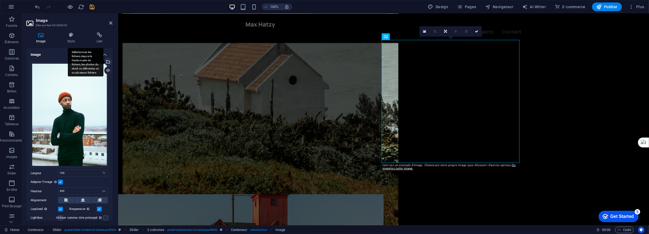
click at [106, 60] on div "Sélectionnez les fichiers depuis le Gestionnaire de fichiers, les photos du sto…" at bounding box center [107, 62] width 8 height 8
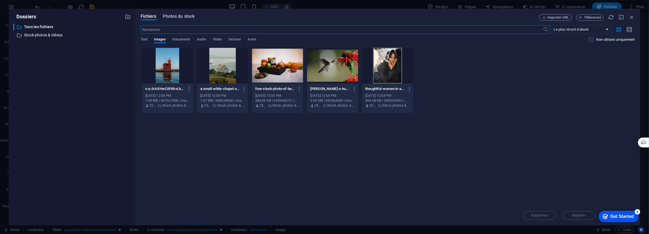
click at [174, 16] on span "Photos du stock" at bounding box center [179, 16] width 32 height 7
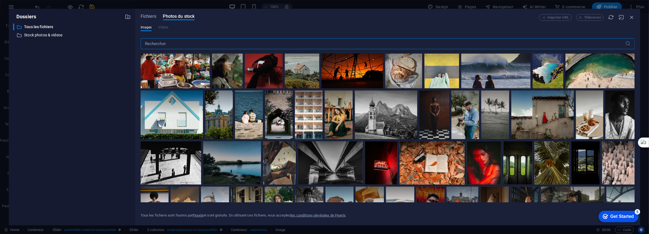
scroll to position [437, 0]
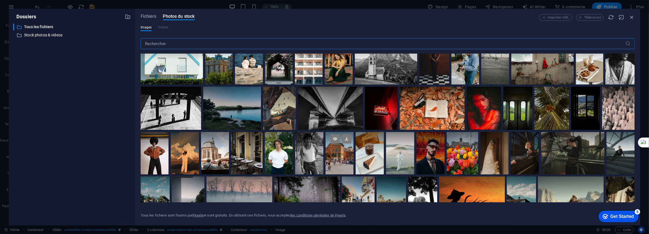
click at [335, 151] on div at bounding box center [339, 142] width 28 height 21
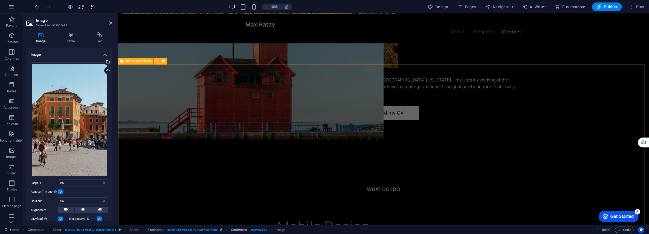
scroll to position [1148, 0]
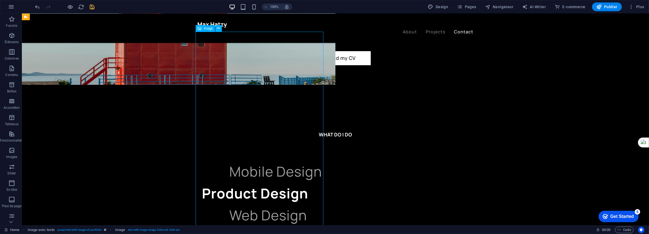
select select "%"
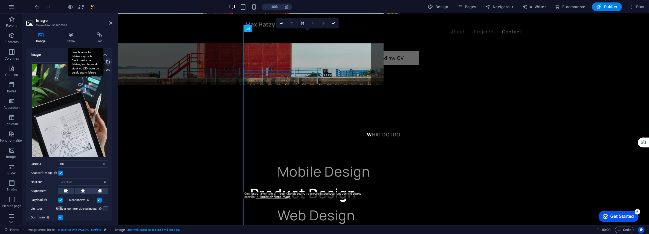
click at [106, 59] on div "Sélectionnez les fichiers depuis le Gestionnaire de fichiers, les photos du sto…" at bounding box center [107, 62] width 8 height 8
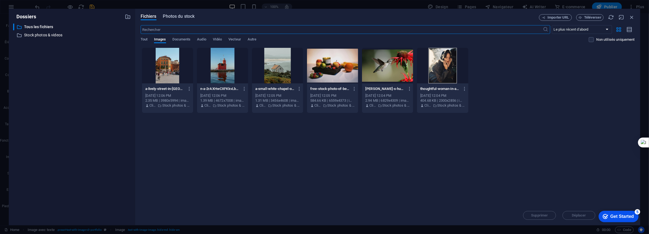
click at [183, 16] on span "Photos du stock" at bounding box center [179, 16] width 32 height 7
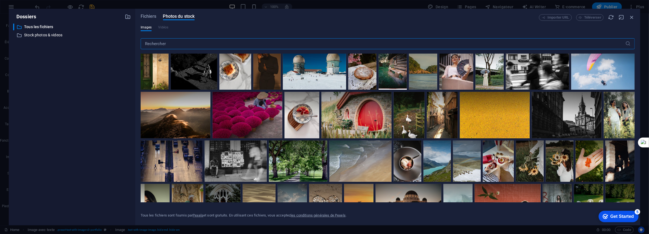
scroll to position [711, 0]
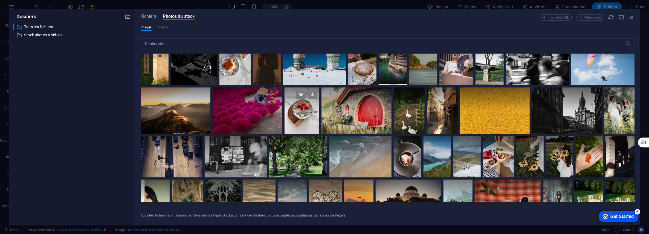
click at [319, 108] on div at bounding box center [301, 98] width 35 height 23
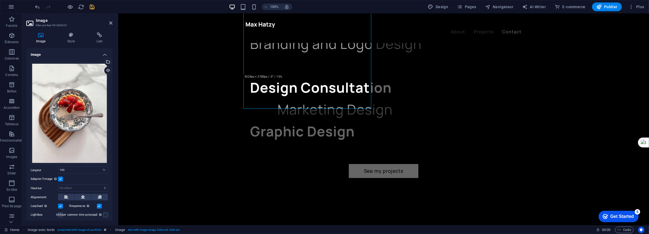
scroll to position [1265, 0]
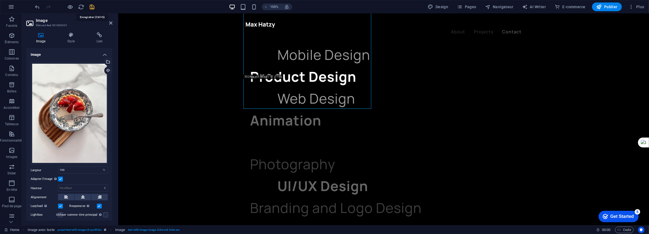
click at [90, 5] on icon "save" at bounding box center [92, 7] width 6 height 6
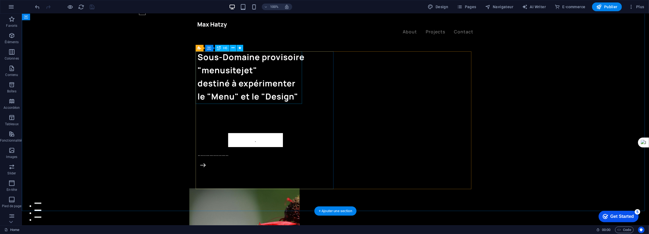
scroll to position [0, 0]
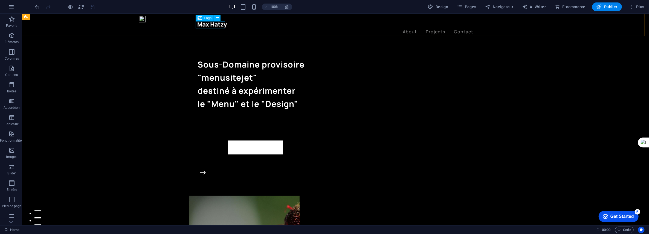
click at [208, 23] on div at bounding box center [335, 24] width 276 height 7
select select "px"
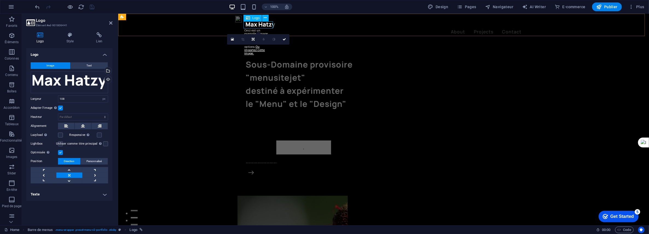
click at [254, 24] on div at bounding box center [383, 24] width 276 height 7
click at [251, 24] on div at bounding box center [383, 24] width 276 height 7
click at [107, 78] on div "Téléverser" at bounding box center [107, 80] width 8 height 8
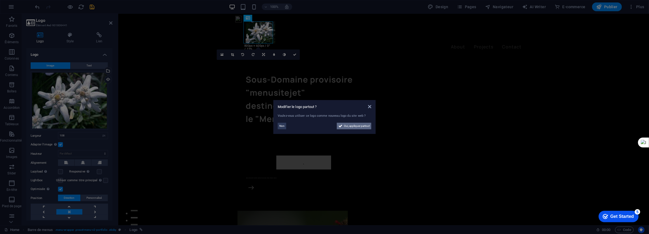
click at [351, 126] on span "Oui, appliquer partout" at bounding box center [357, 126] width 26 height 7
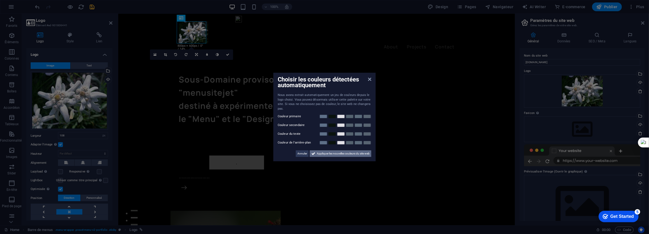
click at [325, 154] on span "Appliquer les nouvelles couleurs du site web" at bounding box center [343, 153] width 53 height 7
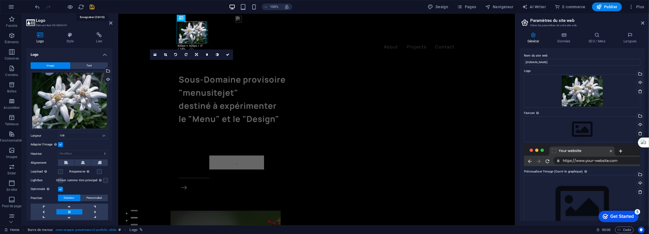
click at [92, 5] on icon "save" at bounding box center [92, 7] width 6 height 6
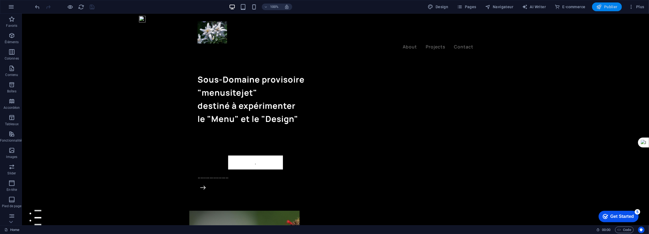
click at [612, 7] on span "Publier" at bounding box center [606, 6] width 21 height 5
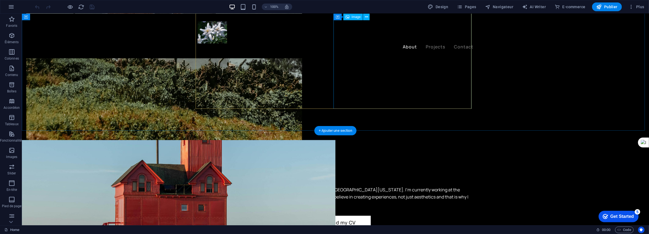
scroll to position [930, 0]
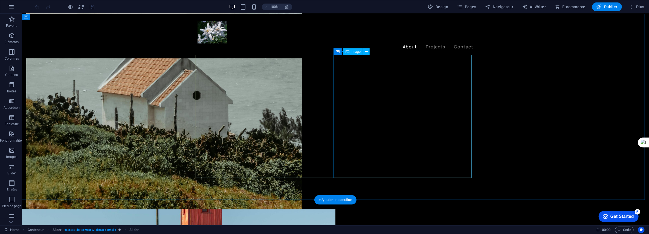
select select "%"
select select "px"
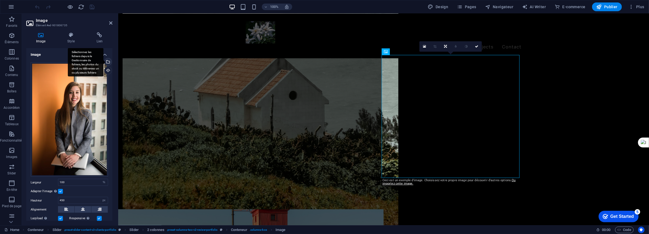
click at [106, 60] on div "Sélectionnez les fichiers depuis le Gestionnaire de fichiers, les photos du sto…" at bounding box center [107, 62] width 8 height 8
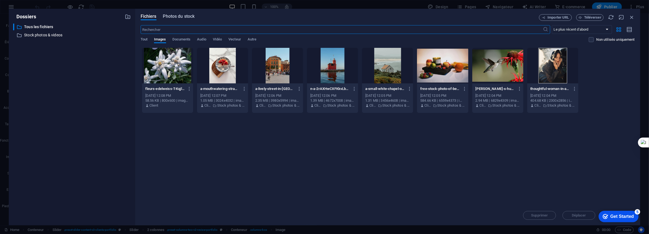
click at [174, 16] on span "Photos du stock" at bounding box center [179, 16] width 32 height 7
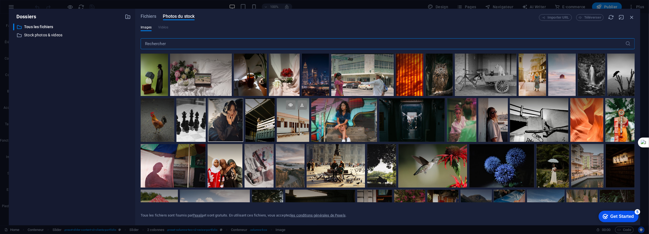
click at [309, 127] on div at bounding box center [293, 120] width 32 height 44
click at [309, 125] on div at bounding box center [293, 131] width 32 height 22
click at [309, 125] on div at bounding box center [293, 120] width 32 height 44
click at [629, 18] on icon "button" at bounding box center [631, 17] width 6 height 6
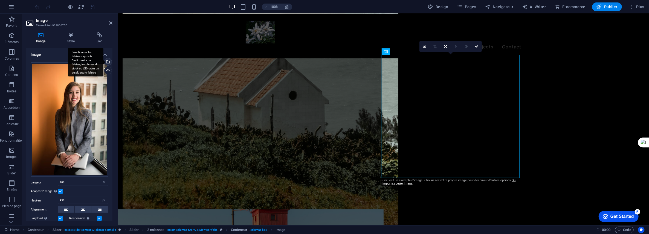
click at [107, 62] on div "Sélectionnez les fichiers depuis le Gestionnaire de fichiers, les photos du sto…" at bounding box center [107, 62] width 8 height 8
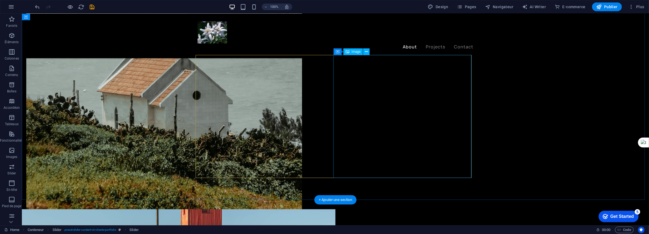
select select "%"
select select "px"
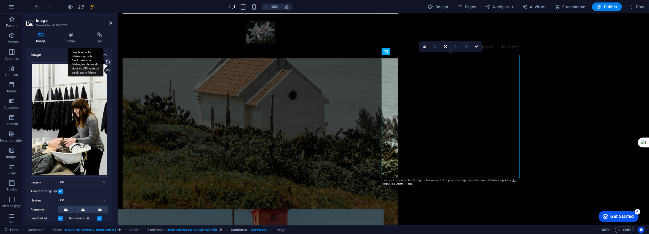
click at [107, 62] on div "Sélectionnez les fichiers depuis le Gestionnaire de fichiers, les photos du sto…" at bounding box center [107, 62] width 8 height 8
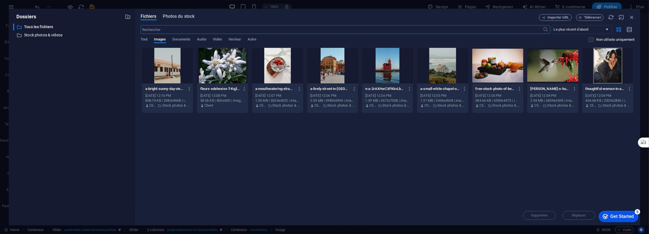
click at [178, 15] on span "Photos du stock" at bounding box center [179, 16] width 32 height 7
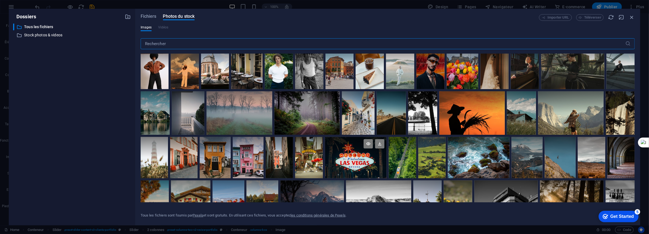
scroll to position [632, 0]
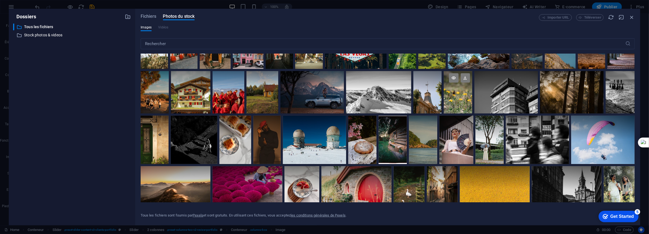
click at [472, 90] on div at bounding box center [457, 81] width 28 height 21
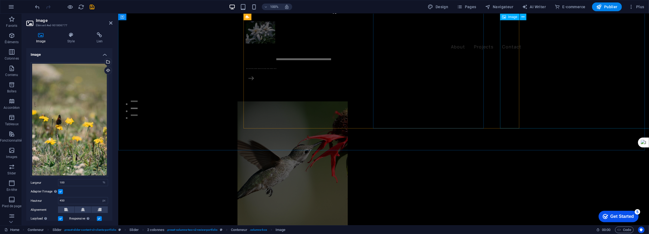
scroll to position [0, 0]
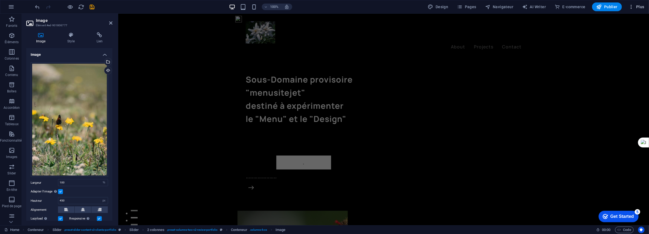
click at [641, 6] on span "Plus" at bounding box center [636, 6] width 16 height 5
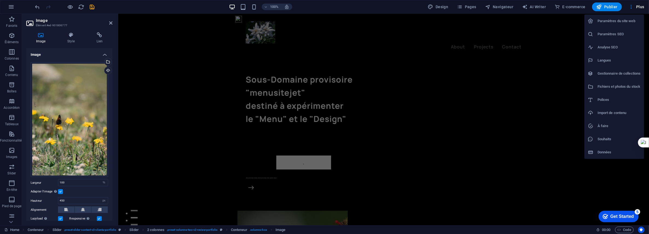
click at [89, 7] on div at bounding box center [324, 117] width 649 height 234
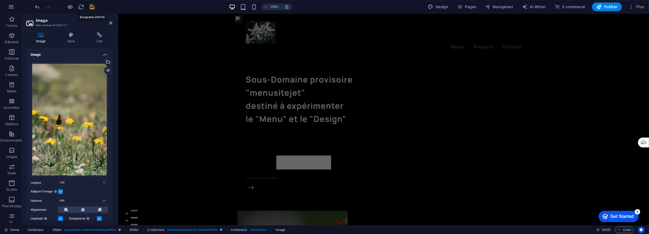
click at [94, 5] on icon "save" at bounding box center [92, 7] width 6 height 6
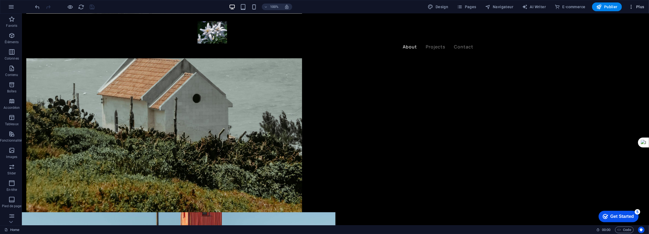
click at [637, 7] on span "Plus" at bounding box center [636, 6] width 16 height 5
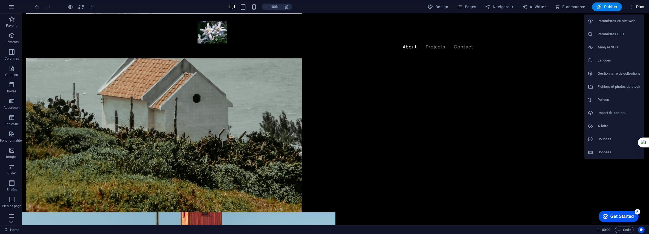
click at [619, 22] on h6 "Paramètres du site web" at bounding box center [618, 21] width 43 height 7
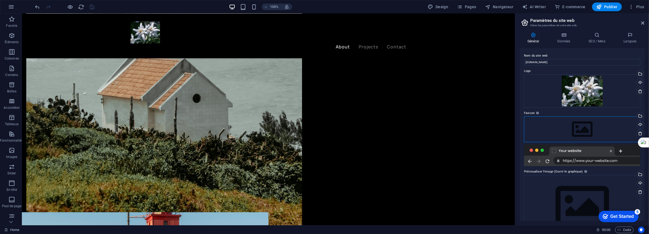
click at [580, 128] on div "Glissez les fichiers ici, cliquez pour choisir les fichiers ou sélectionnez les…" at bounding box center [582, 129] width 116 height 26
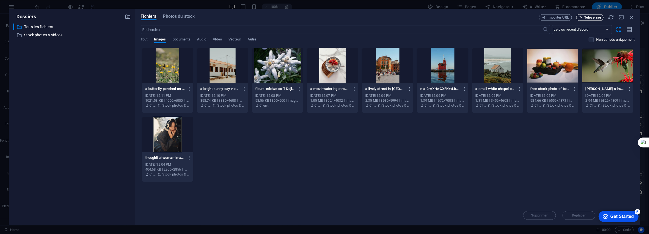
click at [586, 17] on span "Téléverser" at bounding box center [592, 17] width 17 height 3
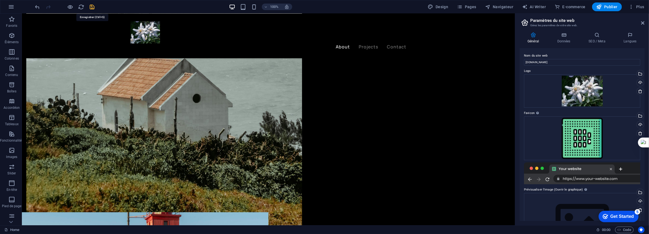
click at [89, 7] on icon "save" at bounding box center [92, 7] width 6 height 6
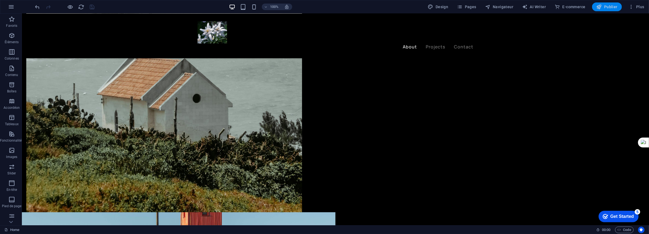
click at [614, 5] on span "Publier" at bounding box center [606, 6] width 21 height 5
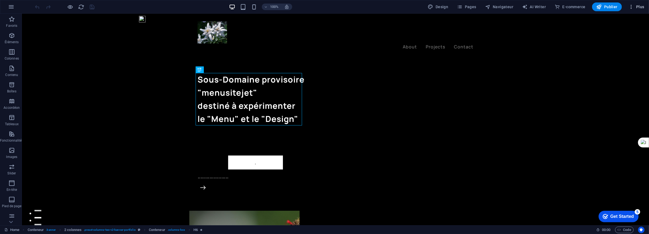
click at [639, 8] on span "Plus" at bounding box center [636, 6] width 16 height 5
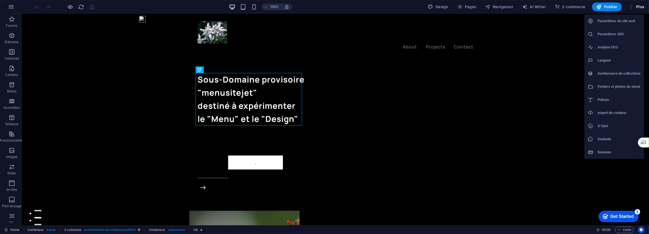
click at [623, 19] on h6 "Paramètres du site web" at bounding box center [618, 21] width 43 height 7
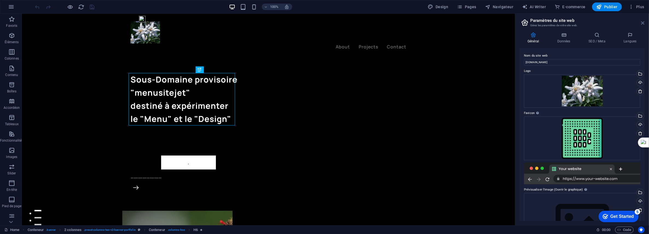
click at [644, 22] on icon at bounding box center [642, 23] width 3 height 4
